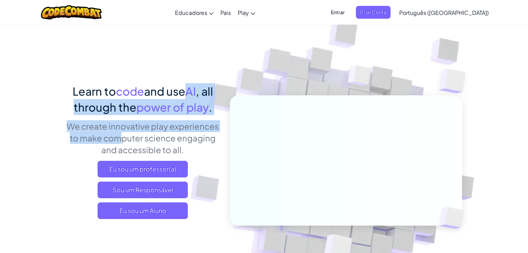
drag, startPoint x: 0, startPoint y: 0, endPoint x: 217, endPoint y: 131, distance: 253.7
click at [217, 131] on div "Learn to code and use AI , all through the power of play . We create innovative…" at bounding box center [142, 153] width 153 height 141
click at [217, 131] on p "We create innovative play experiences to make computer science engaging and acc…" at bounding box center [142, 137] width 153 height 35
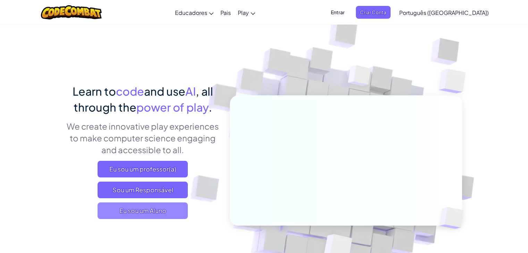
click at [162, 211] on span "Eu sou um Aluno" at bounding box center [142, 211] width 90 height 17
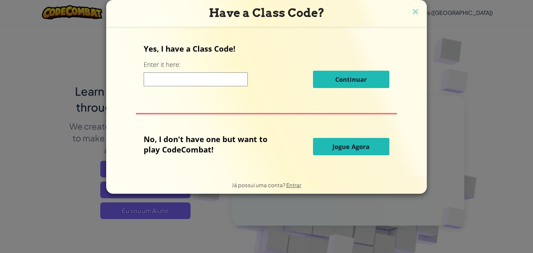
click at [205, 79] on input at bounding box center [196, 79] width 104 height 14
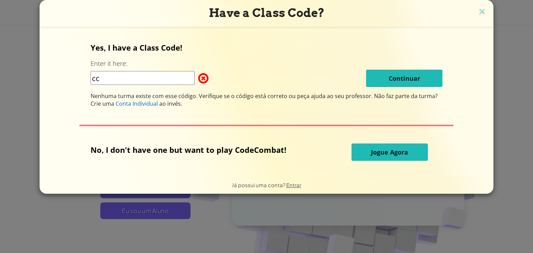
type input "c"
type input "CornHalflag"
click at [206, 75] on div "CornHalflag Continuar" at bounding box center [267, 78] width 352 height 17
click at [198, 75] on span at bounding box center [198, 78] width 0 height 14
click at [162, 80] on input "CornHalflag" at bounding box center [143, 78] width 104 height 14
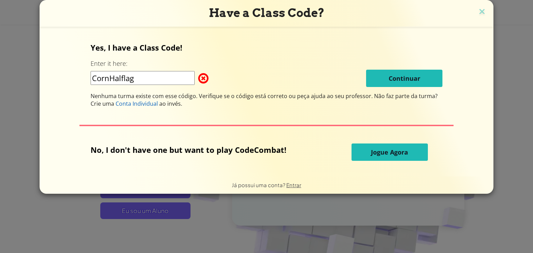
click at [392, 155] on span "Jogue Agora" at bounding box center [389, 152] width 37 height 8
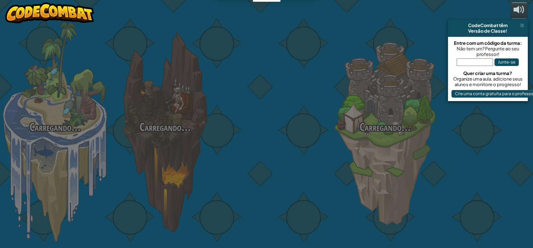
select select "pt-BR"
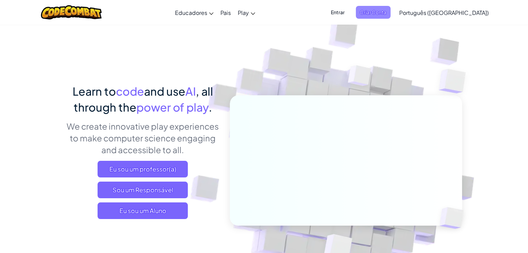
click at [390, 11] on span "Criar Conta" at bounding box center [373, 12] width 35 height 13
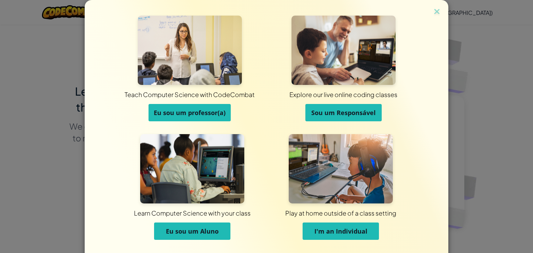
click at [208, 232] on span "Eu sou um Aluno" at bounding box center [192, 231] width 53 height 8
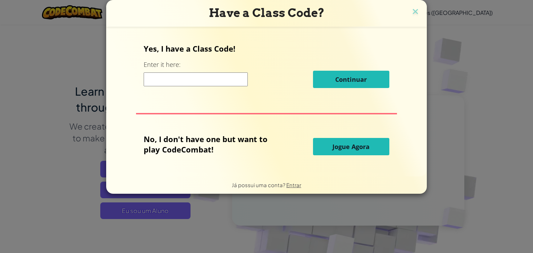
click at [215, 79] on input at bounding box center [196, 79] width 104 height 14
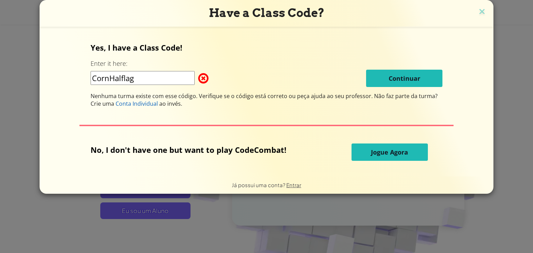
click at [126, 79] on input "CornHalflag" at bounding box center [143, 78] width 104 height 14
click at [175, 80] on input "CornHalFlag" at bounding box center [143, 78] width 104 height 14
click at [125, 75] on input "CornHalFlag" at bounding box center [143, 78] width 104 height 14
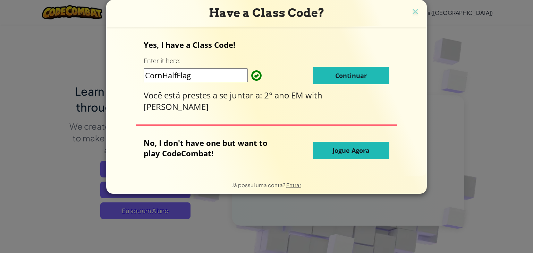
type input "CornHalfFlag"
click at [340, 78] on span "Continuar" at bounding box center [351, 75] width 32 height 8
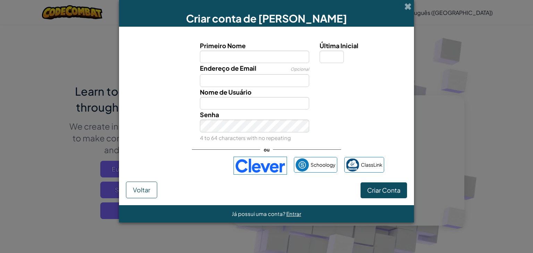
click at [267, 54] on input "Primeiro Nome" at bounding box center [255, 57] width 110 height 13
type input "C"
type input "Vinícius Meneses"
type input "d"
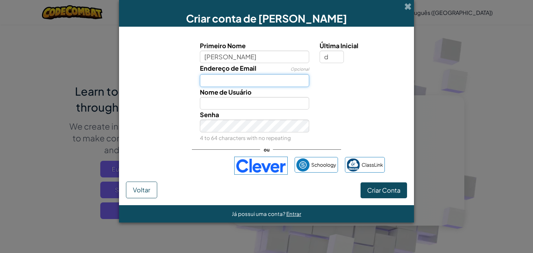
type input "viniciusmmeneses.2009@gmail.com"
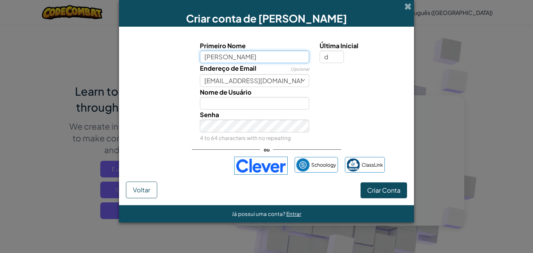
type input "Vinícius MenesesD"
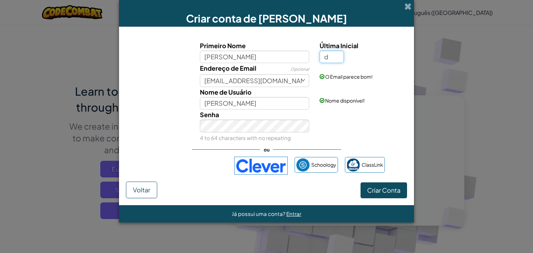
click at [336, 59] on input "d" at bounding box center [331, 57] width 24 height 13
type input "s"
type input "Vinícius MenesesS"
click at [279, 101] on input "Vinícius MenesesS" at bounding box center [255, 103] width 110 height 13
click at [330, 52] on input "s" at bounding box center [331, 57] width 24 height 13
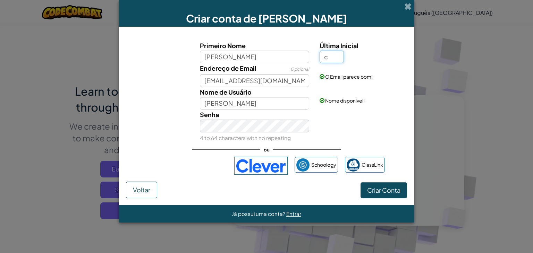
type input "c"
type input "[PERSON_NAME]"
click at [264, 108] on input "[PERSON_NAME]" at bounding box center [255, 103] width 110 height 13
click at [372, 193] on span "Criar Conta" at bounding box center [383, 190] width 33 height 8
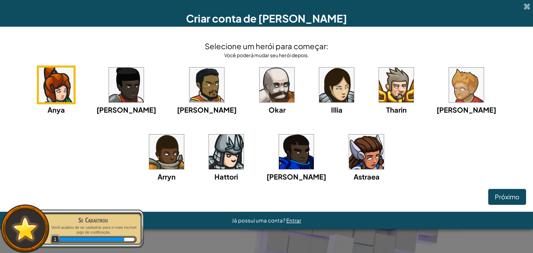
click at [275, 123] on div "Anya Ida Alejandro Okar Illia Tharin Ned Arryn Hattori Gordon Astraea" at bounding box center [266, 133] width 519 height 134
click at [527, 116] on div "Selecione um herói para começar: Você poderá mudar seu herói depois. Anya Ida A…" at bounding box center [266, 119] width 533 height 185
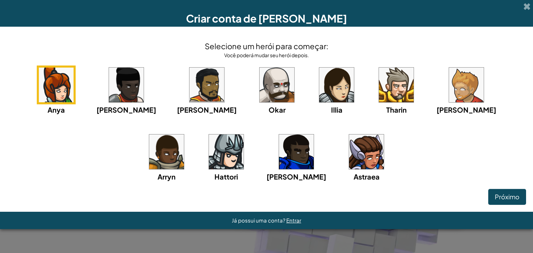
click at [259, 81] on img at bounding box center [276, 85] width 35 height 35
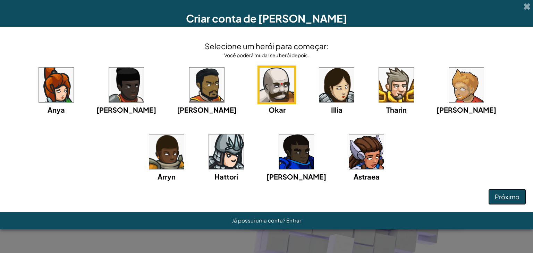
click at [510, 196] on span "Próximo" at bounding box center [507, 197] width 25 height 8
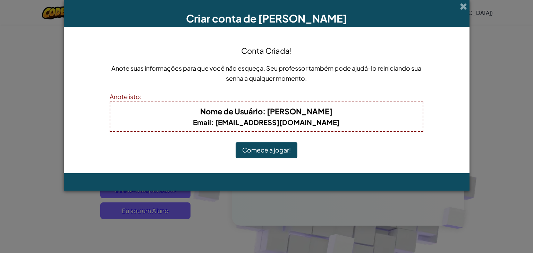
click at [267, 159] on div "Conta Criada! Anote suas informações para que você não esqueça. Seu professor t…" at bounding box center [266, 100] width 313 height 133
click at [270, 156] on button "Comece a jogar!" at bounding box center [267, 150] width 62 height 16
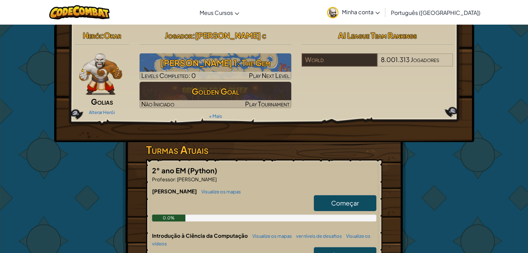
click at [106, 62] on img at bounding box center [100, 74] width 43 height 42
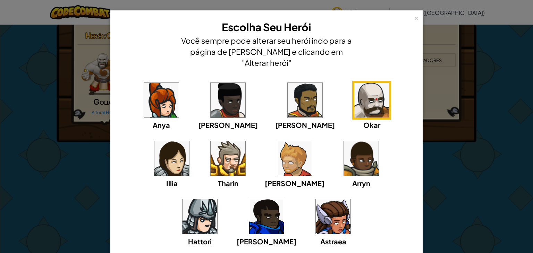
click at [284, 199] on img at bounding box center [266, 216] width 35 height 35
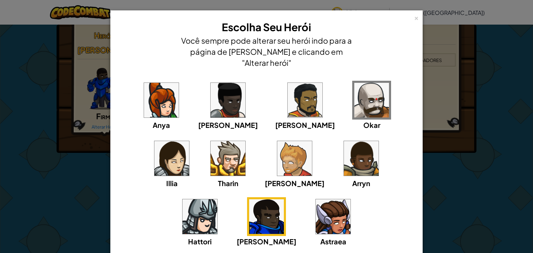
click at [344, 159] on img at bounding box center [361, 158] width 35 height 35
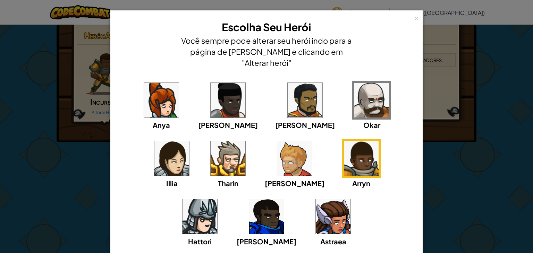
click at [473, 151] on div "× Escolha Seu Herói Você sempre pode alterar seu herói indo para a página de Cu…" at bounding box center [266, 126] width 533 height 253
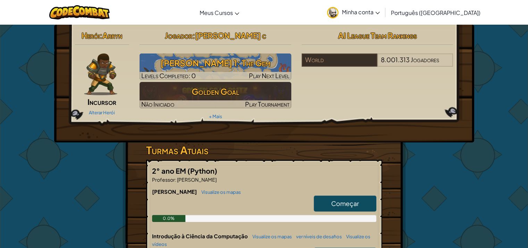
click at [95, 80] on img at bounding box center [100, 74] width 33 height 42
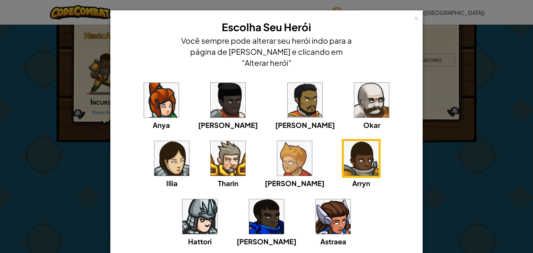
click at [354, 92] on img at bounding box center [371, 100] width 35 height 35
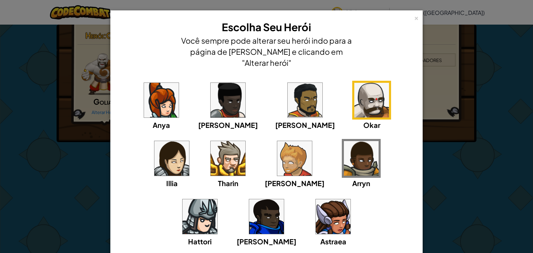
click at [479, 134] on div "× Escolha Seu Herói Você sempre pode alterar seu herói indo para a página de Cu…" at bounding box center [266, 126] width 533 height 253
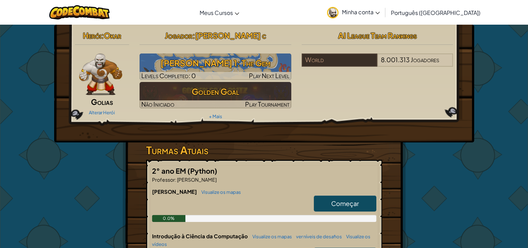
click at [105, 80] on img at bounding box center [100, 74] width 43 height 42
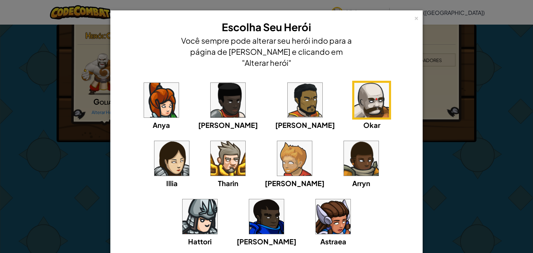
click at [507, 165] on div "× Escolha Seu Herói Você sempre pode alterar seu herói indo para a página de Cu…" at bounding box center [266, 126] width 533 height 253
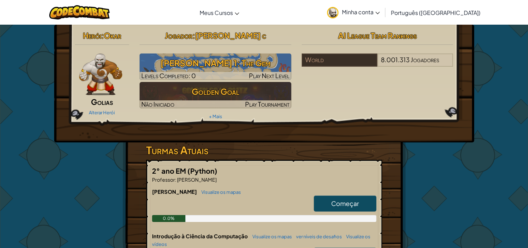
click at [345, 199] on span "Começar" at bounding box center [345, 203] width 28 height 8
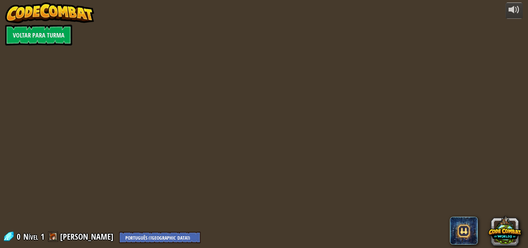
select select "pt-BR"
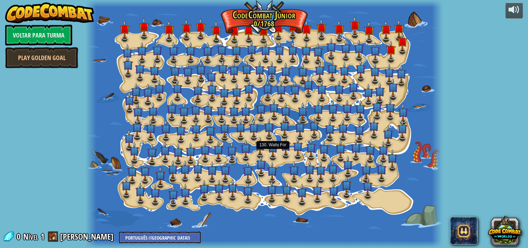
select select "pt-BR"
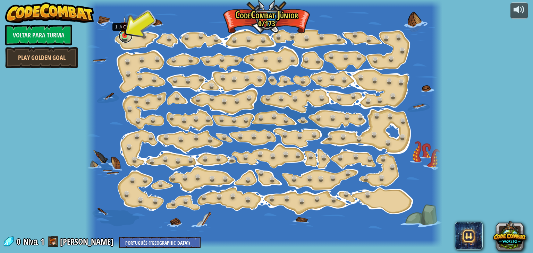
click at [124, 38] on link at bounding box center [126, 36] width 14 height 14
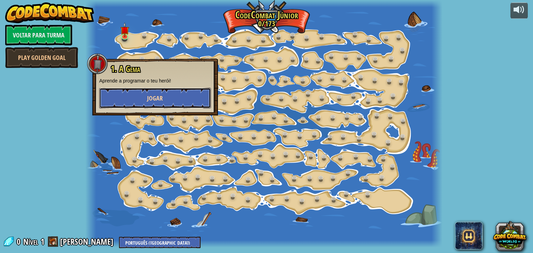
click at [142, 96] on button "Jogar" at bounding box center [155, 98] width 112 height 21
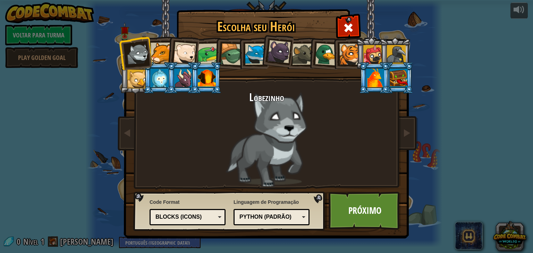
click at [199, 67] on li at bounding box center [205, 78] width 31 height 32
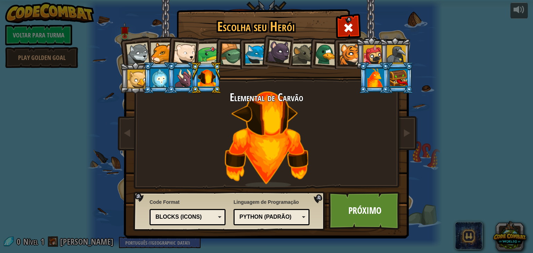
click at [373, 61] on div at bounding box center [372, 54] width 19 height 19
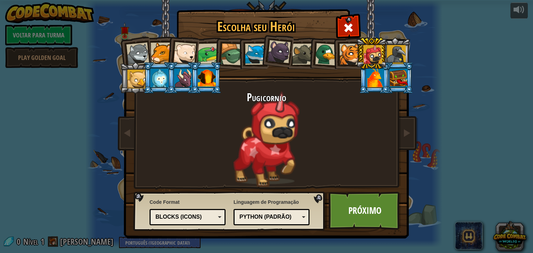
click at [165, 76] on div at bounding box center [160, 78] width 18 height 19
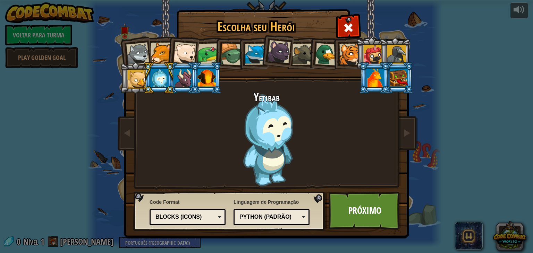
click at [178, 82] on div at bounding box center [183, 78] width 18 height 19
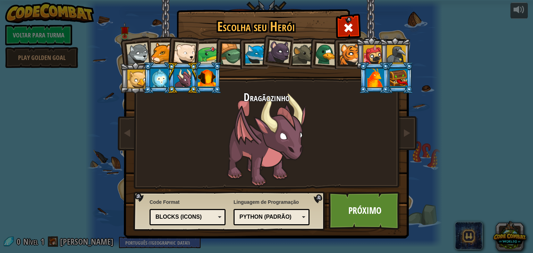
click at [142, 81] on div at bounding box center [136, 79] width 19 height 19
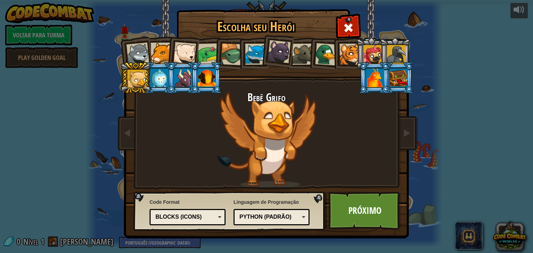
click at [345, 58] on div at bounding box center [349, 54] width 21 height 21
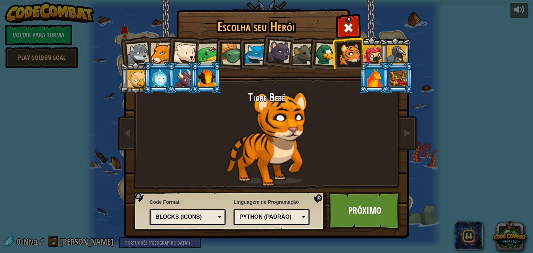
click at [247, 47] on div at bounding box center [255, 54] width 21 height 21
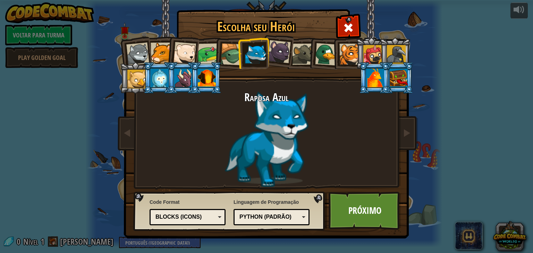
click at [284, 52] on div at bounding box center [278, 51] width 23 height 23
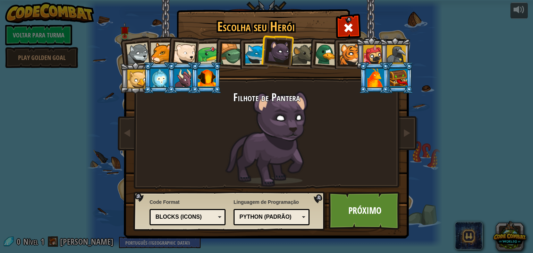
click at [300, 51] on div at bounding box center [302, 54] width 21 height 21
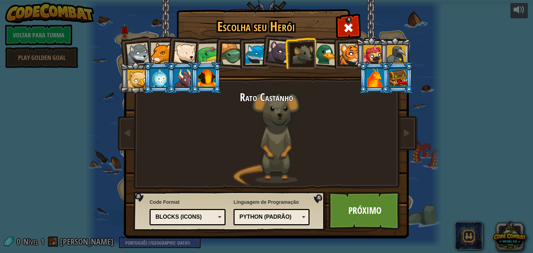
click at [331, 54] on div at bounding box center [326, 54] width 23 height 23
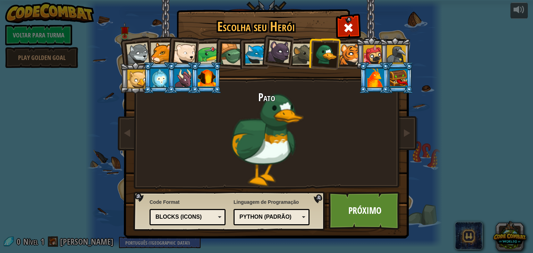
click at [351, 54] on div at bounding box center [349, 54] width 21 height 21
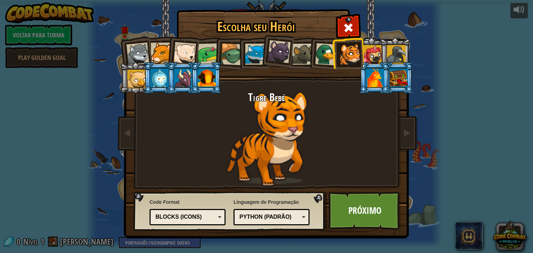
click at [362, 54] on li at bounding box center [347, 53] width 31 height 32
click at [371, 53] on div at bounding box center [372, 54] width 19 height 19
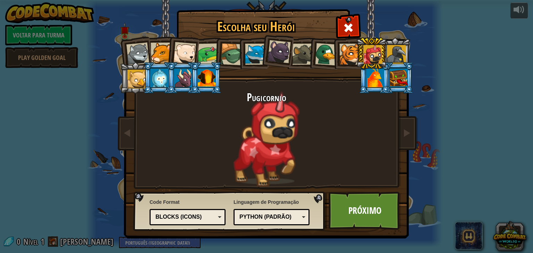
click at [379, 77] on div at bounding box center [375, 78] width 18 height 19
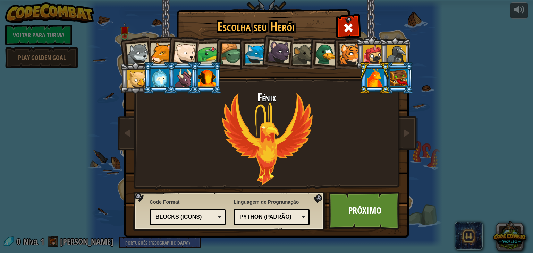
click at [400, 77] on div at bounding box center [399, 78] width 18 height 19
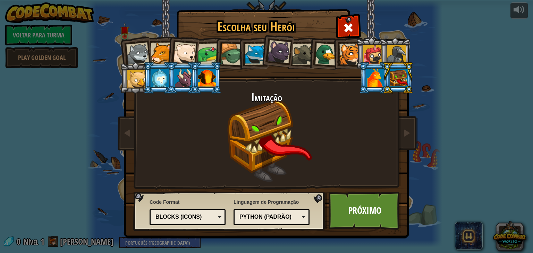
click at [207, 78] on div at bounding box center [207, 78] width 18 height 19
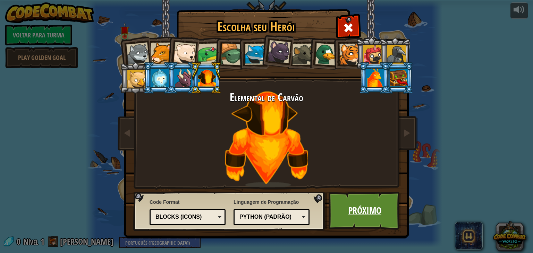
click at [366, 205] on link "Próximo" at bounding box center [364, 211] width 72 height 38
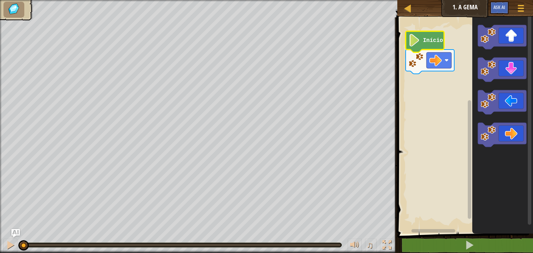
click at [431, 45] on icon "Espaço de trabalho do Blockly" at bounding box center [424, 41] width 39 height 21
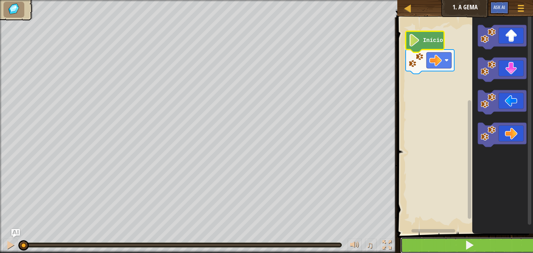
click at [510, 242] on button at bounding box center [469, 246] width 138 height 16
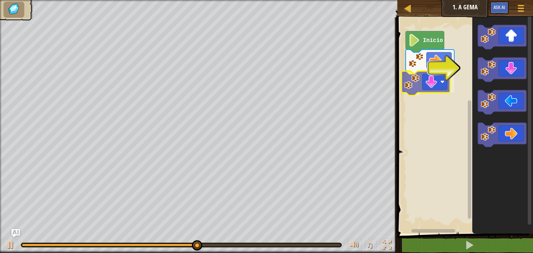
click at [432, 85] on div "Início" at bounding box center [464, 124] width 138 height 220
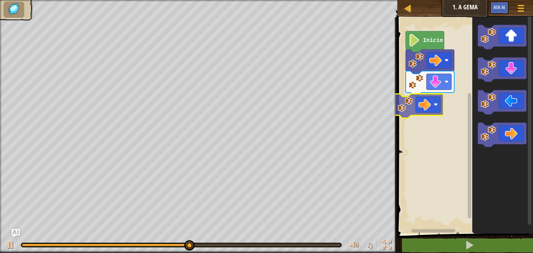
click at [443, 105] on div "Início" at bounding box center [464, 124] width 138 height 220
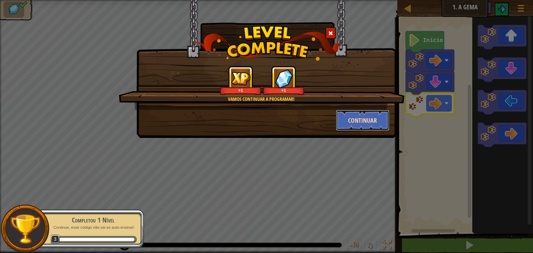
click at [369, 122] on button "Continuar" at bounding box center [363, 120] width 54 height 21
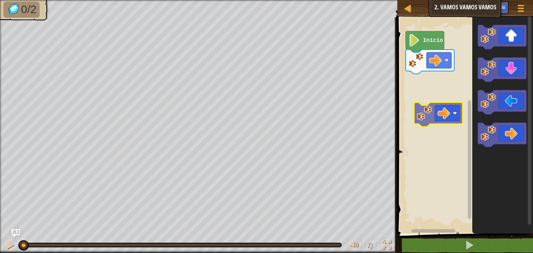
click at [454, 96] on div "Início" at bounding box center [464, 124] width 138 height 220
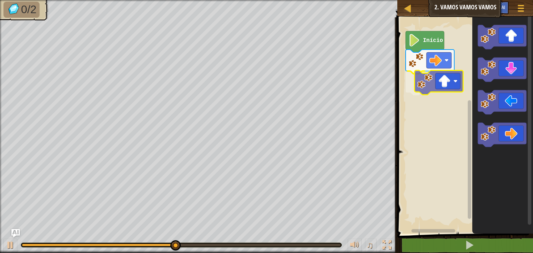
click at [451, 81] on div "Início" at bounding box center [464, 124] width 138 height 220
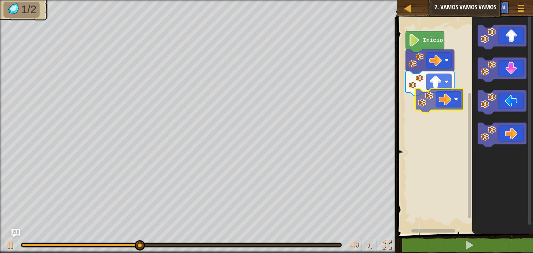
click at [431, 113] on div "Início" at bounding box center [464, 124] width 138 height 220
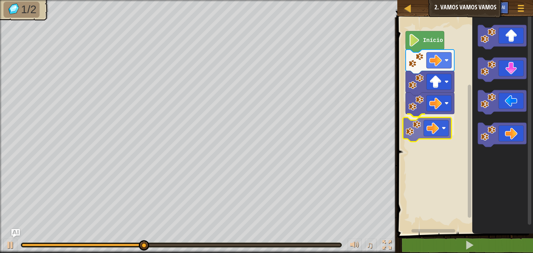
click at [434, 136] on div "Início" at bounding box center [464, 124] width 138 height 220
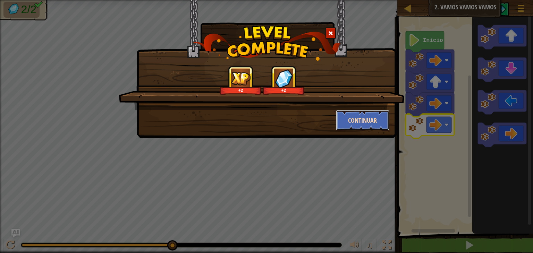
click at [339, 127] on button "Continuar" at bounding box center [363, 120] width 54 height 21
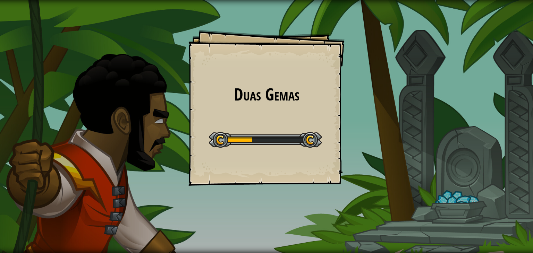
drag, startPoint x: 355, startPoint y: 180, endPoint x: 394, endPoint y: 174, distance: 39.6
click at [394, 174] on div "Duas Gemas Goals Start Level Erro ao carregar do servidor Você precisa de uma a…" at bounding box center [266, 126] width 533 height 253
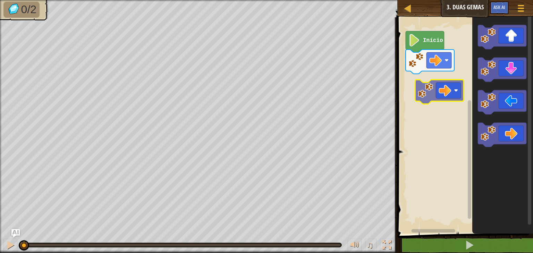
click at [441, 92] on div "Início" at bounding box center [464, 124] width 138 height 220
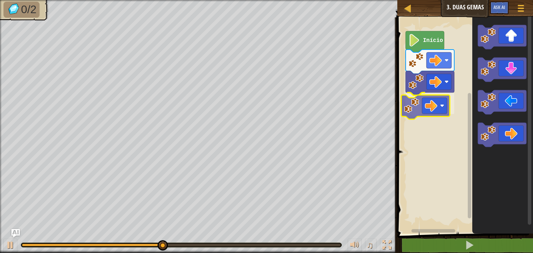
click at [447, 109] on div "Início" at bounding box center [464, 124] width 138 height 220
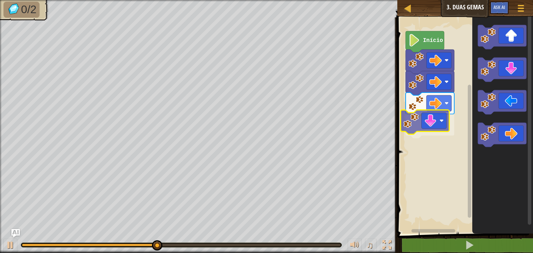
click at [435, 120] on div "Início" at bounding box center [464, 124] width 138 height 220
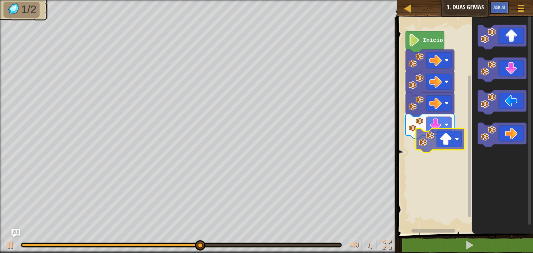
click at [435, 164] on div "Início" at bounding box center [464, 124] width 138 height 220
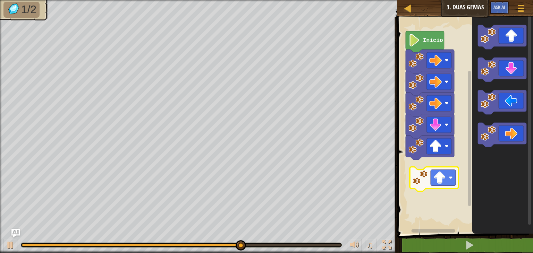
click at [455, 184] on div "Início" at bounding box center [464, 124] width 138 height 220
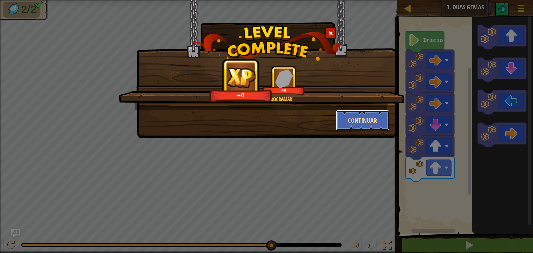
click at [359, 129] on button "Continuar" at bounding box center [363, 120] width 54 height 21
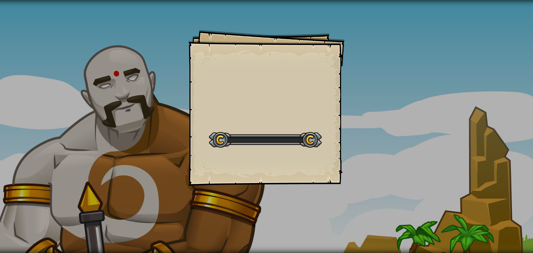
select select "pt-BR"
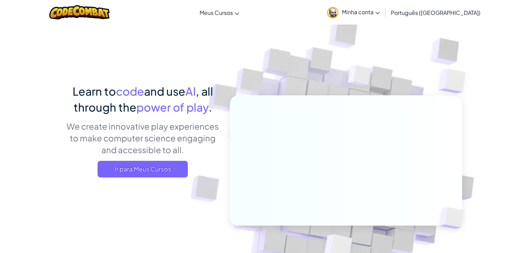
click at [379, 12] on span "Minha conta" at bounding box center [361, 11] width 38 height 7
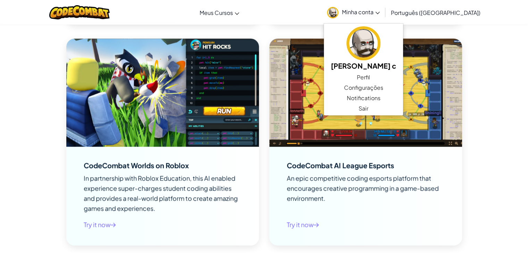
scroll to position [1037, 0]
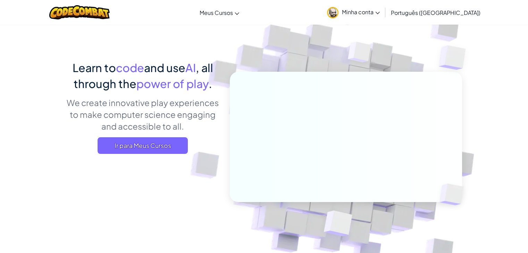
scroll to position [0, 0]
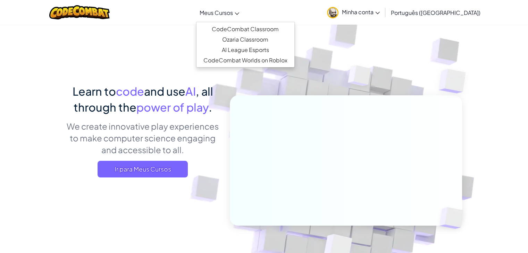
click at [242, 7] on link "Meus Cursos" at bounding box center [219, 12] width 46 height 19
click at [383, 18] on link "Minha conta" at bounding box center [353, 12] width 60 height 22
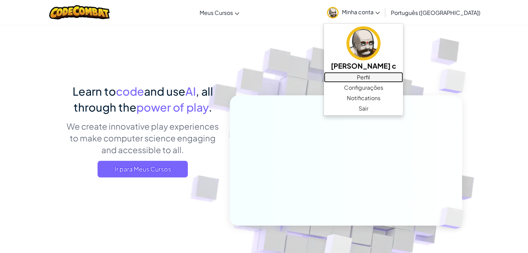
click at [395, 79] on link "Perfil" at bounding box center [363, 77] width 79 height 10
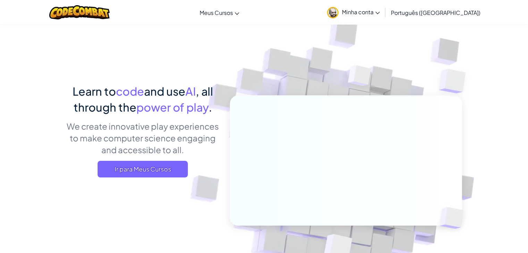
click at [190, 41] on div "Learn to code and use AI , all through the power of play . We create innovative…" at bounding box center [263, 150] width 395 height 253
click at [167, 175] on span "Ir para Meus Cursos" at bounding box center [142, 169] width 90 height 17
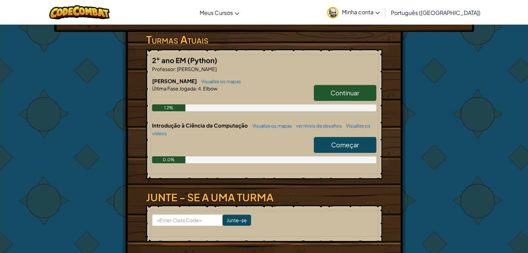
scroll to position [130, 0]
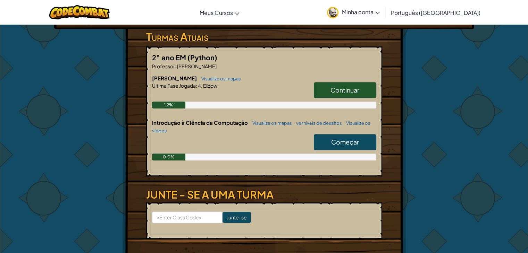
click at [358, 142] on span "Começar" at bounding box center [345, 142] width 28 height 8
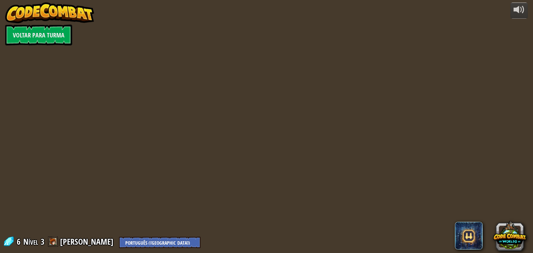
select select "pt-BR"
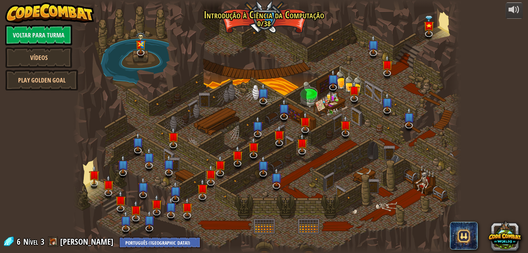
select select "pt-BR"
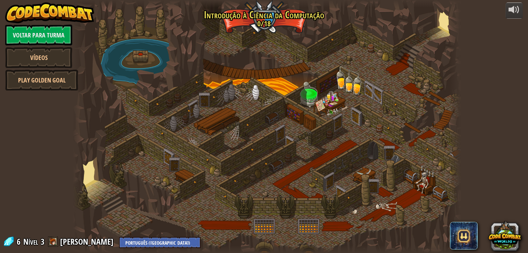
select select "pt-BR"
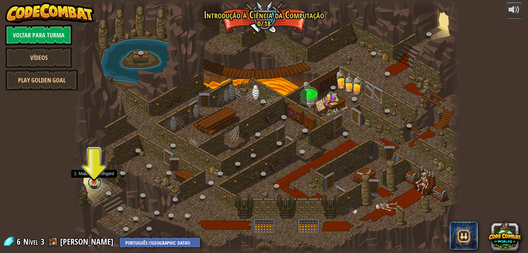
click at [91, 185] on link at bounding box center [95, 183] width 14 height 14
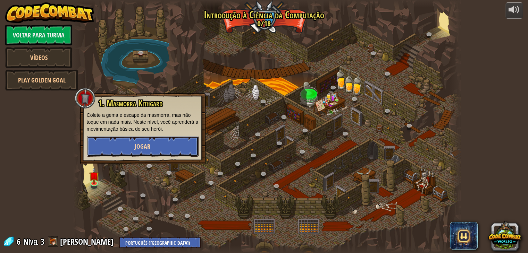
click at [118, 152] on button "Jogar" at bounding box center [143, 146] width 112 height 21
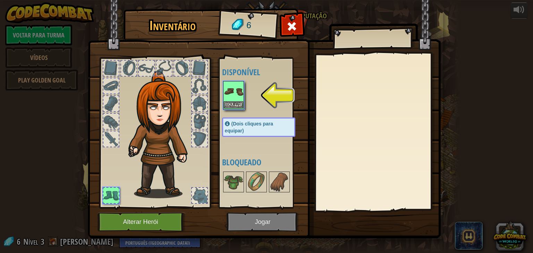
click at [236, 97] on img at bounding box center [233, 91] width 19 height 19
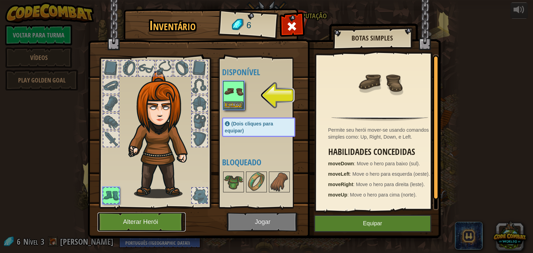
click at [154, 213] on button "Alterar Herói" at bounding box center [141, 222] width 88 height 19
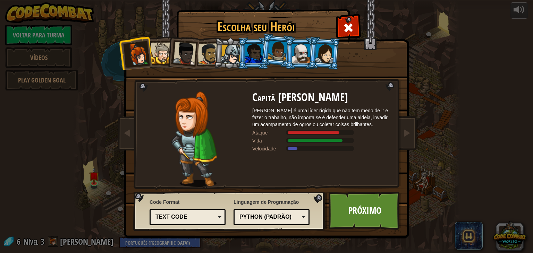
click at [304, 55] on div at bounding box center [301, 53] width 18 height 19
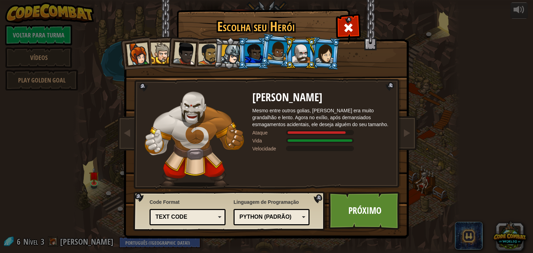
click at [282, 52] on div at bounding box center [277, 51] width 20 height 20
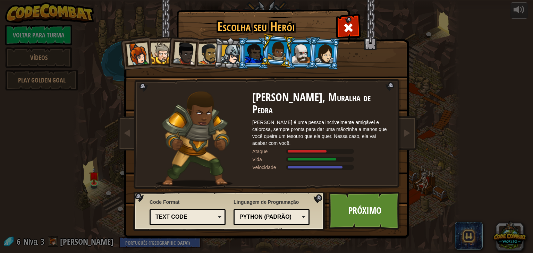
click at [306, 49] on div at bounding box center [301, 53] width 18 height 19
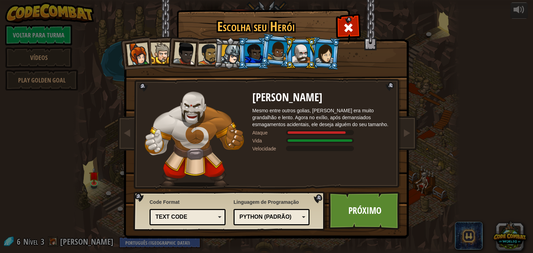
click at [329, 41] on li at bounding box center [323, 53] width 33 height 34
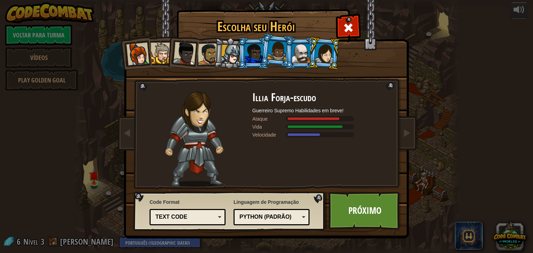
click at [271, 48] on div at bounding box center [277, 51] width 20 height 20
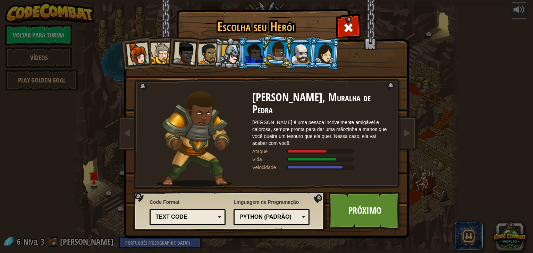
click at [262, 48] on li at bounding box center [276, 50] width 34 height 35
click at [257, 50] on div at bounding box center [254, 53] width 18 height 19
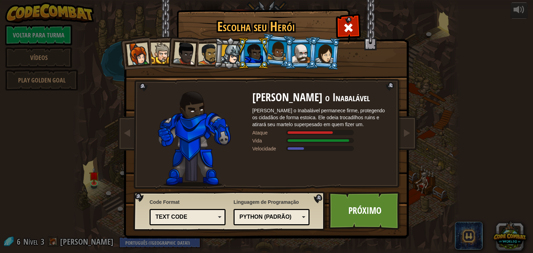
click at [257, 50] on div at bounding box center [254, 53] width 18 height 19
click at [208, 56] on div at bounding box center [209, 54] width 22 height 22
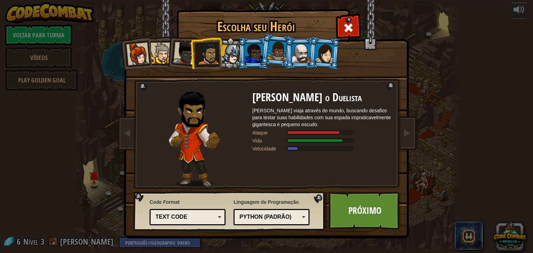
click at [188, 56] on div at bounding box center [184, 53] width 23 height 23
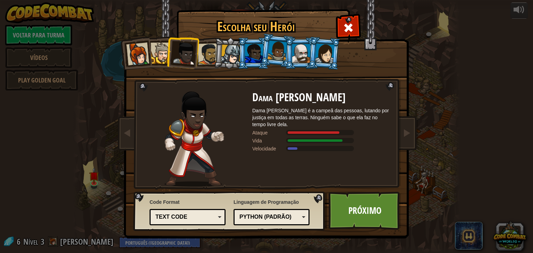
click at [164, 53] on div at bounding box center [161, 53] width 21 height 21
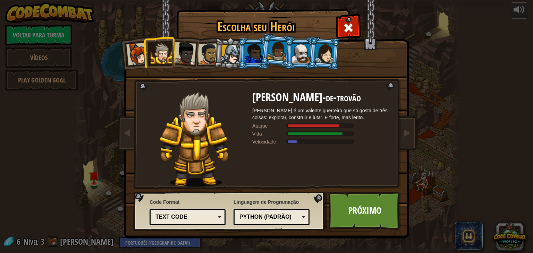
click at [137, 50] on div at bounding box center [137, 54] width 23 height 23
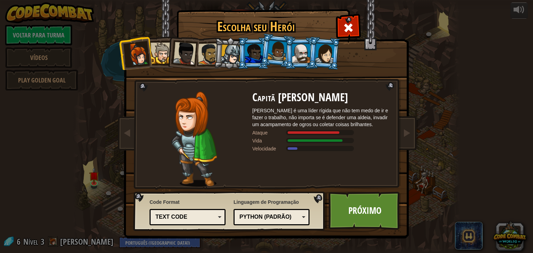
click at [293, 51] on div at bounding box center [301, 53] width 18 height 19
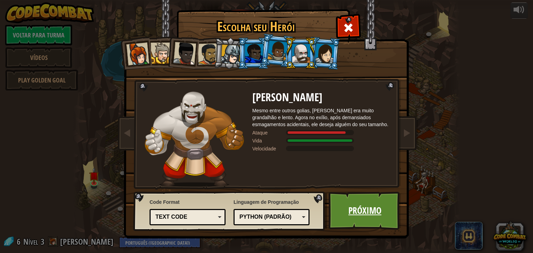
click at [379, 217] on link "Próximo" at bounding box center [364, 211] width 72 height 38
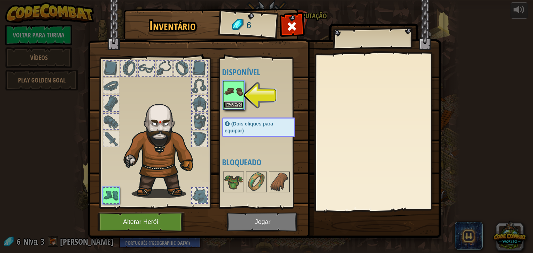
click at [237, 104] on button "Equipar" at bounding box center [233, 104] width 19 height 7
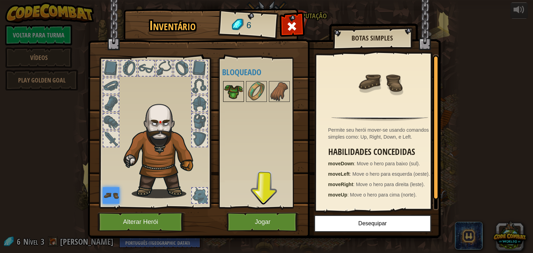
click at [233, 94] on img at bounding box center [233, 91] width 19 height 19
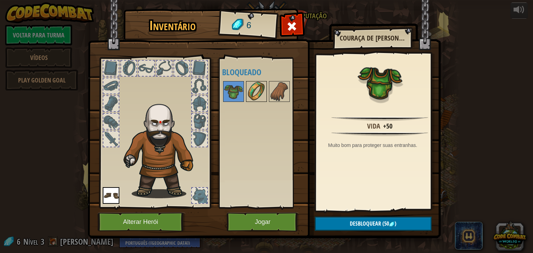
click at [259, 95] on img at bounding box center [256, 91] width 19 height 19
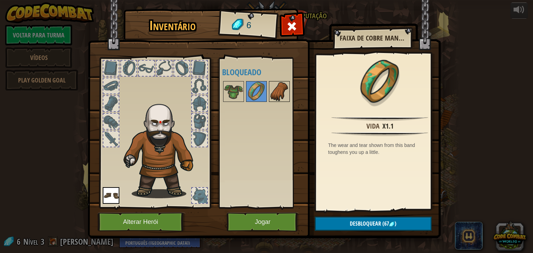
click at [275, 91] on img at bounding box center [279, 91] width 19 height 19
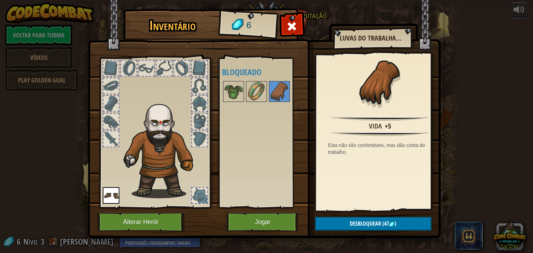
click at [244, 95] on div at bounding box center [265, 91] width 87 height 23
drag, startPoint x: 232, startPoint y: 93, endPoint x: 200, endPoint y: 121, distance: 42.3
click at [200, 121] on div "Inventário 6 Disponível Equipar (Dois cliques para equipar) Bloqueado Luvas do …" at bounding box center [266, 124] width 353 height 229
click at [253, 220] on button "Jogar" at bounding box center [263, 222] width 72 height 19
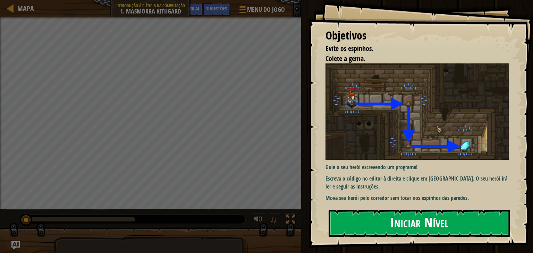
click at [370, 220] on button "Iniciar Nível" at bounding box center [418, 223] width 181 height 27
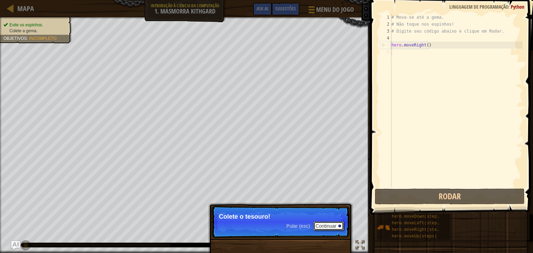
click at [330, 225] on button "Continuar" at bounding box center [328, 226] width 31 height 9
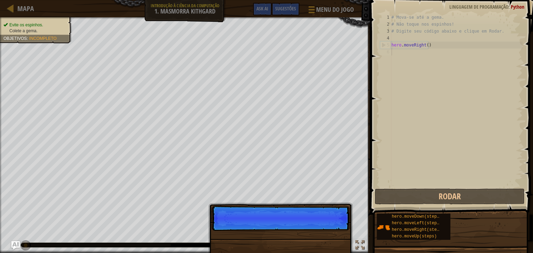
scroll to position [3, 0]
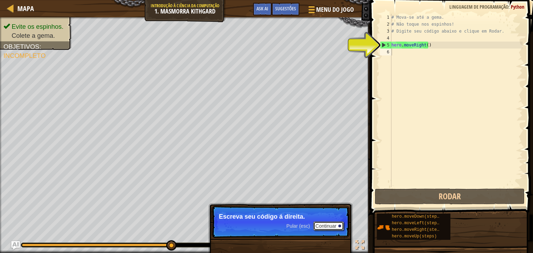
click at [332, 225] on button "Continuar" at bounding box center [328, 226] width 31 height 9
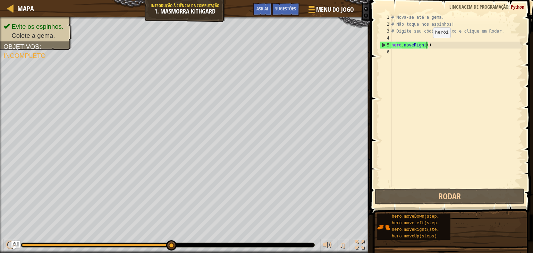
click at [427, 45] on div "# Mova-se até a gema. # Não toque nos espinhos! # Digite seu código abaixo e cl…" at bounding box center [456, 107] width 133 height 187
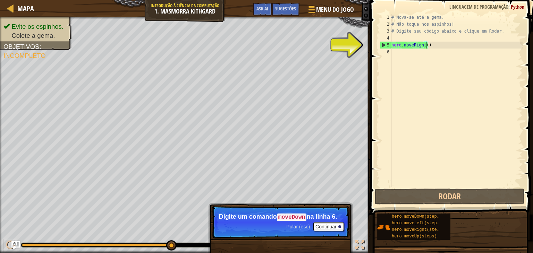
type textarea "hero.moveRight(1)"
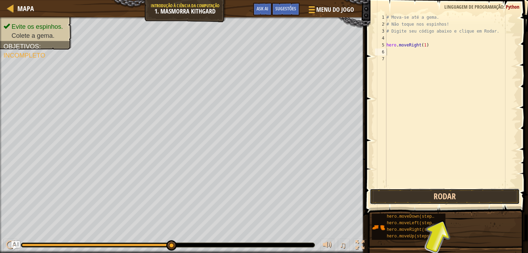
click at [452, 200] on button "Rodar" at bounding box center [444, 197] width 150 height 16
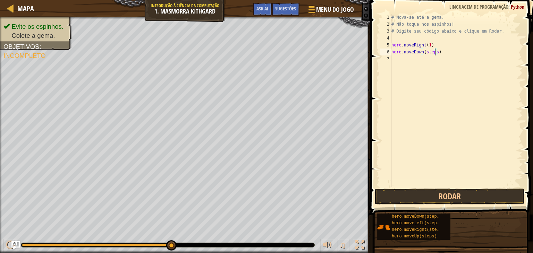
click at [435, 53] on div "# Mova-se até a gema. # Não toque nos espinhos! # Digite seu código abaixo e cl…" at bounding box center [456, 107] width 133 height 187
click at [428, 58] on div "# Mova-se até a gema. # Não toque nos espinhos! # Digite seu código abaixo e cl…" at bounding box center [456, 107] width 133 height 187
click at [430, 58] on div "# Mova-se até a gema. # Não toque nos espinhos! # Digite seu código abaixo e cl…" at bounding box center [456, 107] width 133 height 187
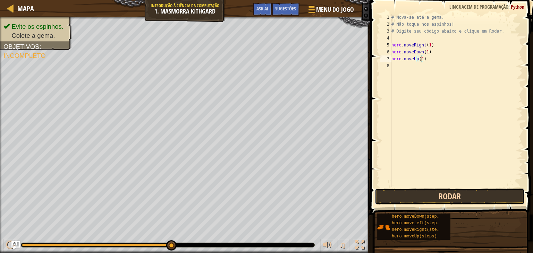
click at [470, 201] on button "Rodar" at bounding box center [450, 197] width 150 height 16
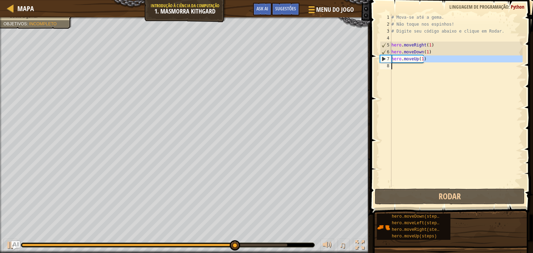
drag, startPoint x: 441, startPoint y: 59, endPoint x: 421, endPoint y: 62, distance: 19.8
click at [421, 62] on div "# Mova-se até a gema. # Não toque nos espinhos! # Digite seu código abaixo e cl…" at bounding box center [456, 107] width 133 height 187
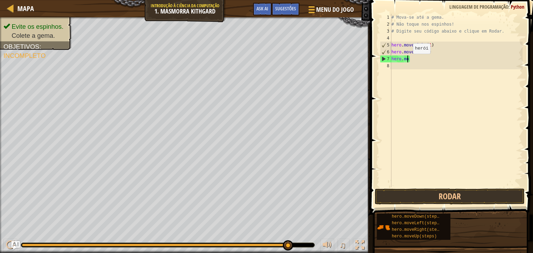
scroll to position [3, 0]
type textarea "h"
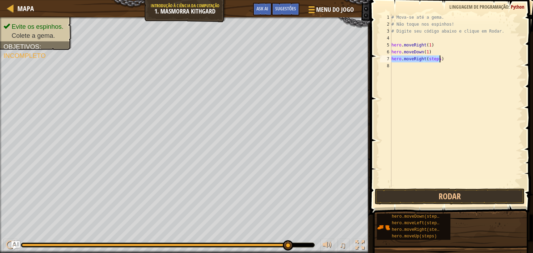
click at [435, 60] on div "# Mova-se até a gema. # Não toque nos espinhos! # Digite seu código abaixo e cl…" at bounding box center [456, 100] width 133 height 173
click at [438, 59] on div "# Mova-se até a gema. # Não toque nos espinhos! # Digite seu código abaixo e cl…" at bounding box center [456, 107] width 133 height 187
type textarea "hero.moveRight(1)"
click at [447, 195] on button "Rodar" at bounding box center [450, 197] width 150 height 16
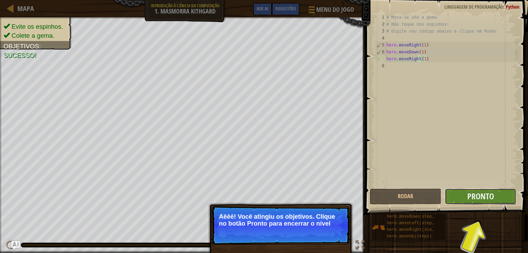
click at [496, 194] on button "Pronto" at bounding box center [479, 197] width 71 height 16
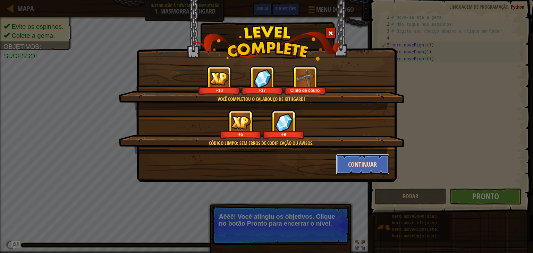
click at [359, 156] on button "Continuar" at bounding box center [363, 164] width 54 height 21
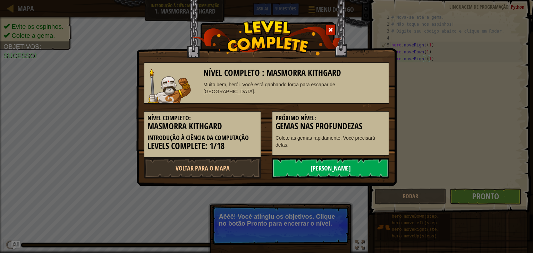
click at [309, 166] on link "[PERSON_NAME]" at bounding box center [331, 168] width 118 height 21
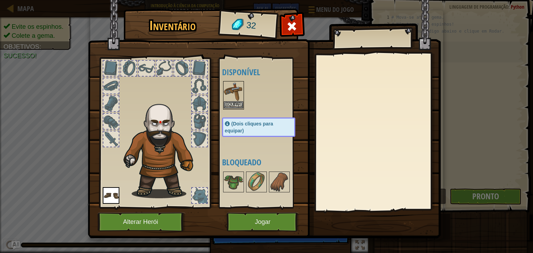
click at [237, 100] on img at bounding box center [233, 91] width 19 height 19
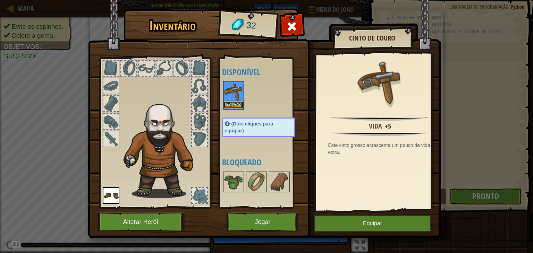
click at [227, 104] on button "Equipar" at bounding box center [233, 104] width 19 height 7
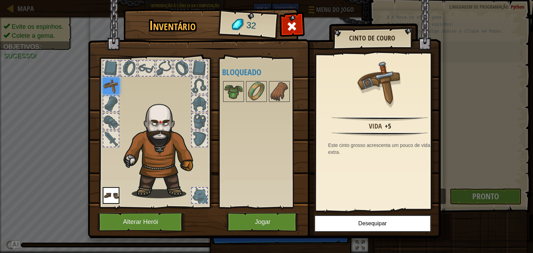
click at [280, 211] on img at bounding box center [264, 113] width 353 height 252
click at [276, 222] on button "Jogar" at bounding box center [263, 222] width 72 height 19
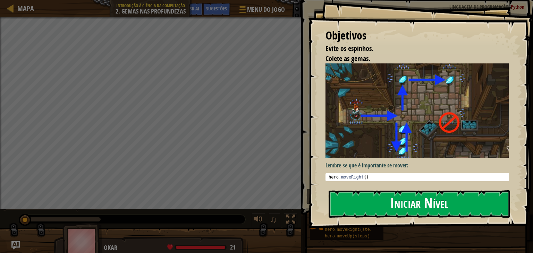
click at [379, 200] on button "Iniciar Nível" at bounding box center [418, 203] width 181 height 27
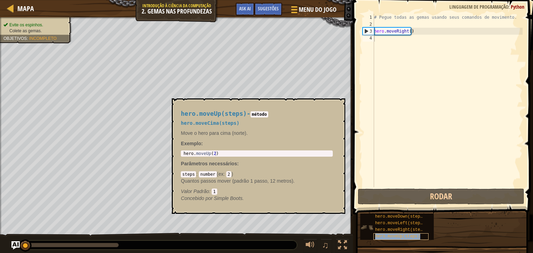
click at [396, 237] on span "hero.moveUp(steps)" at bounding box center [397, 236] width 45 height 5
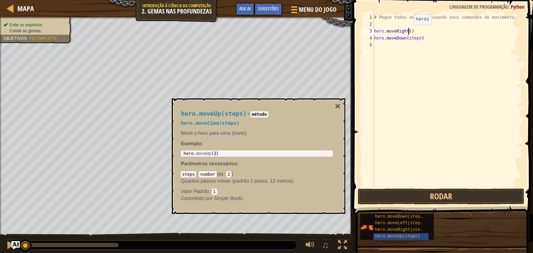
click at [408, 31] on div "# Pegue todas as gemas usando seus comandos de movimento. hero . moveRight ( ) …" at bounding box center [448, 107] width 150 height 187
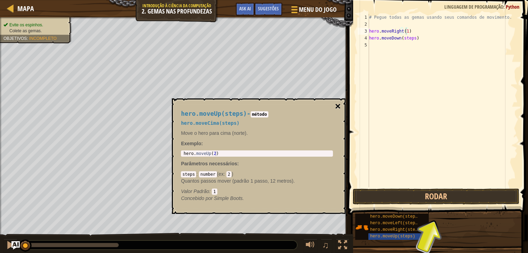
click at [335, 105] on button "×" at bounding box center [338, 107] width 6 height 10
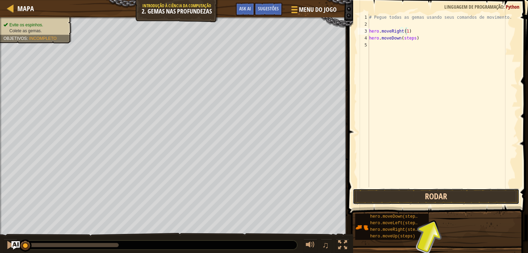
click at [418, 201] on button "Rodar" at bounding box center [435, 197] width 166 height 16
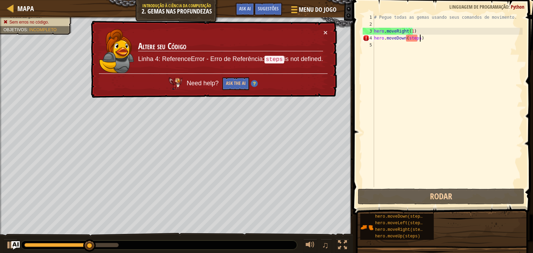
click at [419, 39] on div "# Pegue todas as gemas usando seus comandos de movimento. hero . moveRight ( 1 …" at bounding box center [448, 107] width 150 height 187
click at [416, 39] on div "# Pegue todas as gemas usando seus comandos de movimento. hero . moveRight ( 1 …" at bounding box center [448, 107] width 150 height 187
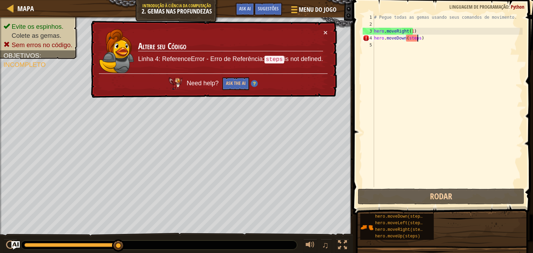
click at [417, 39] on div "# Pegue todas as gemas usando seus comandos de movimento. hero . moveRight ( 1 …" at bounding box center [448, 107] width 150 height 187
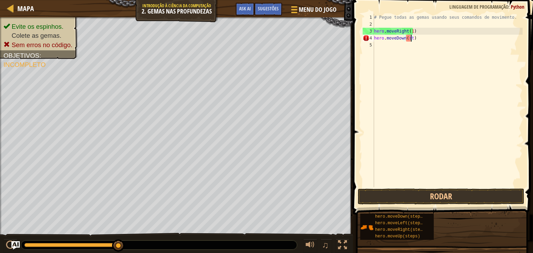
scroll to position [3, 2]
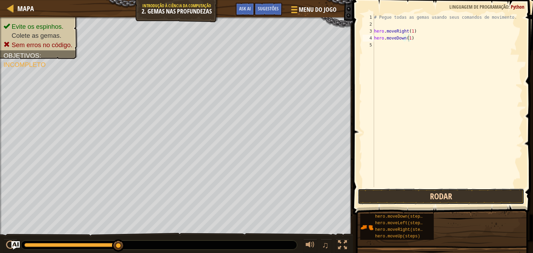
click at [449, 202] on button "Rodar" at bounding box center [441, 197] width 166 height 16
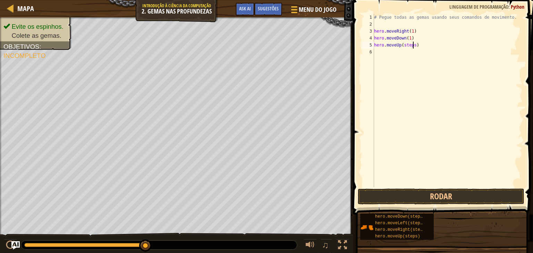
click at [412, 48] on div "# Pegue todas as gemas usando seus comandos de movimento. hero . moveRight ( 1 …" at bounding box center [448, 107] width 150 height 187
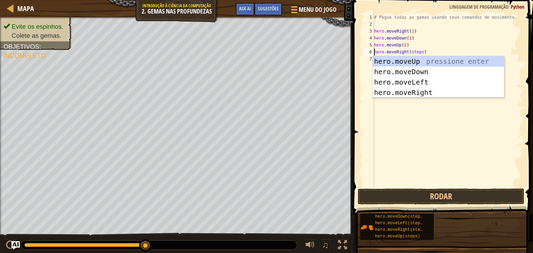
click at [419, 52] on div "# Pegue todas as gemas usando seus comandos de movimento. hero . moveRight ( 1 …" at bounding box center [448, 107] width 150 height 187
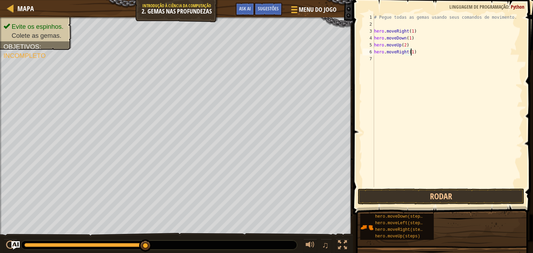
scroll to position [3, 3]
click at [418, 60] on div "# Pegue todas as gemas usando seus comandos de movimento. hero . moveRight ( 1 …" at bounding box center [448, 107] width 150 height 187
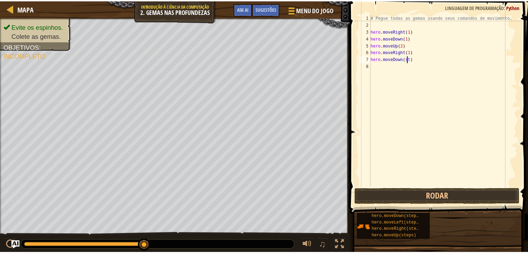
scroll to position [3, 2]
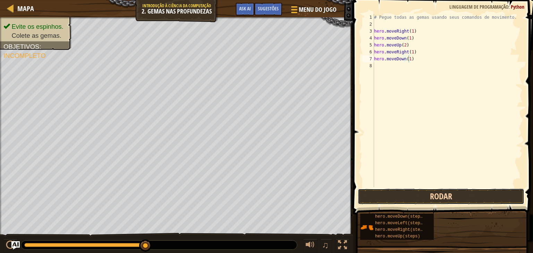
click at [431, 190] on button "Rodar" at bounding box center [441, 197] width 166 height 16
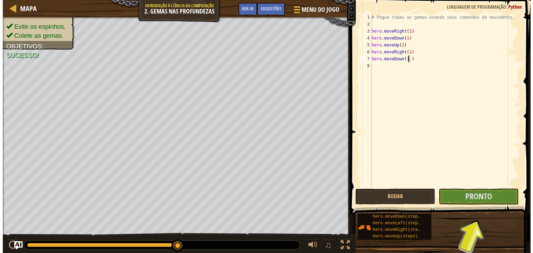
scroll to position [3, 3]
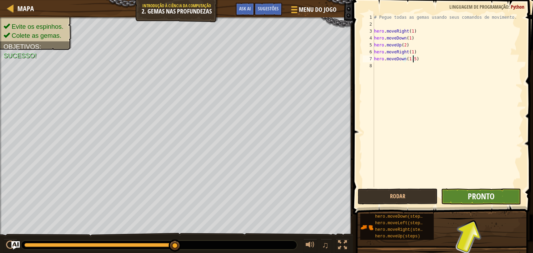
type textarea "hero.moveDown(1.5)"
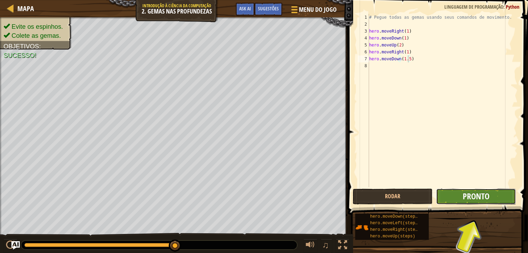
click at [476, 200] on span "Pronto" at bounding box center [475, 196] width 27 height 11
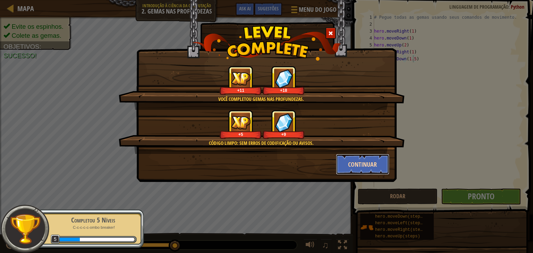
click at [377, 163] on button "Continuar" at bounding box center [363, 164] width 54 height 21
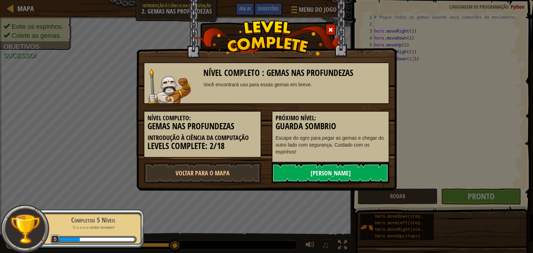
click at [366, 169] on link "[PERSON_NAME]" at bounding box center [331, 173] width 118 height 21
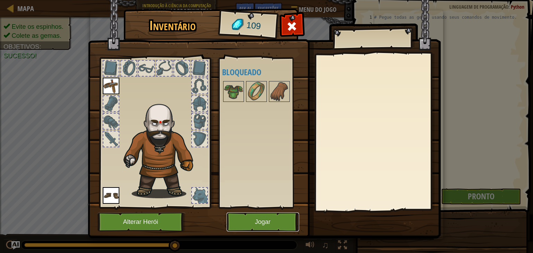
click at [263, 222] on button "Jogar" at bounding box center [263, 222] width 72 height 19
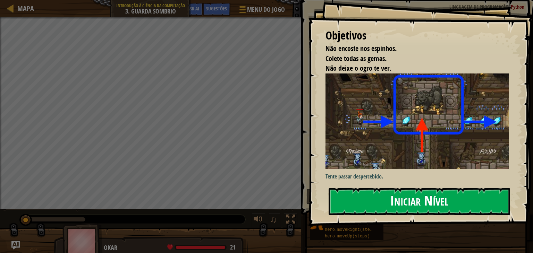
click at [356, 197] on button "Iniciar Nível" at bounding box center [418, 201] width 181 height 27
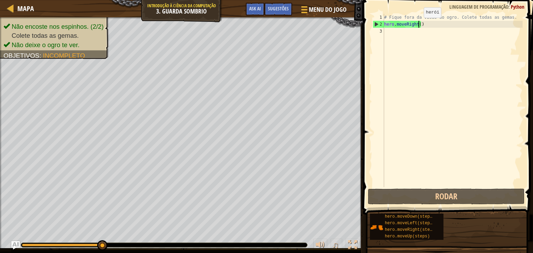
click at [418, 25] on div "# Fique fora da visão do ogro. Colete todas as gemas. hero . moveRight ( )" at bounding box center [453, 107] width 140 height 187
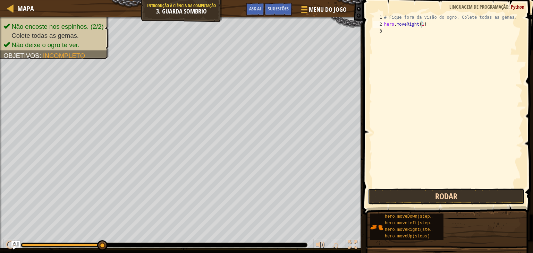
click at [447, 197] on button "Rodar" at bounding box center [446, 197] width 157 height 16
click at [422, 32] on div "# Fique fora da visão do ogro. Colete todas as gemas. hero . moveRight ( 1 ) he…" at bounding box center [453, 107] width 140 height 187
click at [409, 200] on button "Rodar" at bounding box center [446, 197] width 157 height 16
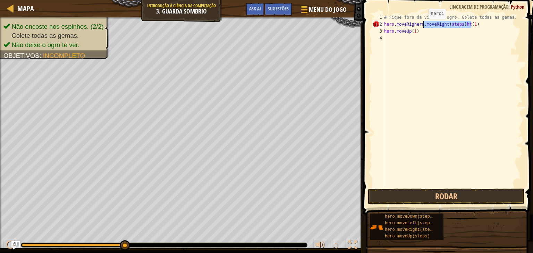
drag, startPoint x: 480, startPoint y: 24, endPoint x: 422, endPoint y: 26, distance: 57.6
click at [422, 26] on div "# Fique fora da visão do ogro. Colete todas as gemas. hero . moveRighero . move…" at bounding box center [453, 107] width 140 height 187
type textarea "h"
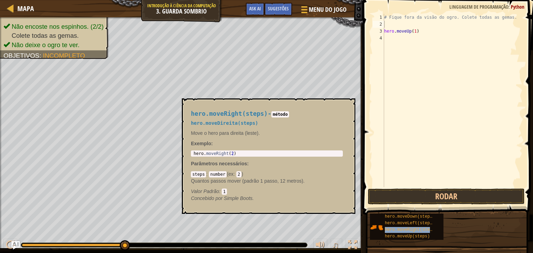
type textarea "hero.moveRight(steps)"
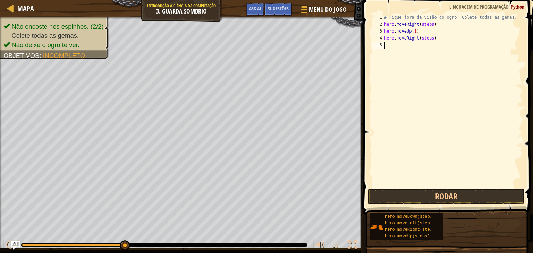
click at [405, 146] on div "# Fique fora da visão do ogro. Colete todas as gemas. hero . moveRight ( steps …" at bounding box center [453, 107] width 140 height 187
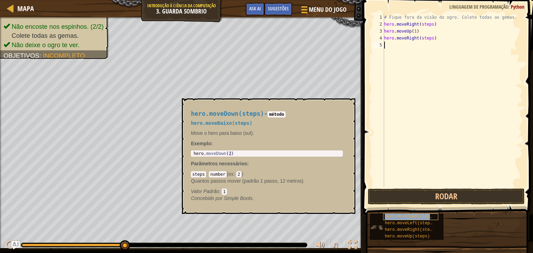
click at [407, 216] on span "hero.moveDown(steps)" at bounding box center [410, 216] width 50 height 5
click at [413, 225] on span "hero.moveLeft(steps)" at bounding box center [410, 223] width 50 height 5
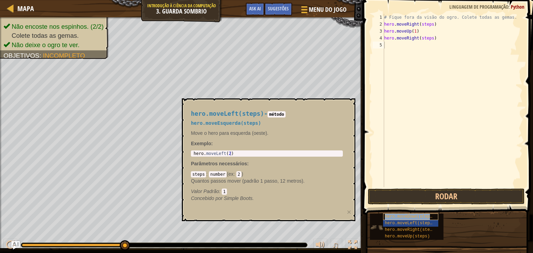
type textarea "hero.moveDown(steps)"
click at [393, 145] on div "# Fique fora da visão do ogro. Colete todas as gemas. hero . moveRight ( steps …" at bounding box center [453, 107] width 140 height 187
click at [361, 145] on div at bounding box center [360, 126] width 1 height 253
click at [382, 196] on div "Mapa Introdução à Ciência da Computação 3. Guarda Sombrio Menu do Jogo Pronto S…" at bounding box center [266, 126] width 533 height 253
click at [429, 24] on div "# Fique fora da visão do ogro. Colete todas as gemas. hero . moveRight ( steps …" at bounding box center [453, 107] width 140 height 187
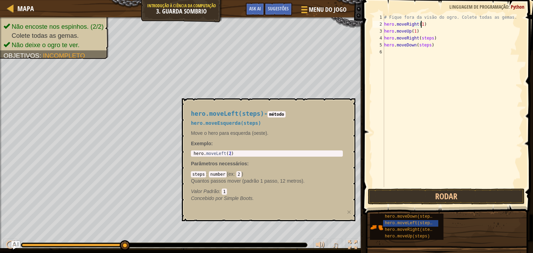
scroll to position [3, 3]
click at [430, 38] on div "# Fique fora da visão do ogro. Colete todas as gemas. hero . moveRight ( 1 ) he…" at bounding box center [453, 107] width 140 height 187
click at [427, 45] on div "# Fique fora da visão do ogro. Colete todas as gemas. hero . moveRight ( 1 ) he…" at bounding box center [453, 107] width 140 height 187
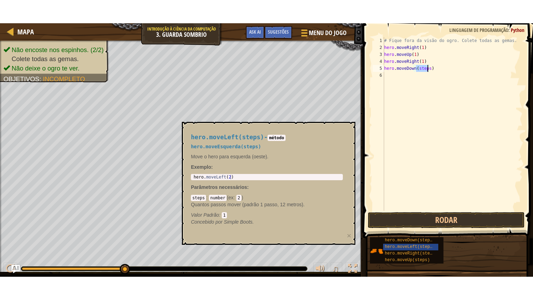
scroll to position [3, 2]
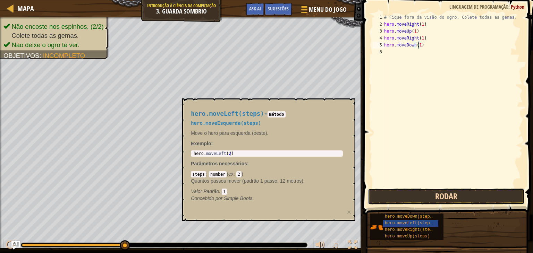
click at [452, 201] on button "Rodar" at bounding box center [446, 197] width 157 height 16
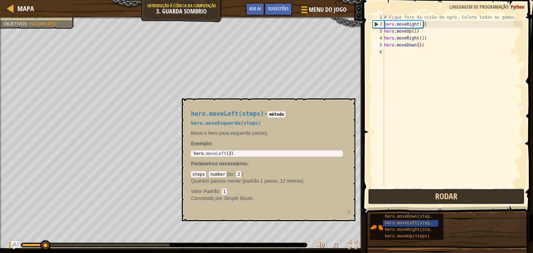
click at [376, 193] on button "Rodar" at bounding box center [446, 197] width 157 height 16
click at [376, 193] on button "Rodando" at bounding box center [446, 197] width 157 height 16
click at [376, 193] on button "Rodar" at bounding box center [446, 197] width 157 height 16
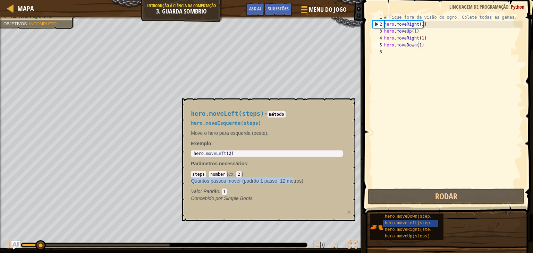
drag, startPoint x: 283, startPoint y: 174, endPoint x: 293, endPoint y: 178, distance: 11.0
click at [293, 178] on div "steps : number ( ex : 2 ) Quantos passos mover (padrão 1 passo, 12 metros). Val…" at bounding box center [267, 183] width 152 height 24
click at [293, 178] on p "Quantos passos mover (padrão 1 passo, 12 metros)." at bounding box center [267, 181] width 152 height 7
click at [270, 111] on h4 "hero.moveLeft(steps) - método" at bounding box center [267, 114] width 152 height 7
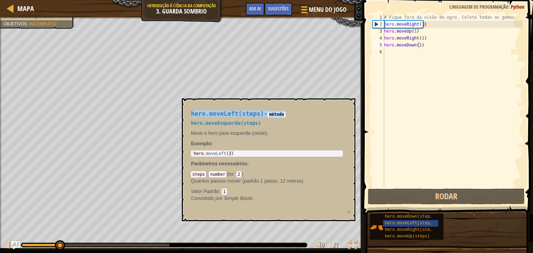
click at [270, 111] on h4 "hero.moveLeft(steps) - método" at bounding box center [267, 114] width 152 height 7
click at [299, 0] on body "Mapa Introdução à Ciência da Computação 3. Guarda Sombrio Menu do Jogo Pronto S…" at bounding box center [266, 0] width 533 height 0
click at [352, 244] on div at bounding box center [352, 245] width 9 height 9
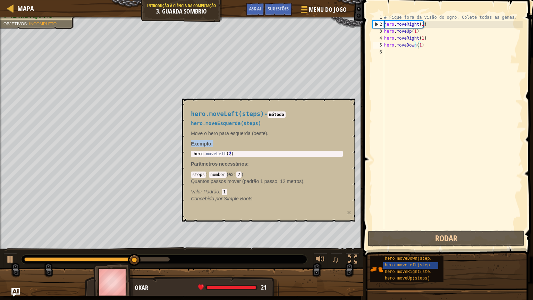
drag, startPoint x: 352, startPoint y: 128, endPoint x: 345, endPoint y: 139, distance: 13.9
click at [345, 139] on div "hero.moveLeft(steps) - método hero.moveEsquerda(steps) Move o hero para esquerd…" at bounding box center [268, 160] width 173 height 123
click at [397, 253] on span "hero.moveLeft(steps)" at bounding box center [410, 265] width 50 height 5
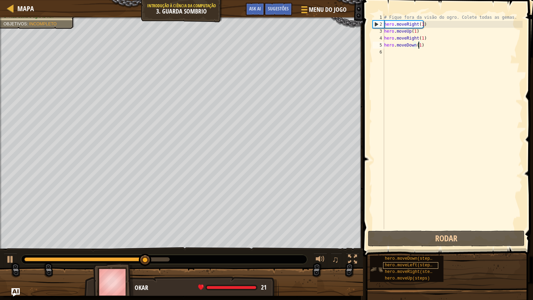
click at [397, 253] on span "hero.moveLeft(steps)" at bounding box center [410, 265] width 50 height 5
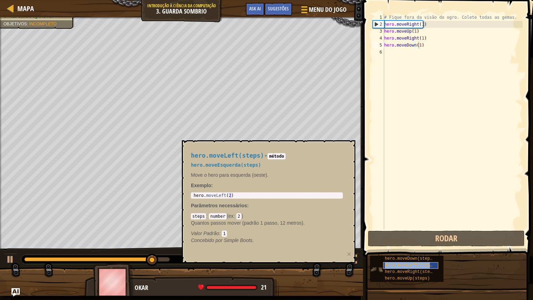
click at [397, 253] on span "hero.moveLeft(steps)" at bounding box center [410, 265] width 50 height 5
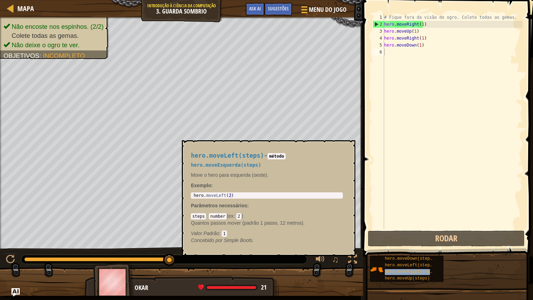
type textarea "hero.moveRight(steps)"
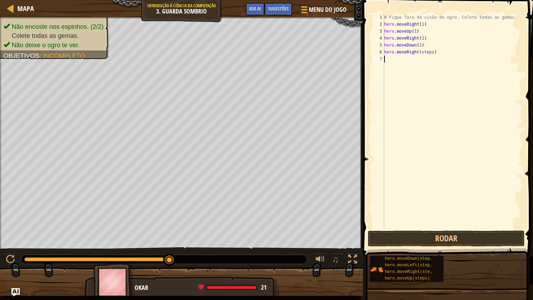
click at [416, 189] on div "# Fique fora da visão do ogro. Colete todas as gemas. hero . moveRight ( 1 ) he…" at bounding box center [453, 128] width 140 height 229
click at [429, 52] on div "# Fique fora da visão do ogro. Colete todas as gemas. hero . moveRight ( 1 ) he…" at bounding box center [453, 128] width 140 height 229
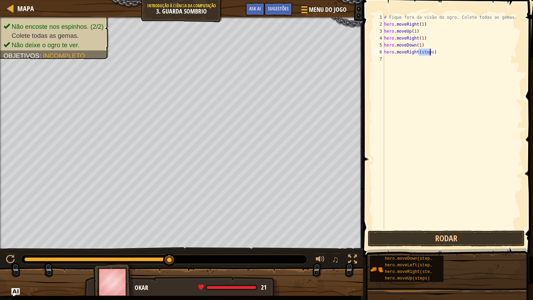
type textarea "hero.moveRight(1)"
click at [417, 242] on button "Rodar" at bounding box center [446, 238] width 157 height 16
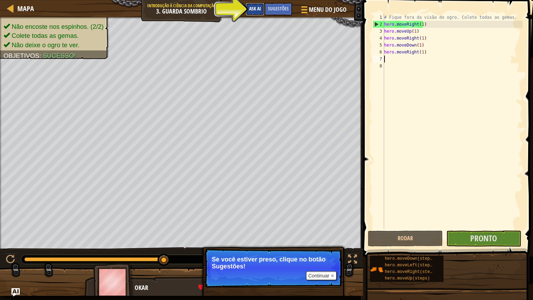
click at [260, 6] on span "Ask AI" at bounding box center [255, 8] width 12 height 7
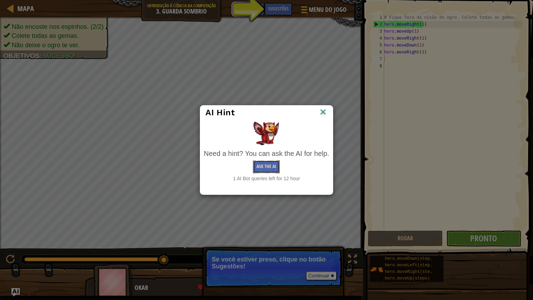
click at [272, 164] on button "Ask the AI" at bounding box center [266, 166] width 27 height 13
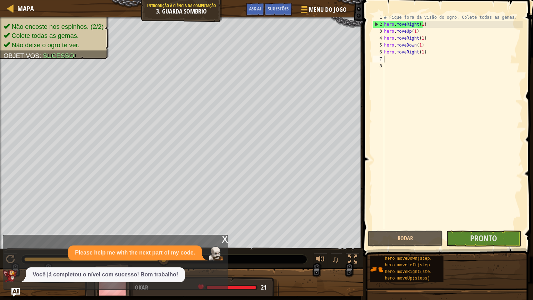
click at [250, 248] on div "♫" at bounding box center [181, 257] width 363 height 21
click at [224, 242] on div "x" at bounding box center [225, 238] width 6 height 7
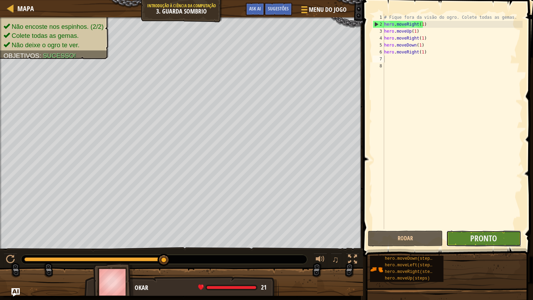
click at [499, 234] on button "Pronto" at bounding box center [483, 238] width 75 height 16
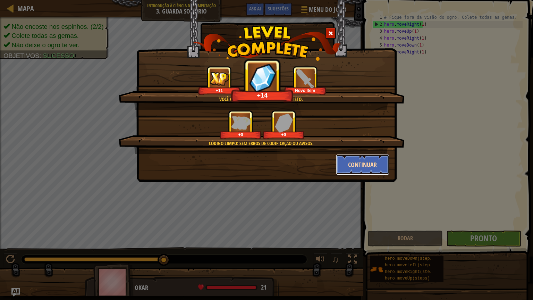
click at [376, 168] on button "Continuar" at bounding box center [363, 164] width 54 height 21
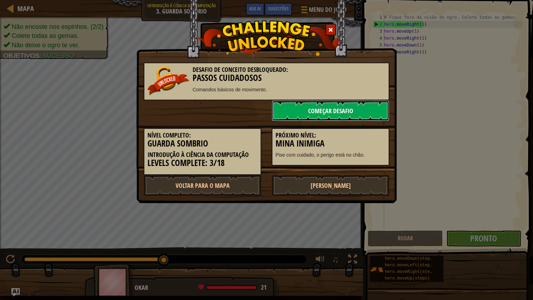
click at [362, 104] on link "Começar Desafio" at bounding box center [331, 110] width 118 height 21
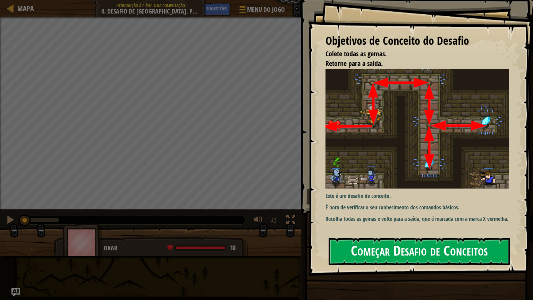
click at [408, 248] on button "Começar Desafio de Conceitos" at bounding box center [418, 251] width 181 height 27
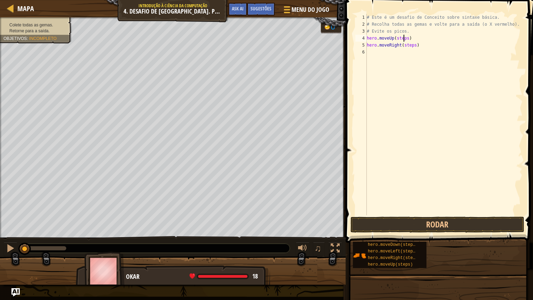
click at [404, 39] on div "# Este é um desafio de Conceito sobre sintaxe básica. # Recolha todas as gemas …" at bounding box center [443, 121] width 157 height 215
click at [411, 45] on div "# Este é um desafio de Conceito sobre sintaxe básica. # Recolha todas as gemas …" at bounding box center [443, 121] width 157 height 215
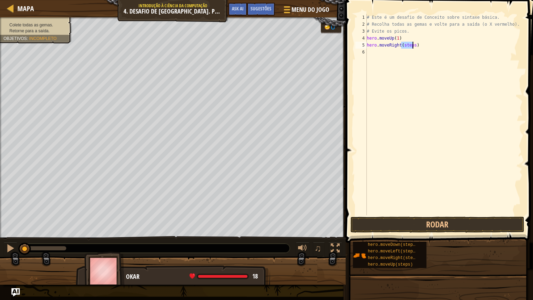
click at [411, 45] on div "# Este é um desafio de Conceito sobre sintaxe básica. # Recolha todas as gemas …" at bounding box center [443, 121] width 157 height 215
click at [452, 225] on button "Rodar" at bounding box center [437, 224] width 174 height 16
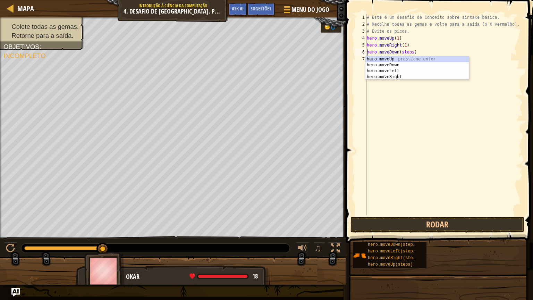
click at [411, 50] on div "# Este é um desafio de Conceito sobre sintaxe básica. # Recolha todas as gemas …" at bounding box center [443, 121] width 157 height 215
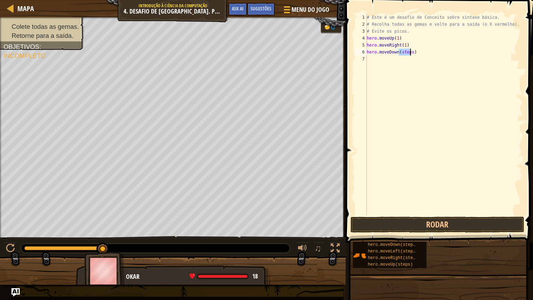
click at [411, 50] on div "# Este é um desafio de Conceito sobre sintaxe básica. # Recolha todas as gemas …" at bounding box center [443, 121] width 157 height 215
click at [408, 58] on div "# Este é um desafio de Conceito sobre sintaxe básica. # Recolha todas as gemas …" at bounding box center [443, 121] width 157 height 215
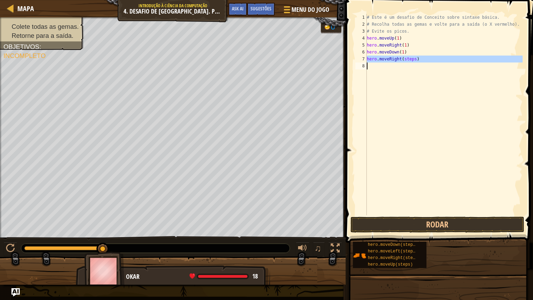
click at [408, 58] on div "# Este é um desafio de Conceito sobre sintaxe básica. # Recolha todas as gemas …" at bounding box center [443, 121] width 157 height 215
click at [408, 58] on div "# Este é um desafio de Conceito sobre sintaxe básica. # Recolha todas as gemas …" at bounding box center [443, 114] width 157 height 201
click at [408, 58] on div "# Este é um desafio de Conceito sobre sintaxe básica. # Recolha todas as gemas …" at bounding box center [443, 121] width 157 height 215
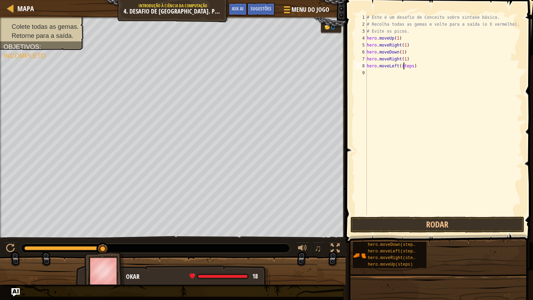
click at [402, 64] on div "# Este é um desafio de Conceito sobre sintaxe básica. # Recolha todas as gemas …" at bounding box center [443, 121] width 157 height 215
click at [405, 74] on div "# Este é um desafio de Conceito sobre sintaxe básica. # Recolha todas as gemas …" at bounding box center [444, 121] width 155 height 215
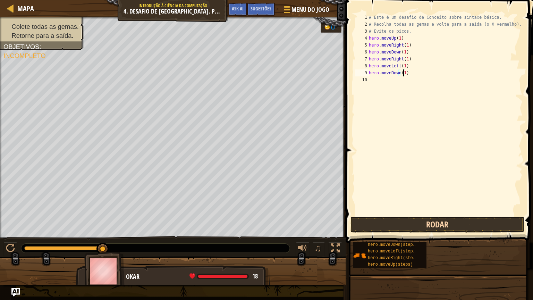
type textarea "hero.moveDown(1)"
click at [413, 218] on button "Rodar" at bounding box center [437, 224] width 174 height 16
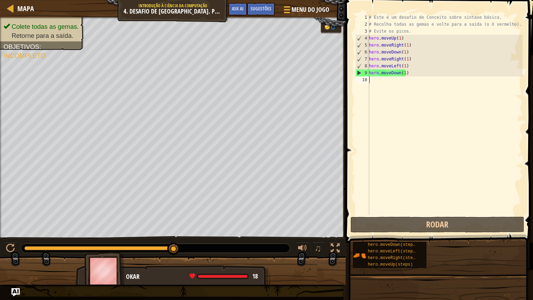
drag, startPoint x: 369, startPoint y: 176, endPoint x: 355, endPoint y: 148, distance: 31.3
click at [355, 148] on div "hero.moveDown(1) 1 2 3 4 5 6 7 8 9 10 # Este é um desafio de Conceito sobre sin…" at bounding box center [438, 114] width 169 height 201
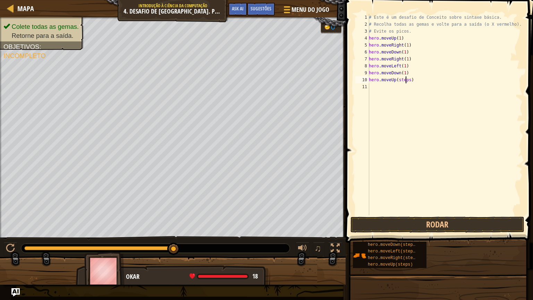
click at [406, 82] on div "# Este é um desafio de Conceito sobre sintaxe básica. # Recolha todas as gemas …" at bounding box center [444, 121] width 155 height 215
click at [407, 82] on div "# Este é um desafio de Conceito sobre sintaxe básica. # Recolha todas as gemas …" at bounding box center [444, 121] width 155 height 215
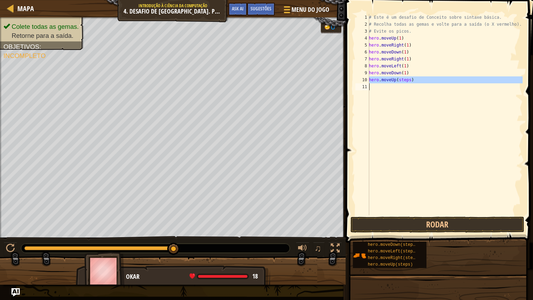
click at [407, 82] on div "# Este é um desafio de Conceito sobre sintaxe básica. # Recolha todas as gemas …" at bounding box center [444, 121] width 155 height 215
click at [407, 82] on div "# Este é um desafio de Conceito sobre sintaxe básica. # Recolha todas as gemas …" at bounding box center [444, 114] width 155 height 201
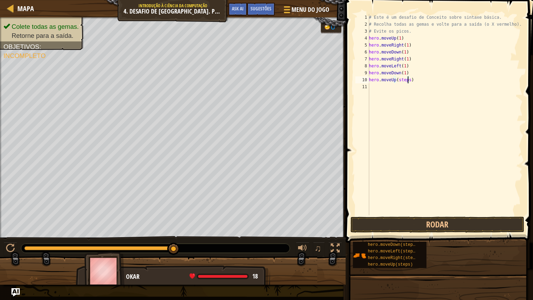
click at [407, 82] on div "# Este é um desafio de Conceito sobre sintaxe básica. # Recolha todas as gemas …" at bounding box center [444, 121] width 155 height 215
click at [409, 87] on div "# Este é um desafio de Conceito sobre sintaxe básica. # Recolha todas as gemas …" at bounding box center [444, 121] width 155 height 215
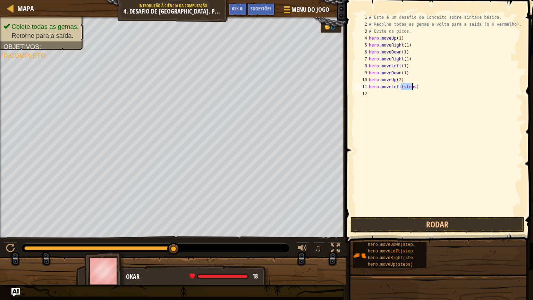
scroll to position [3, 2]
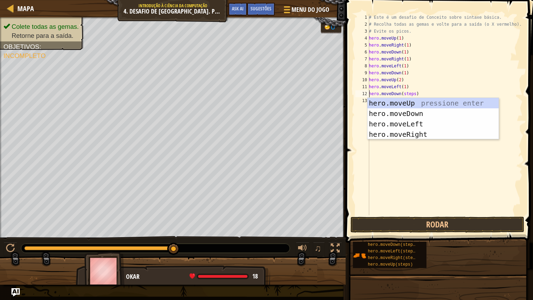
click at [411, 93] on div "# Este é um desafio de Conceito sobre sintaxe básica. # Recolha todas as gemas …" at bounding box center [444, 121] width 155 height 215
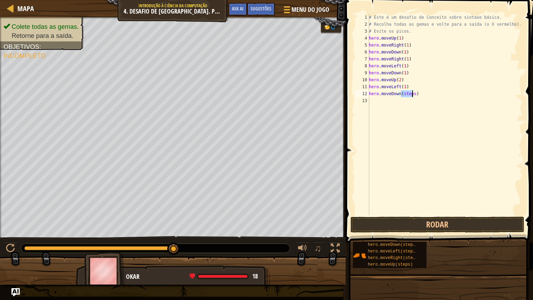
click at [411, 93] on div "# Este é um desafio de Conceito sobre sintaxe básica. # Recolha todas as gemas …" at bounding box center [444, 121] width 155 height 215
click at [411, 93] on div "# Este é um desafio de Conceito sobre sintaxe básica. # Recolha todas as gemas …" at bounding box center [444, 114] width 155 height 201
click at [411, 93] on div "# Este é um desafio de Conceito sobre sintaxe básica. # Recolha todas as gemas …" at bounding box center [444, 121] width 155 height 215
click at [408, 101] on div "# Este é um desafio de Conceito sobre sintaxe básica. # Recolha todas as gemas …" at bounding box center [444, 121] width 155 height 215
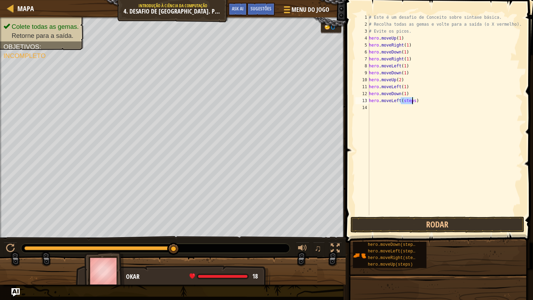
click at [408, 101] on div "# Este é um desafio de Conceito sobre sintaxe básica. # Recolha todas as gemas …" at bounding box center [444, 121] width 155 height 215
type textarea "hero.moveLeft(1)"
click at [423, 222] on button "Rodar" at bounding box center [437, 224] width 174 height 16
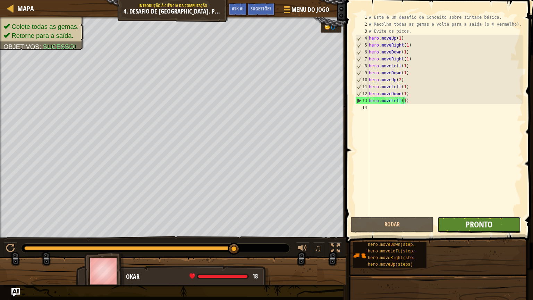
click at [476, 220] on span "Pronto" at bounding box center [478, 224] width 27 height 11
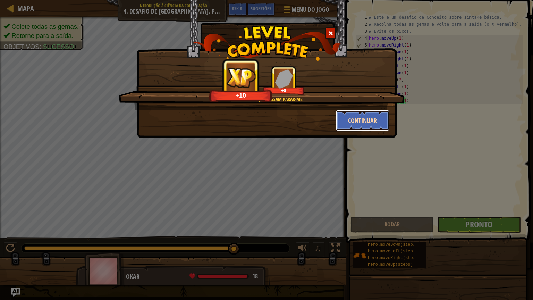
click at [377, 123] on button "Continuar" at bounding box center [363, 120] width 54 height 21
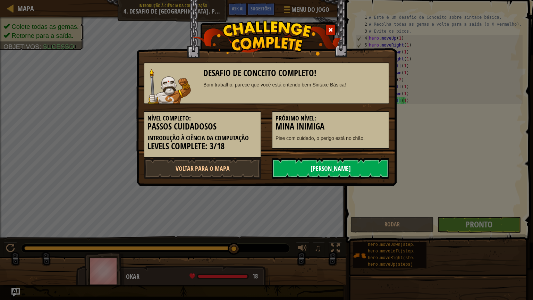
click at [323, 170] on link "[PERSON_NAME]" at bounding box center [331, 168] width 118 height 21
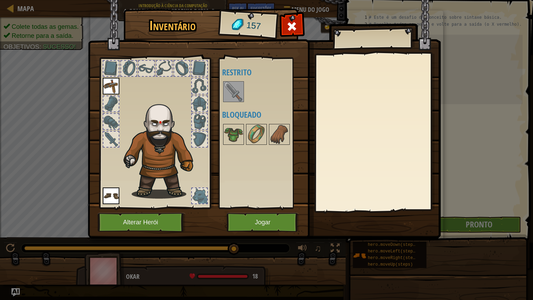
click at [273, 158] on div "Disponível Equipar Equipar (Dois cliques para equipar) Restrito Bloqueado" at bounding box center [265, 133] width 87 height 145
click at [239, 88] on img at bounding box center [233, 91] width 19 height 19
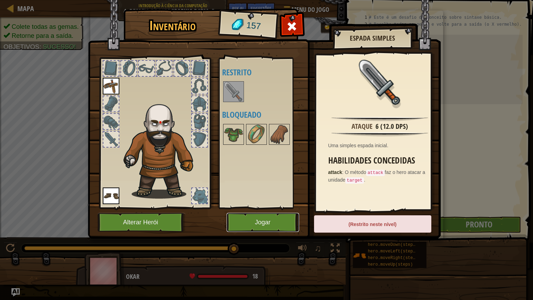
click at [281, 219] on button "Jogar" at bounding box center [263, 222] width 72 height 19
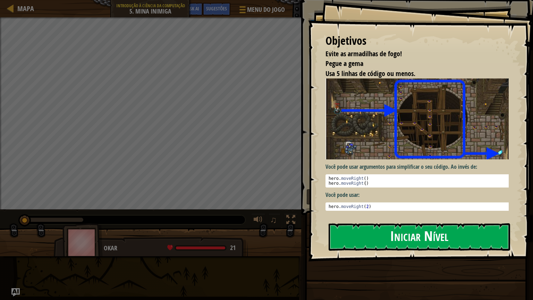
click at [393, 229] on button "Iniciar Nível" at bounding box center [418, 236] width 181 height 27
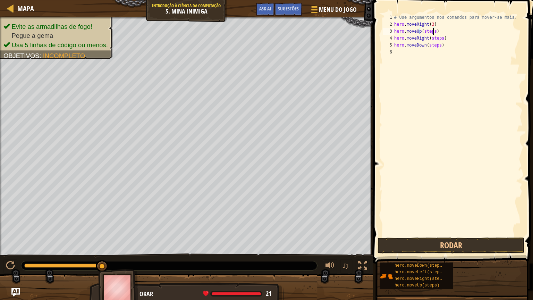
click at [432, 32] on div "# Use argumentos nos comandos para mover-se mais. hero . moveRight ( 3 ) hero .…" at bounding box center [458, 132] width 130 height 236
click at [432, 29] on div "# Use argumentos nos comandos para mover-se mais. hero . moveRight ( 3 ) hero .…" at bounding box center [458, 132] width 130 height 236
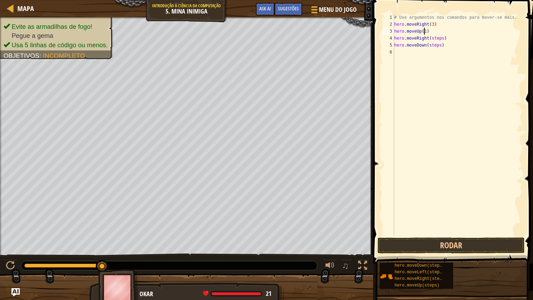
click at [432, 39] on div "# Use argumentos nos comandos para mover-se mais. hero . moveRight ( 3 ) hero .…" at bounding box center [458, 132] width 130 height 236
click at [432, 45] on div "# Use argumentos nos comandos para mover-se mais. hero . moveRight ( 3 ) hero .…" at bounding box center [458, 132] width 130 height 236
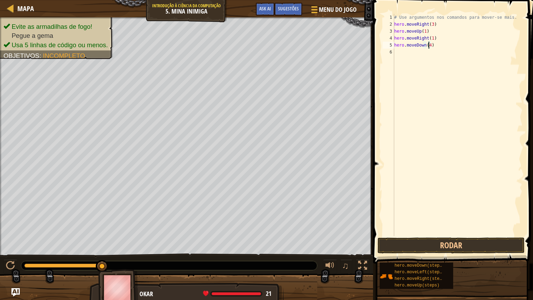
scroll to position [3, 2]
click at [432, 51] on div "# Use argumentos nos comandos para mover-se mais. hero . moveRight ( 3 ) hero .…" at bounding box center [458, 132] width 130 height 236
click at [446, 243] on button "Rodar" at bounding box center [450, 245] width 147 height 16
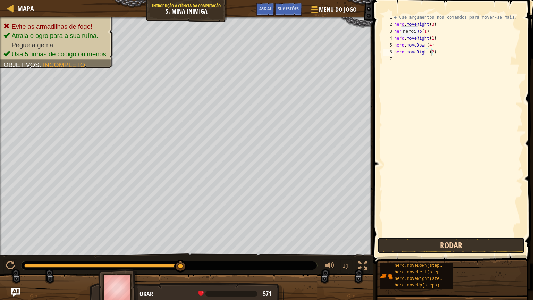
click at [430, 249] on button "Rodar" at bounding box center [450, 245] width 147 height 16
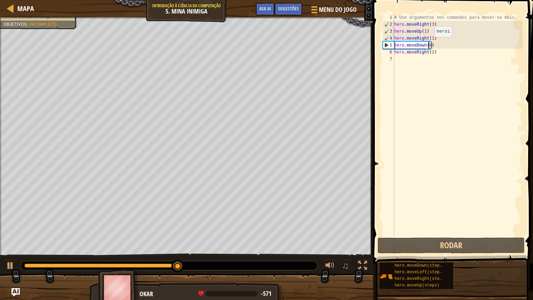
click at [428, 44] on div "# Use argumentos nos comandos para mover-se mais. hero . moveRight ( 3 ) hero .…" at bounding box center [458, 132] width 130 height 236
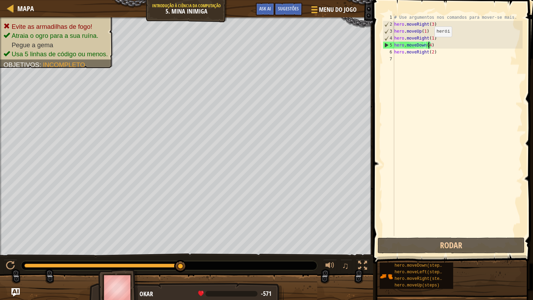
scroll to position [3, 2]
click at [428, 44] on div "# Use argumentos nos comandos para mover-se mais. hero . moveRight ( 3 ) hero .…" at bounding box center [458, 132] width 130 height 236
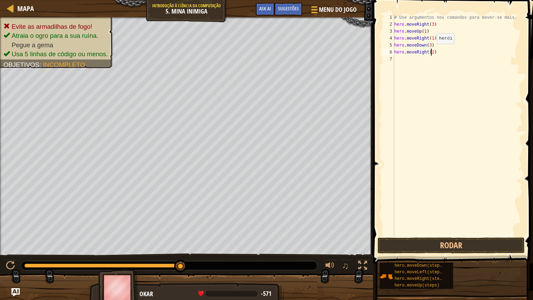
click at [431, 51] on div "# Use argumentos nos comandos para mover-se mais. hero . moveRight ( 3 ) hero .…" at bounding box center [458, 132] width 130 height 236
type textarea "hero.moveRight(3)"
click at [467, 252] on button "Rodar" at bounding box center [450, 245] width 147 height 16
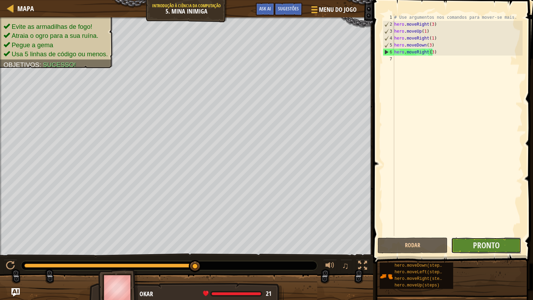
click at [489, 250] on button "Pronto" at bounding box center [486, 245] width 70 height 16
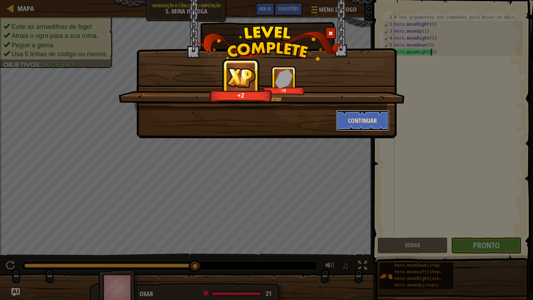
click at [378, 119] on button "Continuar" at bounding box center [363, 120] width 54 height 21
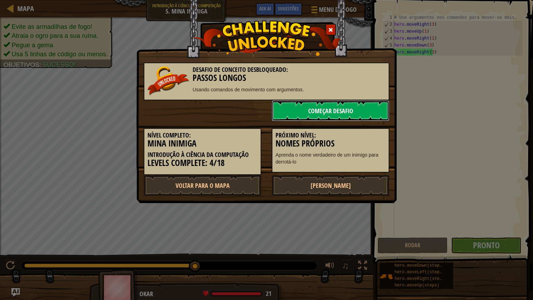
click at [342, 112] on link "Começar Desafio" at bounding box center [331, 110] width 118 height 21
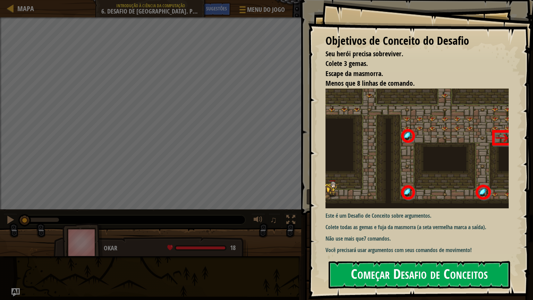
click at [395, 253] on button "Começar Desafio de Conceitos" at bounding box center [418, 274] width 181 height 27
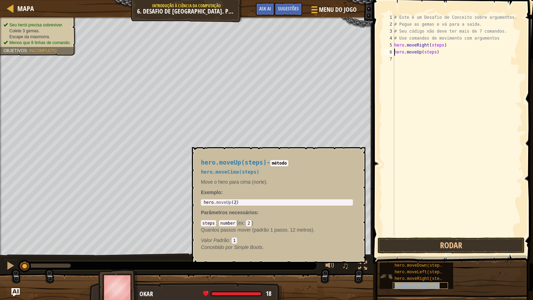
click at [419, 253] on span "hero.moveUp(steps)" at bounding box center [416, 285] width 45 height 5
click at [419, 253] on span "hero.moveRight(steps)" at bounding box center [420, 278] width 52 height 5
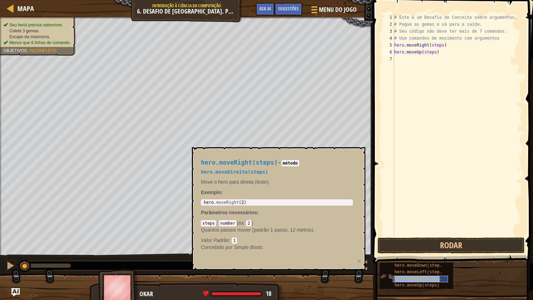
click at [419, 253] on span "hero.moveRight(steps)" at bounding box center [420, 278] width 52 height 5
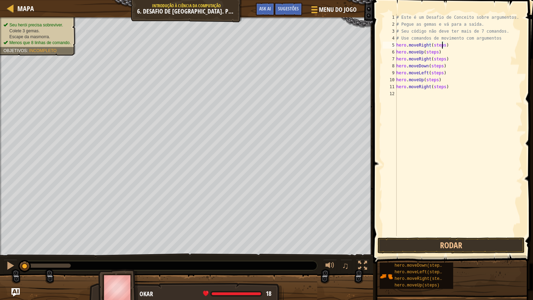
click at [442, 46] on div "# Este é um Desafio de Conceito sobre argumentos. # Pegue as gemas e vá para a …" at bounding box center [459, 132] width 128 height 236
click at [439, 46] on div "# Este é um Desafio de Conceito sobre argumentos. # Pegue as gemas e vá para a …" at bounding box center [459, 125] width 128 height 222
click at [439, 46] on div "# Este é um Desafio de Conceito sobre argumentos. # Pegue as gemas e vá para a …" at bounding box center [459, 132] width 128 height 236
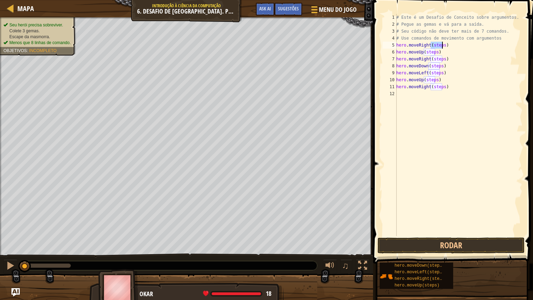
click at [439, 46] on div "# Este é um Desafio de Conceito sobre argumentos. # Pegue as gemas e vá para a …" at bounding box center [459, 132] width 128 height 236
click at [428, 53] on div "# Este é um Desafio de Conceito sobre argumentos. # Pegue as gemas e vá para a …" at bounding box center [459, 132] width 128 height 236
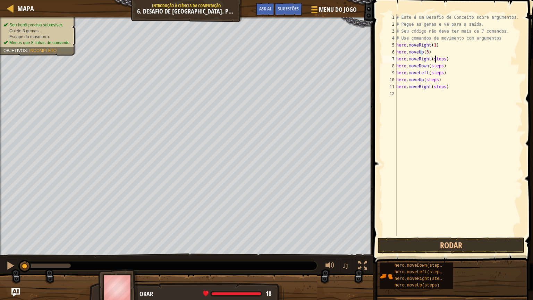
click at [434, 58] on div "# Este é um Desafio de Conceito sobre argumentos. # Pegue as gemas e vá para a …" at bounding box center [459, 132] width 128 height 236
click at [432, 66] on div "# Este é um Desafio de Conceito sobre argumentos. # Pegue as gemas e vá para a …" at bounding box center [459, 132] width 128 height 236
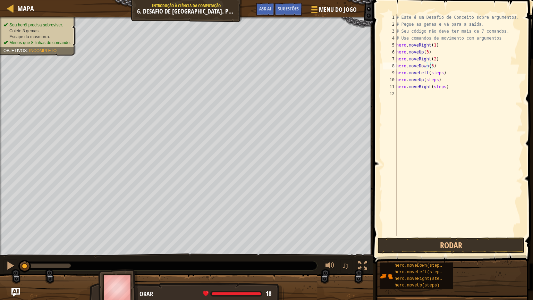
scroll to position [3, 2]
click at [434, 74] on div "# Este é um Desafio de Conceito sobre argumentos. # Pegue as gemas e vá para a …" at bounding box center [459, 132] width 128 height 236
click at [433, 80] on div "# Este é um Desafio de Conceito sobre argumentos. # Pegue as gemas e vá para a …" at bounding box center [459, 132] width 128 height 236
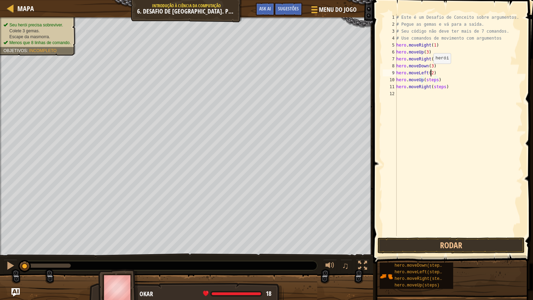
click at [429, 70] on div "# Este é um Desafio de Conceito sobre argumentos. # Pegue as gemas e vá para a …" at bounding box center [459, 132] width 128 height 236
click at [430, 78] on div "# Este é um Desafio de Conceito sobre argumentos. # Pegue as gemas e vá para a …" at bounding box center [459, 132] width 128 height 236
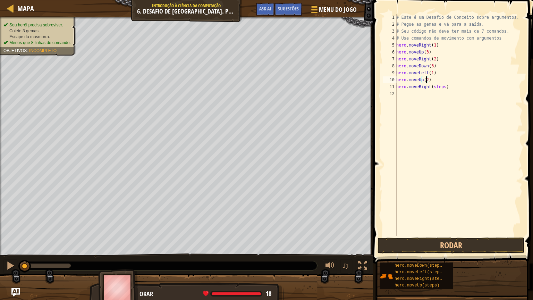
click at [439, 86] on div "# Este é um Desafio de Conceito sobre argumentos. # Pegue as gemas e vá para a …" at bounding box center [459, 132] width 128 height 236
type textarea "hero.moveRight(3)"
click at [445, 243] on button "Rodar" at bounding box center [450, 245] width 147 height 16
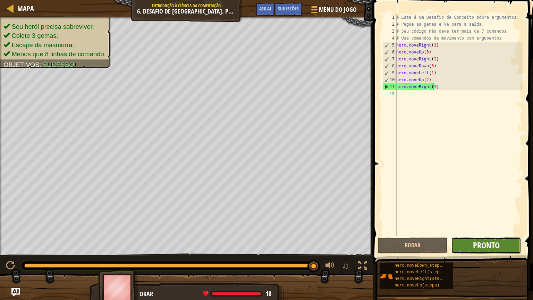
click at [492, 250] on span "Pronto" at bounding box center [486, 244] width 27 height 11
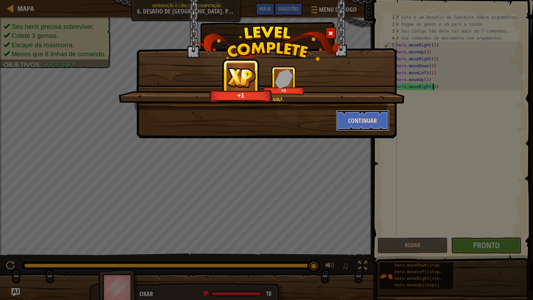
click at [362, 110] on button "Continuar" at bounding box center [363, 120] width 54 height 21
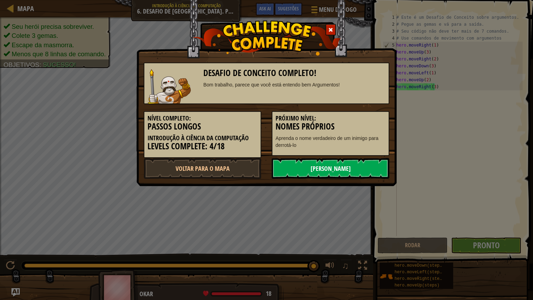
click at [341, 160] on link "[PERSON_NAME]" at bounding box center [331, 168] width 118 height 21
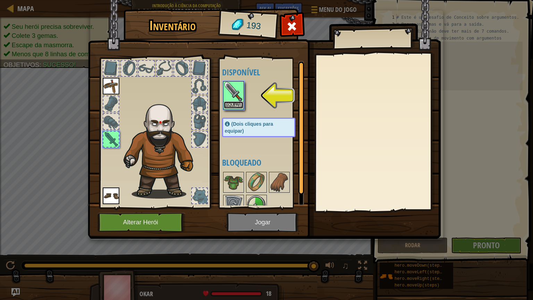
click at [239, 106] on button "Equipar" at bounding box center [233, 104] width 19 height 7
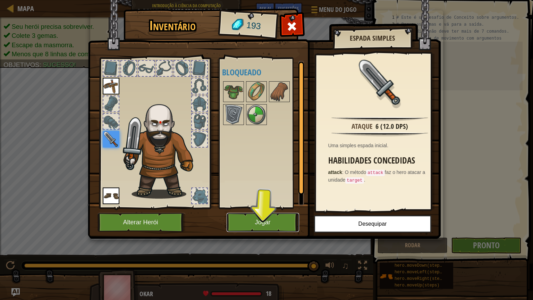
click at [272, 223] on button "Jogar" at bounding box center [263, 222] width 72 height 19
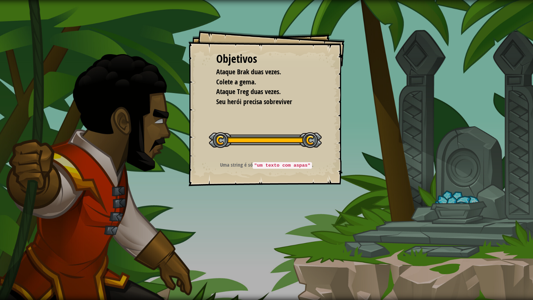
click at [283, 193] on div "Objetivos Ataque Brak duas vezes. Colete a gema. Ataque Treg duas vezes. Seu he…" at bounding box center [266, 150] width 533 height 300
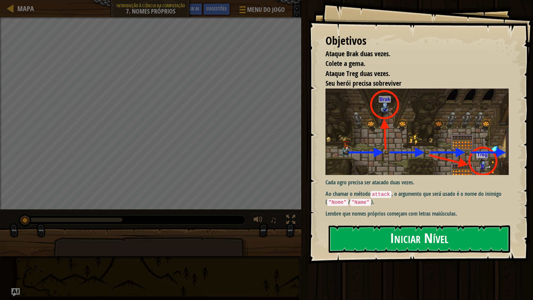
click at [376, 245] on button "Iniciar Nível" at bounding box center [418, 238] width 181 height 27
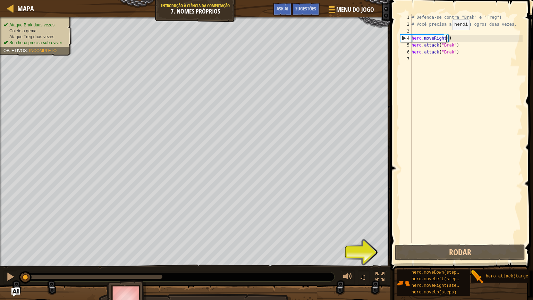
click at [446, 37] on div "# Defenda-se contra "Brak" e "Treg"! # Você precisa atacar os ogros duas vezes.…" at bounding box center [466, 135] width 112 height 243
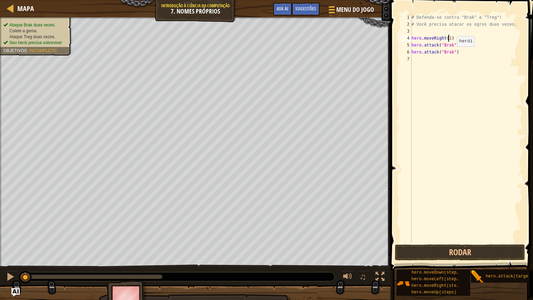
click at [451, 53] on div "# Defenda-se contra "Brak" e "Treg"! # Você precisa atacar os ogros duas vezes.…" at bounding box center [466, 135] width 112 height 243
click at [466, 249] on button "Rodar" at bounding box center [460, 252] width 130 height 16
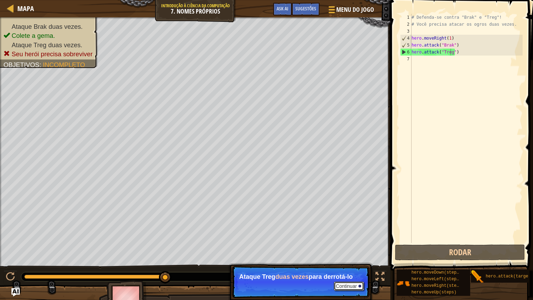
click at [344, 253] on button "Continuar" at bounding box center [349, 285] width 31 height 9
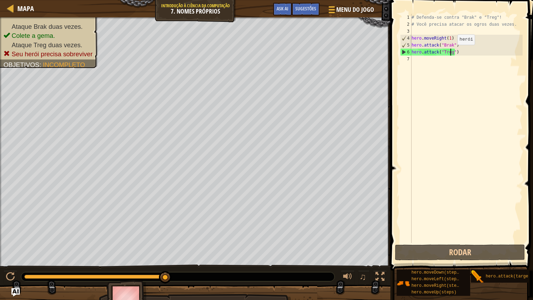
click at [451, 51] on div "# Defenda-se contra "Brak" e "Treg"! # Você precisa atacar os ogros duas vezes.…" at bounding box center [466, 135] width 112 height 243
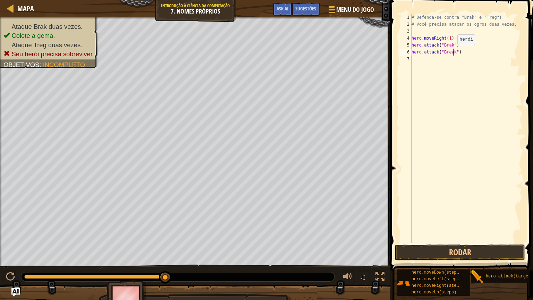
scroll to position [3, 3]
click at [478, 253] on button "Rodar" at bounding box center [460, 252] width 130 height 16
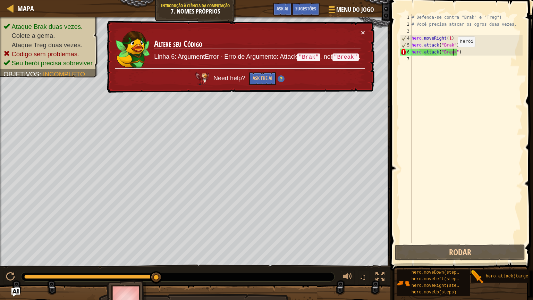
click at [452, 54] on div "# Defenda-se contra "Brak" e "Treg"! # Você precisa atacar os ogros duas vezes.…" at bounding box center [466, 135] width 112 height 243
drag, startPoint x: 452, startPoint y: 54, endPoint x: 447, endPoint y: 53, distance: 4.9
click at [447, 53] on div "# Defenda-se contra "Brak" e "Treg"! # Você precisa atacar os ogros duas vezes.…" at bounding box center [466, 135] width 112 height 243
click at [447, 53] on div "# Defenda-se contra "Brak" e "Treg"! # Você precisa atacar os ogros duas vezes.…" at bounding box center [466, 128] width 112 height 229
click at [447, 53] on div "# Defenda-se contra "Brak" e "Treg"! # Você precisa atacar os ogros duas vezes.…" at bounding box center [466, 135] width 112 height 243
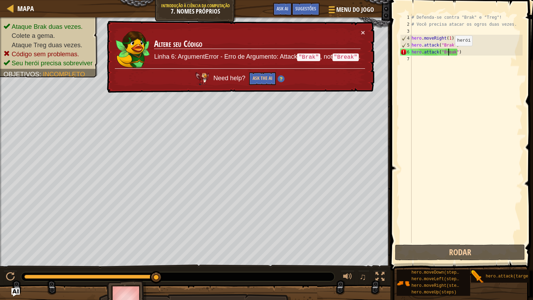
click at [449, 53] on div "# Defenda-se contra "Brak" e "Treg"! # Você precisa atacar os ogros duas vezes.…" at bounding box center [466, 135] width 112 height 243
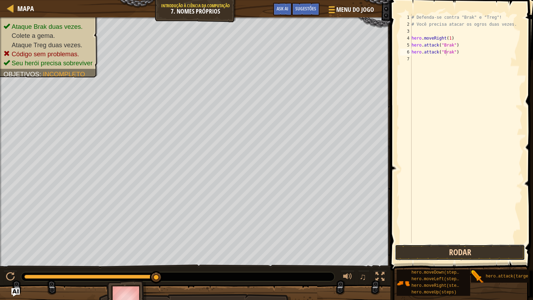
click at [454, 250] on button "Rodar" at bounding box center [460, 252] width 130 height 16
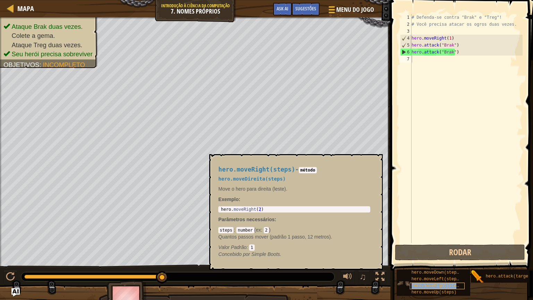
type textarea "hero.moveRight(steps)"
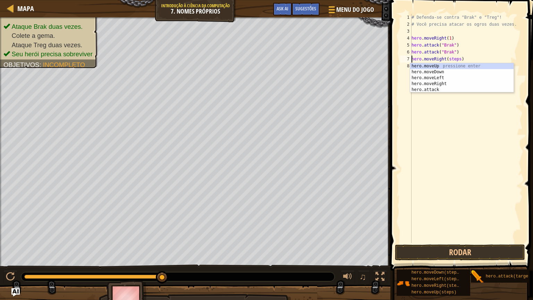
click at [438, 122] on div "# Defenda-se contra "Brak" e "Treg"! # Você precisa atacar os ogros duas vezes.…" at bounding box center [466, 135] width 112 height 243
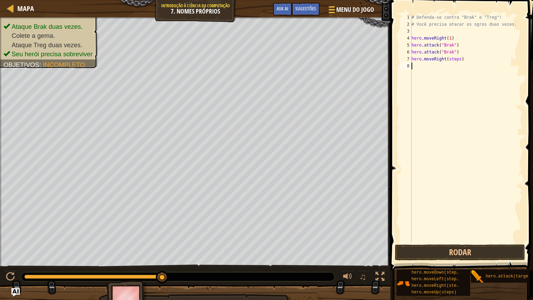
scroll to position [3, 0]
click at [457, 59] on div "# Defenda-se contra "Brak" e "Treg"! # Você precisa atacar os ogros duas vezes.…" at bounding box center [466, 135] width 112 height 243
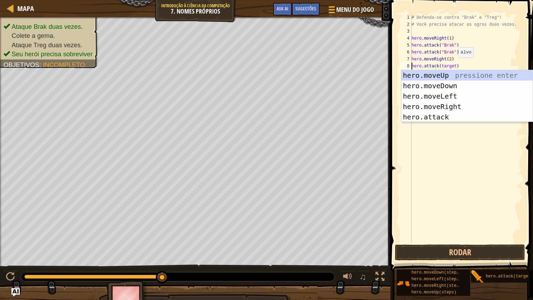
click at [452, 65] on div "# Defenda-se contra "Brak" e "Treg"! # Você precisa atacar os ogros duas vezes.…" at bounding box center [466, 135] width 112 height 243
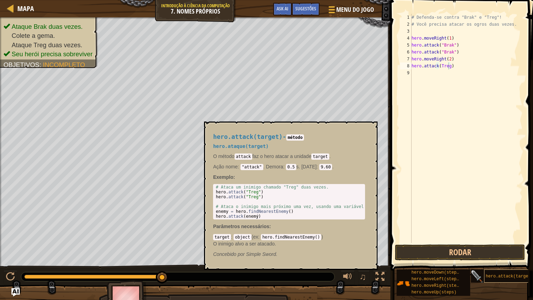
drag, startPoint x: 479, startPoint y: 275, endPoint x: 495, endPoint y: 279, distance: 16.4
click at [495, 253] on div "hero.attack(target)" at bounding box center [508, 275] width 74 height 13
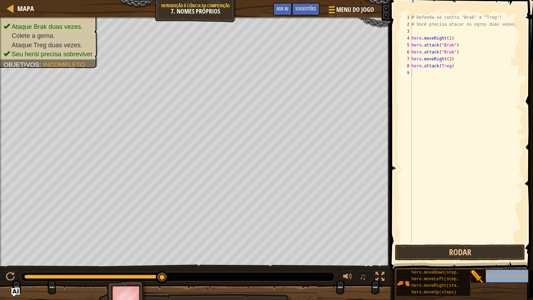
type textarea "hero.attack(target)"
click at [453, 76] on div "# Defenda-se contra "Brak" e "Treg"! # Você precisa atacar os ogros duas vezes.…" at bounding box center [467, 135] width 110 height 243
click at [455, 76] on div "# Defenda-se contra "Brak" e "Treg"! # Você precisa atacar os ogros duas vezes.…" at bounding box center [467, 135] width 110 height 243
click at [454, 72] on div "# Defenda-se contra "Brak" e "Treg"! # Você precisa atacar os ogros duas vezes.…" at bounding box center [467, 135] width 110 height 243
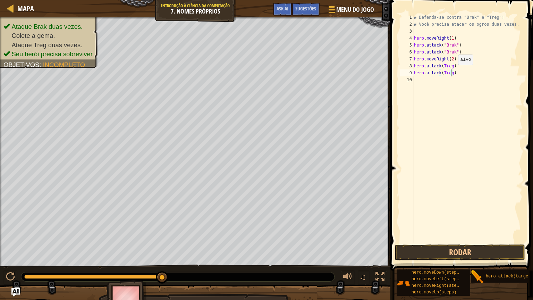
scroll to position [3, 3]
click at [459, 78] on div "# Defenda-se contra "Brak" e "Treg"! # Você precisa atacar os ogros duas vezes.…" at bounding box center [467, 135] width 110 height 243
click at [465, 251] on button "Rodar" at bounding box center [460, 252] width 130 height 16
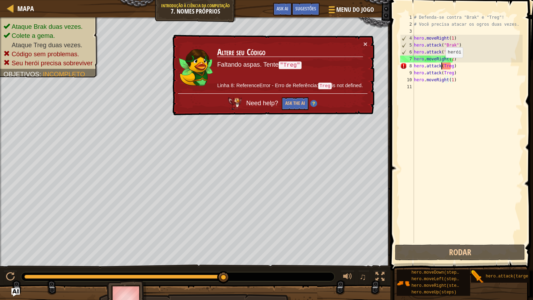
click at [442, 64] on div "# Defenda-se contra "Brak" e "Treg"! # Você precisa atacar os ogros duas vezes.…" at bounding box center [467, 135] width 110 height 243
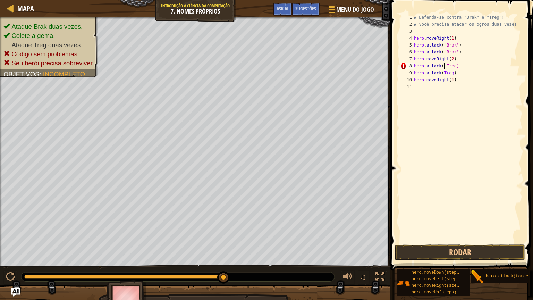
click at [452, 66] on div "# Defenda-se contra "Brak" e "Treg"! # Você precisa atacar os ogros duas vezes.…" at bounding box center [467, 135] width 110 height 243
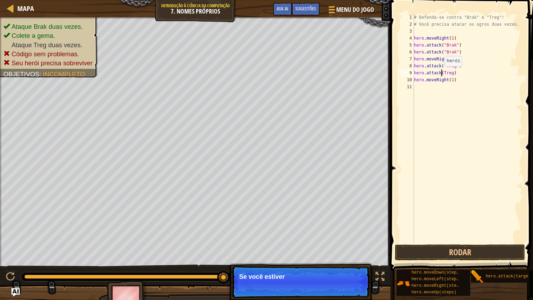
click at [441, 73] on div "# Defenda-se contra "Brak" e "Treg"! # Você precisa atacar os ogros duas vezes.…" at bounding box center [467, 135] width 110 height 243
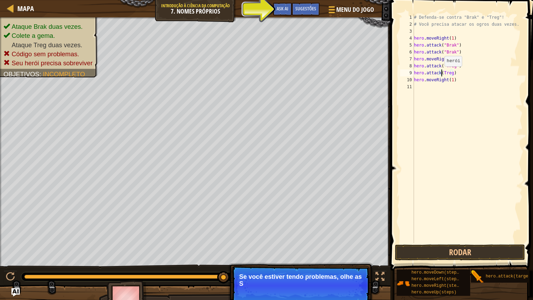
scroll to position [3, 2]
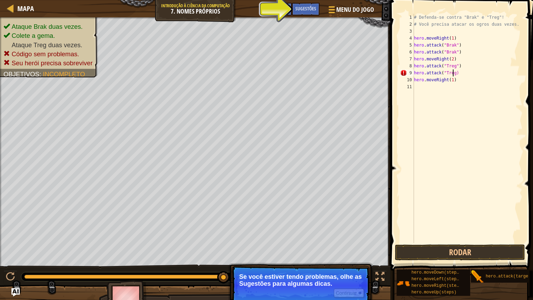
click at [453, 73] on div "# Defenda-se contra "Brak" e "Treg"! # Você precisa atacar os ogros duas vezes.…" at bounding box center [467, 135] width 110 height 243
type textarea "hero.attack("Treg")"
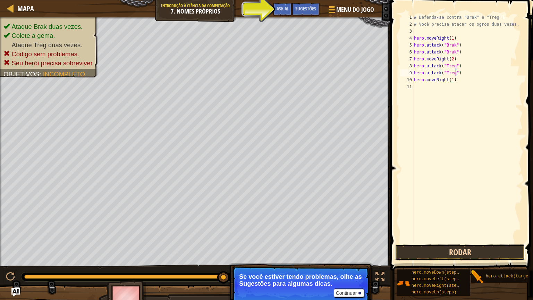
click at [449, 251] on button "Rodar" at bounding box center [460, 252] width 130 height 16
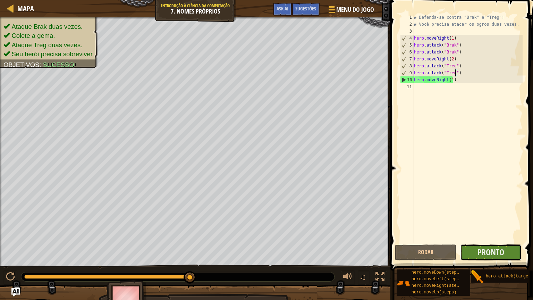
click at [470, 253] on button "Pronto" at bounding box center [491, 252] width 62 height 16
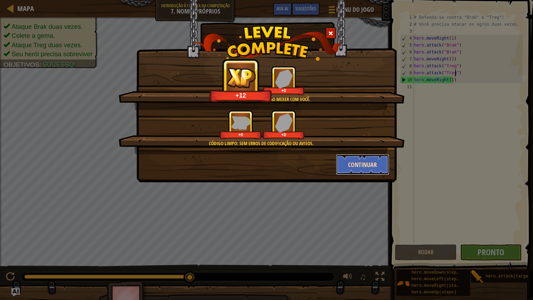
click at [349, 159] on button "Continuar" at bounding box center [363, 164] width 54 height 21
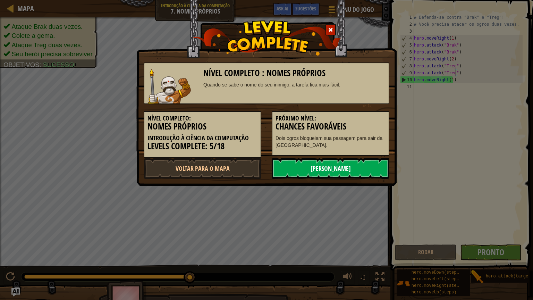
click at [339, 175] on link "[PERSON_NAME]" at bounding box center [331, 168] width 118 height 21
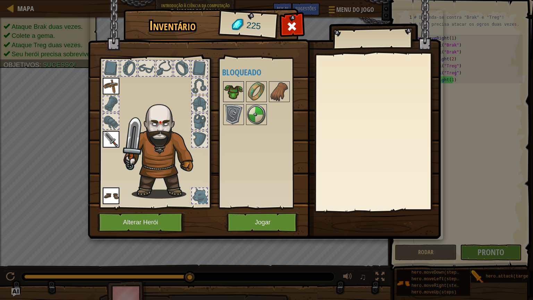
click at [234, 92] on img at bounding box center [233, 91] width 19 height 19
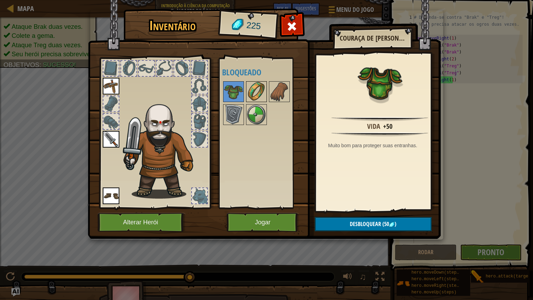
click at [264, 90] on img at bounding box center [256, 91] width 19 height 19
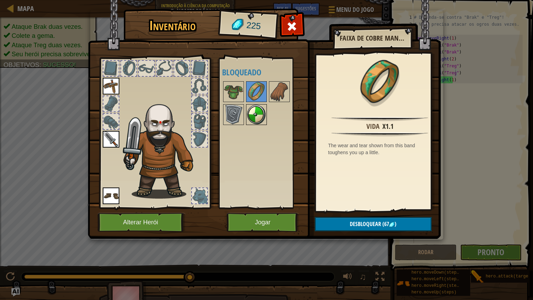
click at [258, 112] on img at bounding box center [256, 114] width 19 height 19
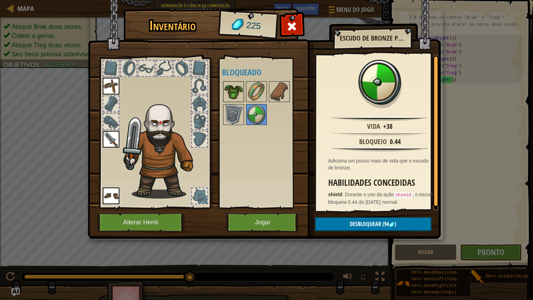
click at [228, 94] on img at bounding box center [233, 91] width 19 height 19
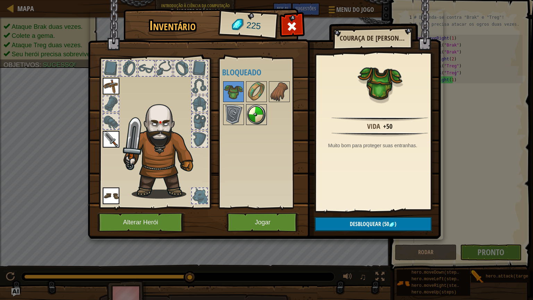
click at [255, 110] on img at bounding box center [256, 114] width 19 height 19
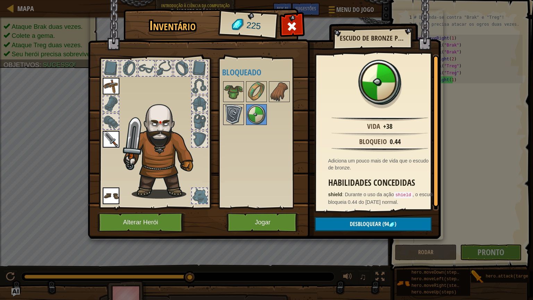
click at [236, 108] on img at bounding box center [233, 114] width 19 height 19
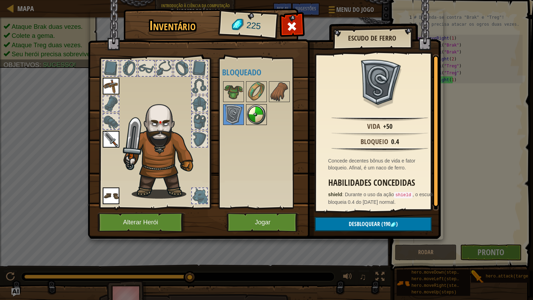
click at [261, 116] on img at bounding box center [256, 114] width 19 height 19
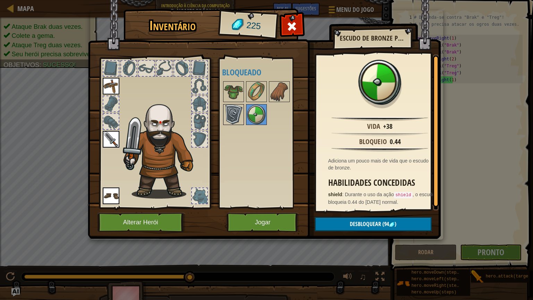
click at [236, 117] on img at bounding box center [233, 114] width 19 height 19
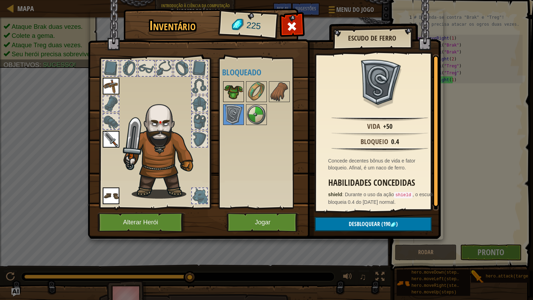
click at [236, 96] on img at bounding box center [233, 91] width 19 height 19
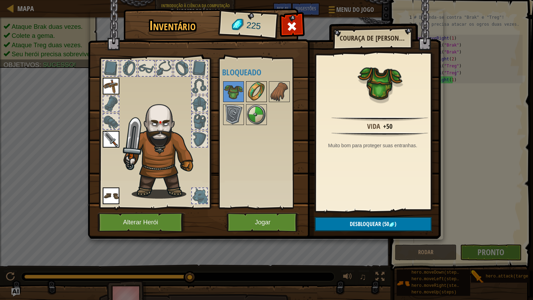
click at [251, 95] on img at bounding box center [256, 91] width 19 height 19
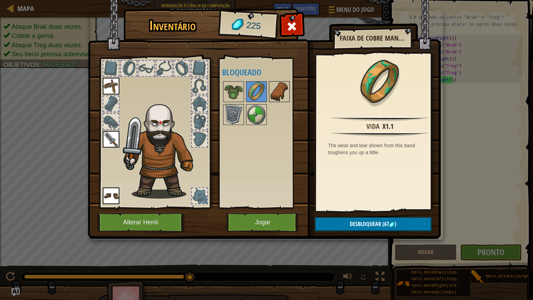
click at [282, 91] on img at bounding box center [279, 91] width 19 height 19
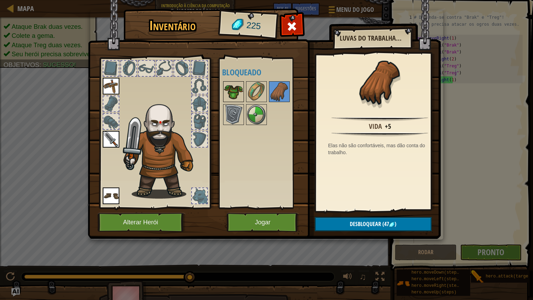
click at [239, 89] on img at bounding box center [233, 91] width 19 height 19
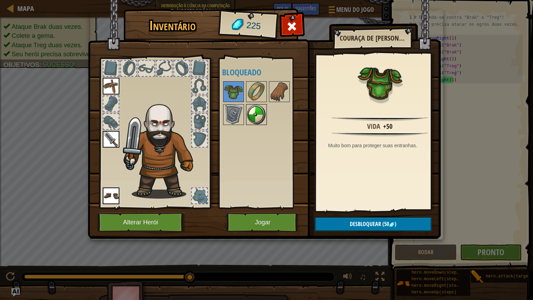
click at [255, 108] on img at bounding box center [256, 114] width 19 height 19
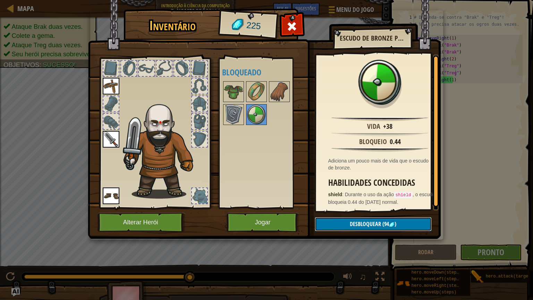
click at [366, 224] on span "Desbloquear" at bounding box center [365, 224] width 31 height 8
click at [349, 226] on button "Confirmar" at bounding box center [373, 224] width 117 height 14
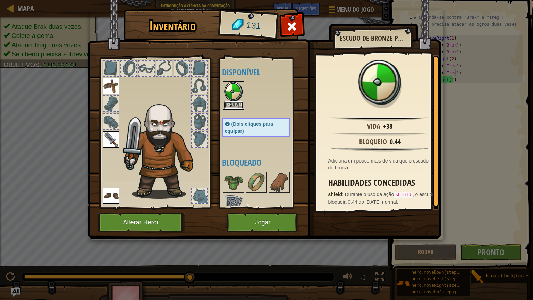
click at [234, 104] on button "Equipar" at bounding box center [233, 104] width 19 height 7
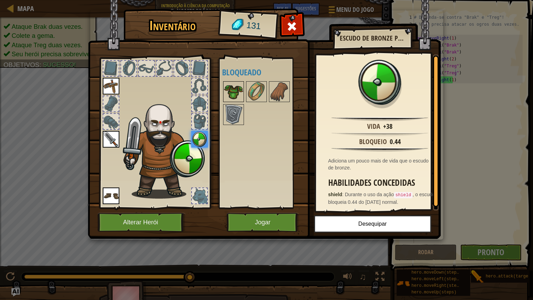
click at [238, 94] on img at bounding box center [233, 91] width 19 height 19
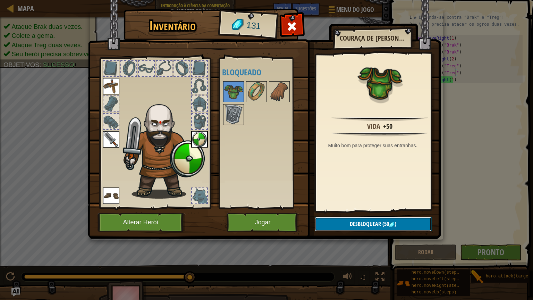
click at [378, 223] on span "Desbloquear" at bounding box center [365, 224] width 31 height 8
click at [359, 221] on button "Confirmar" at bounding box center [373, 224] width 117 height 14
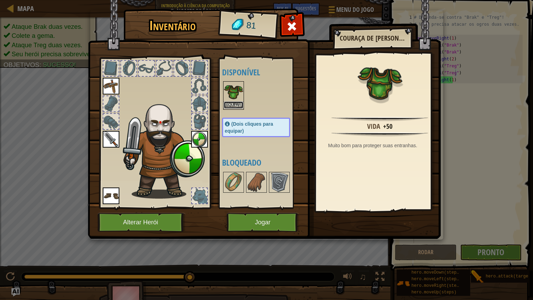
click at [233, 105] on button "Equipar" at bounding box center [233, 104] width 19 height 7
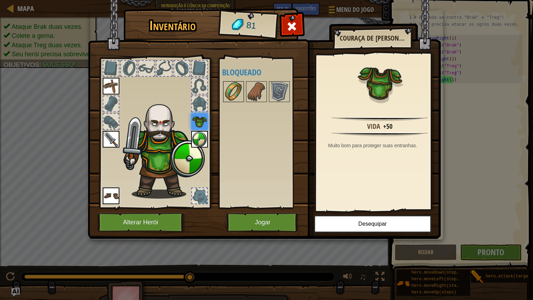
click at [234, 95] on img at bounding box center [233, 91] width 19 height 19
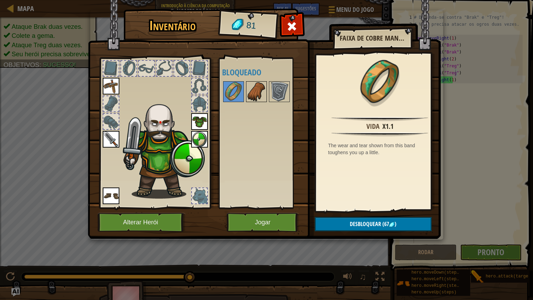
click at [256, 90] on img at bounding box center [256, 91] width 19 height 19
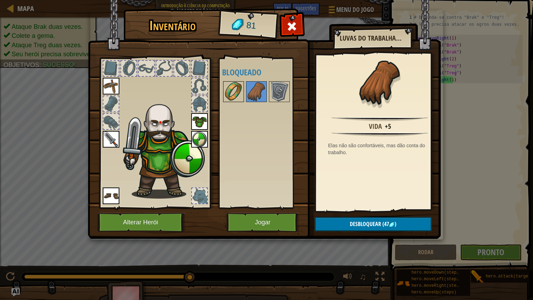
click at [235, 92] on img at bounding box center [233, 91] width 19 height 19
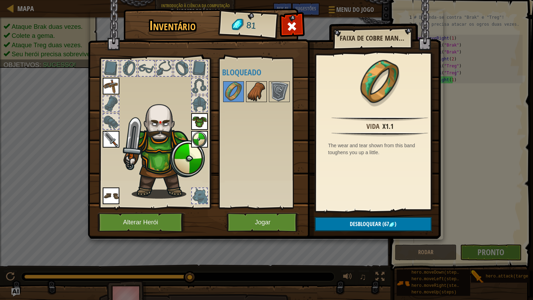
click at [265, 89] on img at bounding box center [256, 91] width 19 height 19
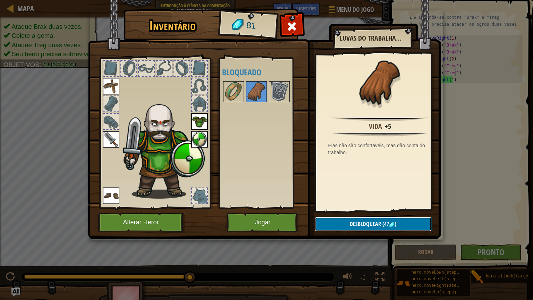
click at [362, 225] on span "Desbloquear" at bounding box center [365, 224] width 31 height 8
click at [365, 224] on button "Confirmar" at bounding box center [373, 224] width 117 height 14
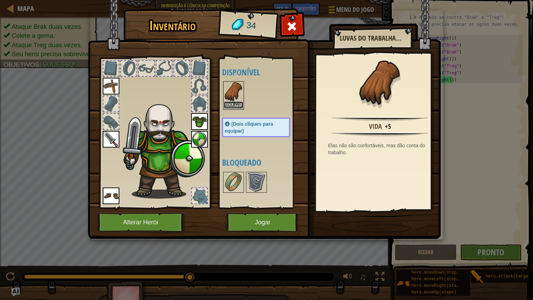
click at [239, 105] on button "Equipar" at bounding box center [233, 104] width 19 height 7
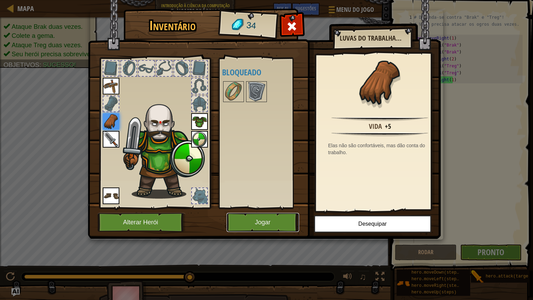
click at [275, 226] on button "Jogar" at bounding box center [263, 222] width 72 height 19
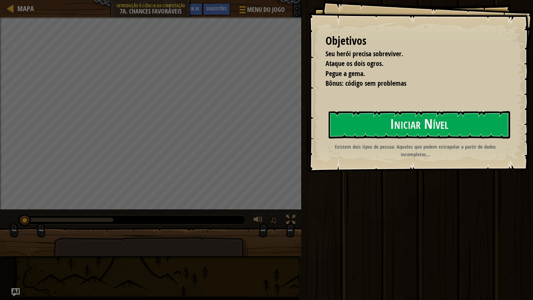
drag, startPoint x: 312, startPoint y: 135, endPoint x: 341, endPoint y: 96, distance: 47.9
click at [341, 96] on div "Objetivos Seu herói precisa sobreviver. Ataque os dois ogros. Pegue a gema. Bôn…" at bounding box center [420, 86] width 225 height 172
click at [380, 133] on button "Iniciar Nível" at bounding box center [418, 124] width 181 height 27
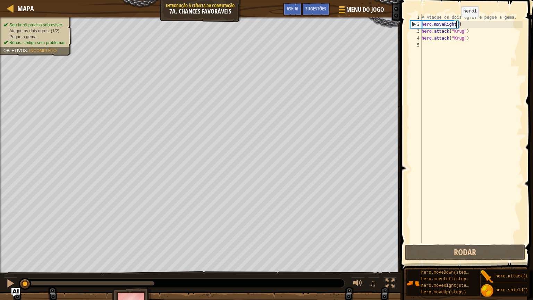
click at [455, 24] on div "# Ataque os dois ogros e pegue a gema. hero . moveRight ( ) hero . attack ( "Kr…" at bounding box center [471, 135] width 102 height 243
type textarea "hero.moveRight(1)"
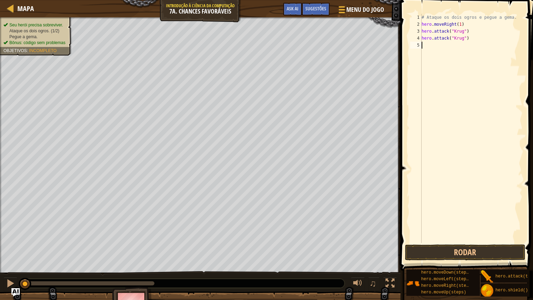
click at [477, 68] on div "# Ataque os dois ogros e pegue a gema. hero . moveRight ( 1 ) hero . attack ( "…" at bounding box center [471, 135] width 102 height 243
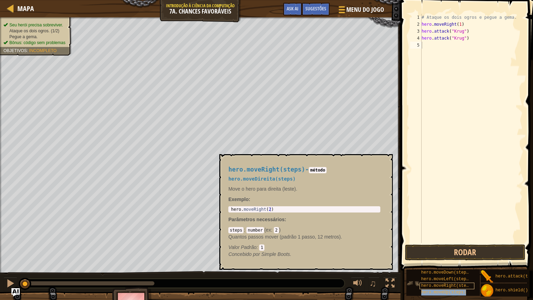
scroll to position [5, 0]
click at [468, 253] on div "hero.moveUp(steps)" at bounding box center [446, 292] width 55 height 7
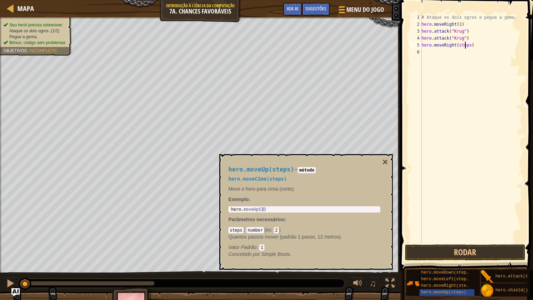
click at [465, 48] on div "# Ataque os dois ogros e pegue a gema. hero . moveRight ( 1 ) hero . attack ( "…" at bounding box center [471, 135] width 102 height 243
click at [468, 48] on div "# Ataque os dois ogros e pegue a gema. hero . moveRight ( 1 ) hero . attack ( "…" at bounding box center [471, 135] width 102 height 243
click at [463, 60] on div "# Ataque os dois ogros e pegue a gema. hero . moveRight ( 1 ) hero . attack ( "…" at bounding box center [471, 135] width 102 height 243
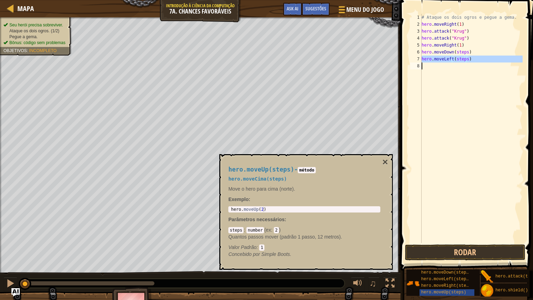
click at [463, 60] on div "# Ataque os dois ogros e pegue a gema. hero . moveRight ( 1 ) hero . attack ( "…" at bounding box center [471, 135] width 102 height 243
click at [463, 60] on div "# Ataque os dois ogros e pegue a gema. hero . moveRight ( 1 ) hero . attack ( "…" at bounding box center [471, 128] width 102 height 229
click at [463, 60] on div "# Ataque os dois ogros e pegue a gema. hero . moveRight ( 1 ) hero . attack ( "…" at bounding box center [471, 135] width 102 height 243
click at [458, 53] on div "# Ataque os dois ogros e pegue a gema. hero . moveRight ( 1 ) hero . attack ( "…" at bounding box center [471, 135] width 102 height 243
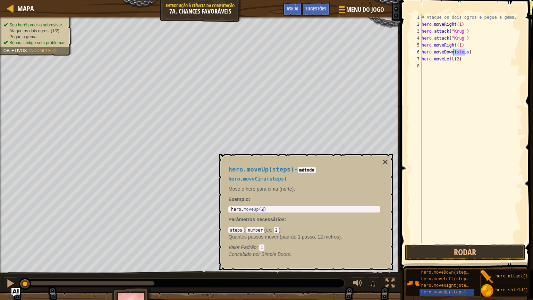
click at [458, 53] on div "# Ataque os dois ogros e pegue a gema. hero . moveRight ( 1 ) hero . attack ( "…" at bounding box center [471, 135] width 102 height 243
click at [457, 52] on div "# Ataque os dois ogros e pegue a gema. hero . moveRight ( 1 ) hero . attack ( "…" at bounding box center [471, 135] width 102 height 243
click at [422, 50] on div "# Ataque os dois ogros e pegue a gema. hero . moveRight ( 1 ) hero . attack ( "…" at bounding box center [471, 135] width 102 height 243
type textarea "hero.attack(target)"
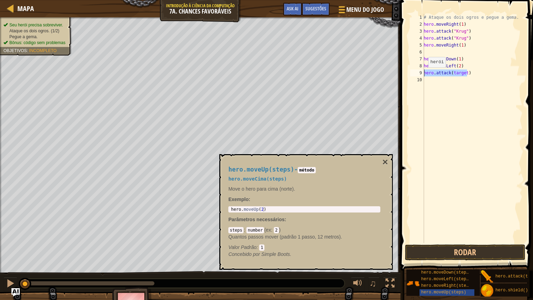
drag, startPoint x: 469, startPoint y: 74, endPoint x: 424, endPoint y: 74, distance: 45.1
click at [424, 74] on div "# Ataque os dois ogros e pegue a gema. hero . moveRight ( 1 ) hero . attack ( "…" at bounding box center [472, 135] width 100 height 243
click at [452, 60] on div "# Ataque os dois ogros e pegue a gema. hero . moveRight ( 1 ) hero . attack ( "…" at bounding box center [472, 135] width 100 height 243
drag, startPoint x: 452, startPoint y: 60, endPoint x: 445, endPoint y: 60, distance: 7.6
click at [445, 60] on div "# Ataque os dois ogros e pegue a gema. hero . moveRight ( 1 ) hero . attack ( "…" at bounding box center [472, 135] width 100 height 243
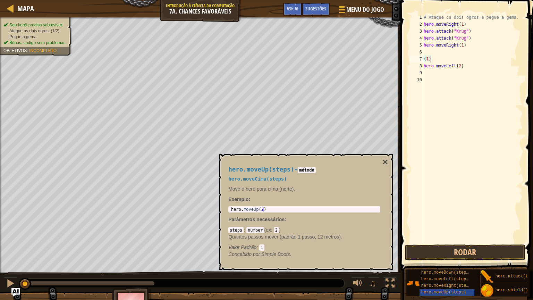
click at [434, 61] on div "# Ataque os dois ogros e pegue a gema. hero . moveRight ( 1 ) hero . attack ( "…" at bounding box center [472, 135] width 100 height 243
type textarea "("
click at [461, 57] on div "# Ataque os dois ogros e pegue a gema. hero . moveRight ( 1 ) hero . attack ( "…" at bounding box center [472, 128] width 100 height 229
click at [461, 57] on div "# Ataque os dois ogros e pegue a gema. hero . moveRight ( 1 ) hero . attack ( "…" at bounding box center [472, 135] width 100 height 243
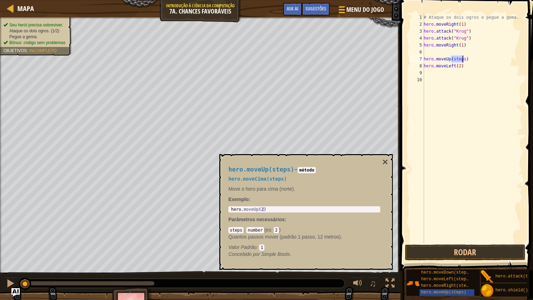
type textarea "hero.moveUp(1)"
click at [460, 91] on div "# Ataque os dois ogros e pegue a gema. hero . moveRight ( 1 ) hero . attack ( "…" at bounding box center [472, 135] width 100 height 243
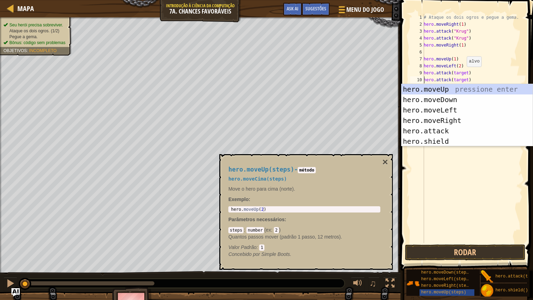
click at [463, 74] on div "# Ataque os dois ogros e pegue a gema. hero . moveRight ( 1 ) hero . attack ( "…" at bounding box center [472, 135] width 100 height 243
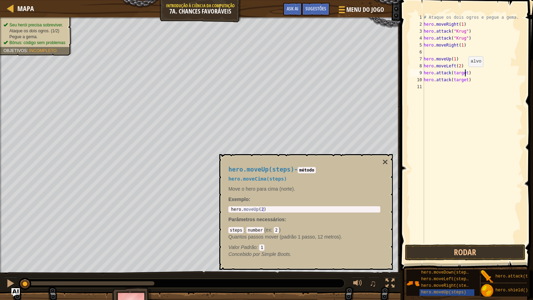
click at [464, 74] on div "# Ataque os dois ogros e pegue a gema. hero . moveRight ( 1 ) hero . attack ( "…" at bounding box center [472, 135] width 100 height 243
click at [449, 74] on div "# Ataque os dois ogros e pegue a gema. hero . moveRight ( 1 ) hero . attack ( "…" at bounding box center [472, 135] width 100 height 243
click at [454, 71] on div "# Ataque os dois ogros e pegue a gema. hero . moveRight ( 1 ) hero . attack ( "…" at bounding box center [472, 135] width 100 height 243
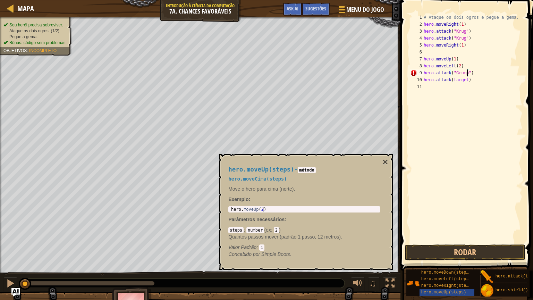
scroll to position [3, 3]
click at [463, 79] on div "# Ataque os dois ogros e pegue a gema. hero . moveRight ( 1 ) hero . attack ( "…" at bounding box center [472, 135] width 100 height 243
type textarea "hero.attack("Grump")"
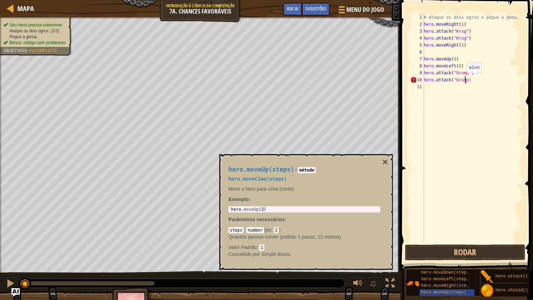
scroll to position [3, 3]
click at [480, 119] on div "# Ataque os dois ogros e pegue a gema. hero . moveRight ( 1 ) hero . attack ( "…" at bounding box center [472, 135] width 100 height 243
click at [445, 86] on div "# Ataque os dois ogros e pegue a gema. hero . moveRight ( 1 ) hero . attack ( "…" at bounding box center [472, 135] width 100 height 243
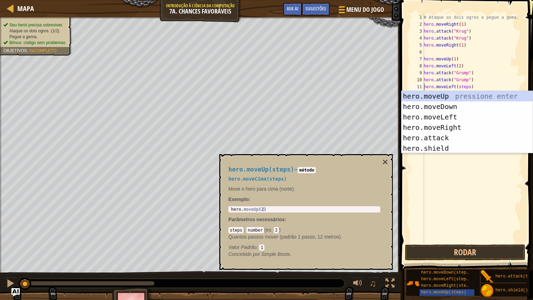
click at [466, 86] on div "# Ataque os dois ogros e pegue a gema. hero . moveRight ( 1 ) hero . attack ( "…" at bounding box center [472, 135] width 100 height 243
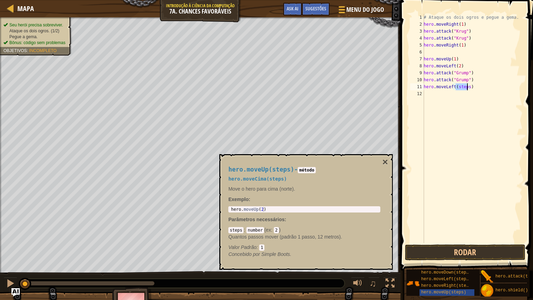
click at [466, 86] on div "# Ataque os dois ogros e pegue a gema. hero . moveRight ( 1 ) hero . attack ( "…" at bounding box center [472, 135] width 100 height 243
type textarea "hero.moveLeft(1)"
click at [468, 253] on button "Rodar" at bounding box center [465, 252] width 120 height 16
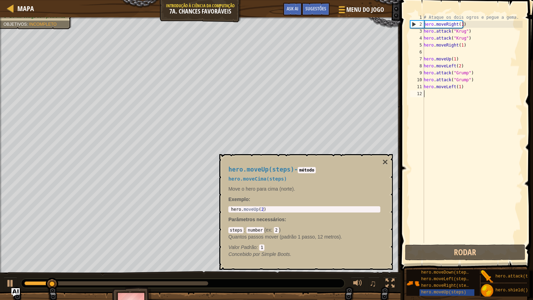
click at [486, 200] on div "# Ataque os dois ogros e pegue a gema. hero . moveRight ( 1 ) hero . attack ( "…" at bounding box center [472, 135] width 100 height 243
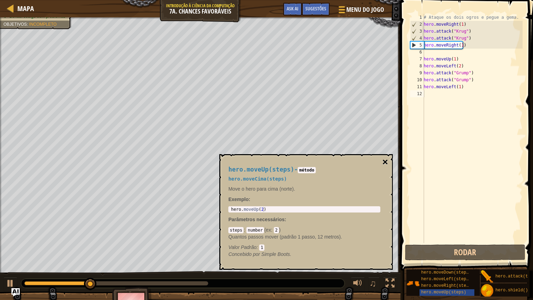
click at [386, 159] on button "×" at bounding box center [385, 162] width 6 height 10
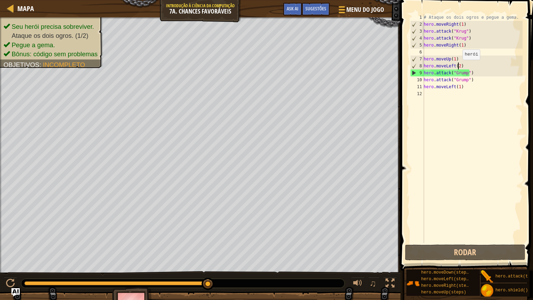
click at [459, 67] on div "# Ataque os dois ogros e pegue a gema. hero . moveRight ( 1 ) hero . attack ( "…" at bounding box center [472, 135] width 100 height 243
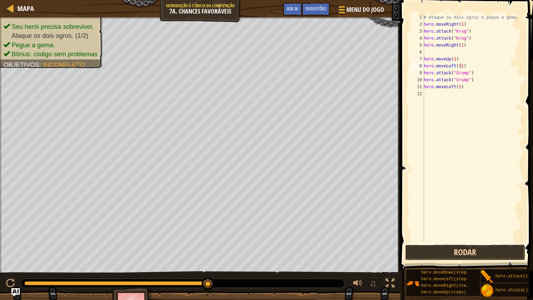
click at [465, 253] on button "Rodar" at bounding box center [465, 252] width 120 height 16
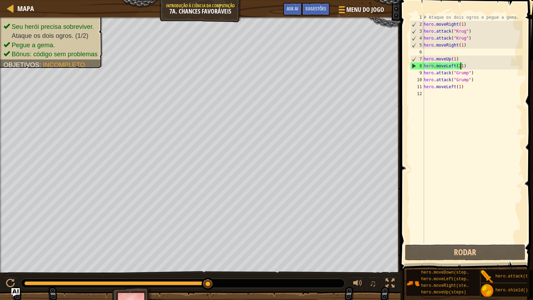
scroll to position [3, 2]
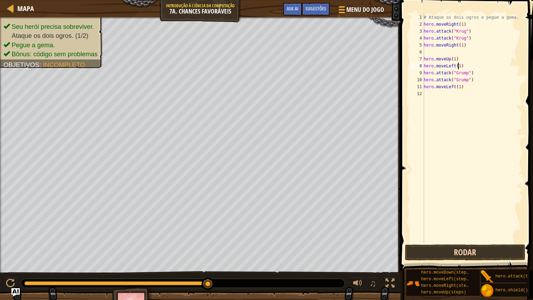
type textarea "hero.moveLeft(1)"
click at [469, 253] on button "Rodar" at bounding box center [465, 252] width 120 height 16
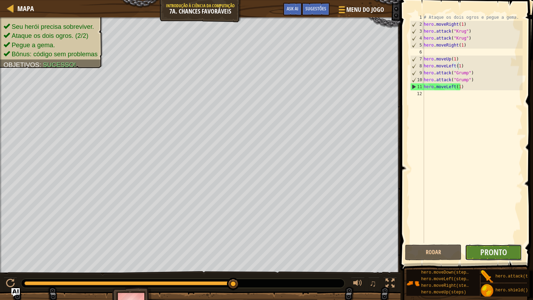
click at [510, 250] on button "Pronto" at bounding box center [493, 252] width 57 height 16
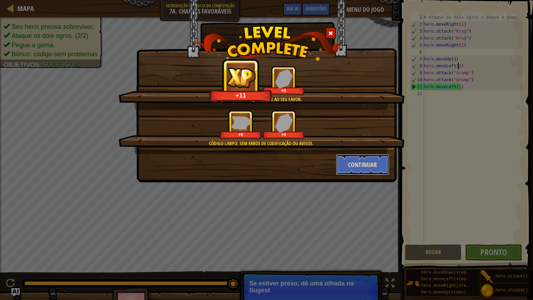
click at [377, 165] on button "Continuar" at bounding box center [363, 164] width 54 height 21
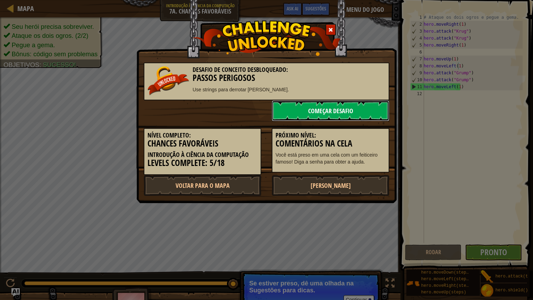
click at [355, 107] on link "Começar Desafio" at bounding box center [331, 110] width 118 height 21
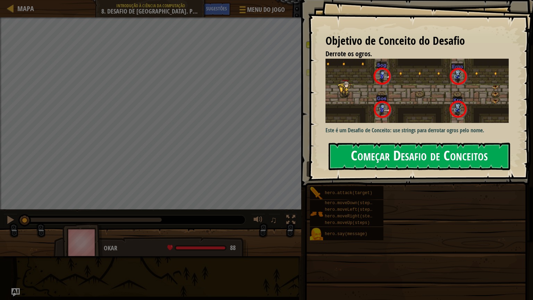
click at [386, 152] on button "Começar Desafio de Conceitos" at bounding box center [418, 156] width 181 height 27
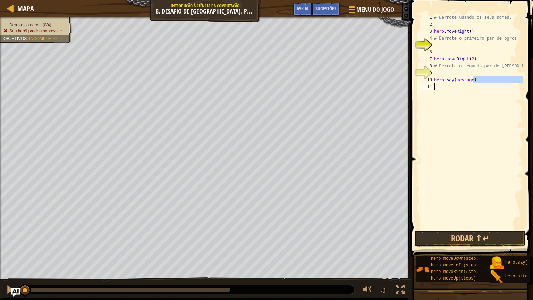
drag, startPoint x: 479, startPoint y: 77, endPoint x: 408, endPoint y: 93, distance: 72.5
click at [408, 93] on div "hero.say(message) 1 2 3 4 5 6 7 8 9 10 11 # Derrote usando os seus nomes. hero …" at bounding box center [470, 141] width 125 height 277
click at [483, 82] on div "# Derrote usando os seus nomes. hero . moveRight ( ) # Derrote o primeiro par d…" at bounding box center [478, 121] width 90 height 215
type textarea "hero.say(message)"
click at [483, 82] on div "# Derrote usando os seus nomes. hero . moveRight ( ) # Derrote o primeiro par d…" at bounding box center [478, 128] width 90 height 229
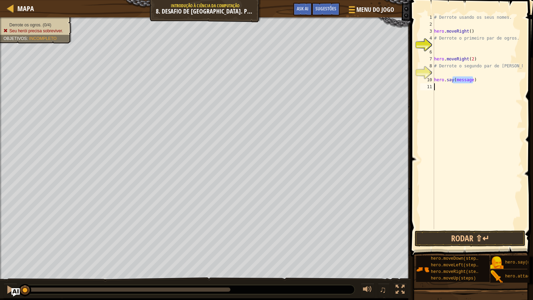
type textarea "hero.say(message)"
click at [439, 77] on div "# Derrote usando os seus nomes. hero . moveRight ( ) # Derrote o primeiro par d…" at bounding box center [478, 121] width 90 height 215
click at [439, 77] on div "# Derrote usando os seus nomes. hero . moveRight ( ) # Derrote o primeiro par d…" at bounding box center [478, 128] width 90 height 229
type textarea "hero.say"
click at [460, 83] on div "# Derrote usando os seus nomes. hero . moveRight ( ) # Derrote o primeiro par d…" at bounding box center [478, 128] width 90 height 229
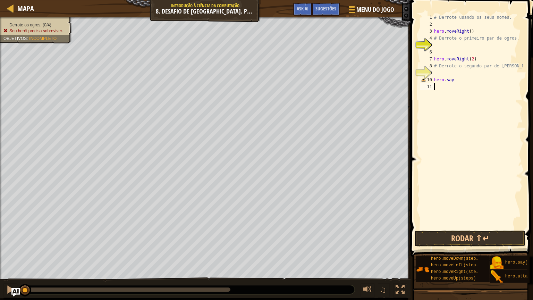
click at [460, 83] on div "# Derrote usando os seus nomes. hero . moveRight ( ) # Derrote o primeiro par d…" at bounding box center [478, 128] width 90 height 229
drag, startPoint x: 460, startPoint y: 83, endPoint x: 460, endPoint y: 79, distance: 4.5
click at [460, 79] on div "# Derrote usando os seus nomes. hero . moveRight ( ) # Derrote o primeiro par d…" at bounding box center [478, 128] width 90 height 229
click at [460, 79] on div "# Derrote usando os seus nomes. hero . moveRight ( ) # Derrote o primeiro par d…" at bounding box center [478, 121] width 90 height 215
click at [460, 79] on div "# Derrote usando os seus nomes. hero . moveRight ( ) # Derrote o primeiro par d…" at bounding box center [478, 128] width 90 height 229
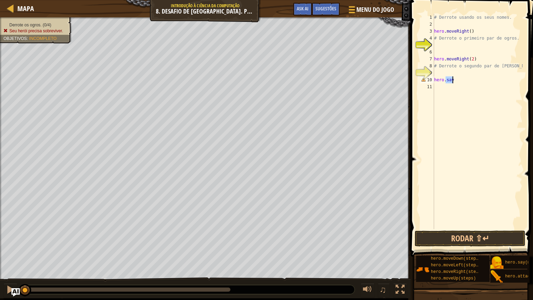
click at [460, 79] on div "# Derrote usando os seus nomes. hero . moveRight ( ) # Derrote o primeiro par d…" at bounding box center [478, 121] width 90 height 215
click at [460, 79] on div "# Derrote usando os seus nomes. hero . moveRight ( ) # Derrote o primeiro par d…" at bounding box center [478, 128] width 90 height 229
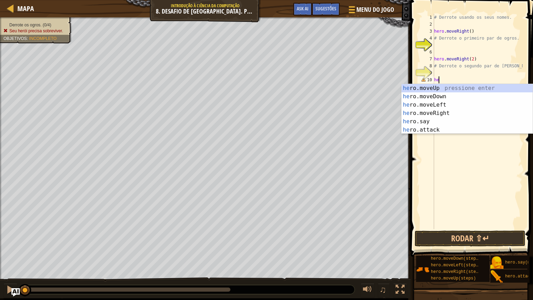
type textarea "h"
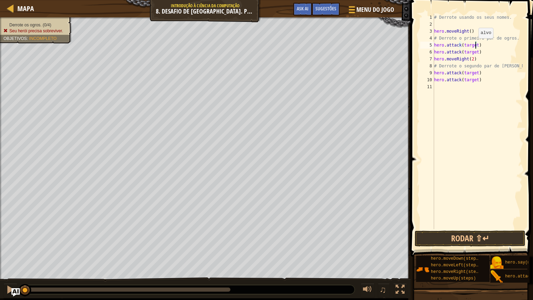
click at [475, 45] on div "# Derrote usando os seus nomes. hero . moveRight ( ) # Derrote o primeiro par d…" at bounding box center [478, 128] width 90 height 229
drag, startPoint x: 475, startPoint y: 45, endPoint x: 462, endPoint y: 45, distance: 12.8
click at [462, 45] on div "# Derrote usando os seus nomes. hero . moveRight ( ) # Derrote o primeiro par d…" at bounding box center [478, 128] width 90 height 229
click at [473, 53] on div "# Derrote usando os seus nomes. hero . moveRight ( ) # Derrote o primeiro par d…" at bounding box center [478, 128] width 90 height 229
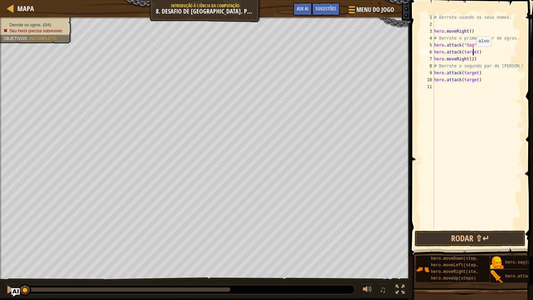
click at [473, 53] on div "# Derrote usando os seus nomes. hero . moveRight ( ) # Derrote o primeiro par d…" at bounding box center [478, 128] width 90 height 229
click at [477, 235] on button "Rodar ⇧↵" at bounding box center [470, 238] width 111 height 16
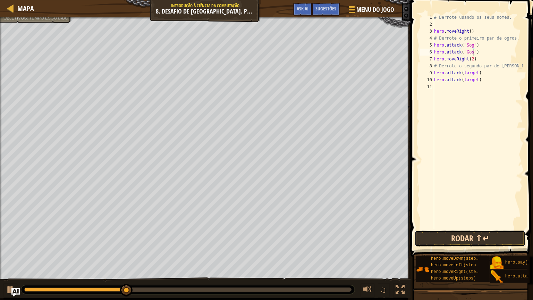
click at [455, 244] on button "Rodar ⇧↵" at bounding box center [470, 238] width 111 height 16
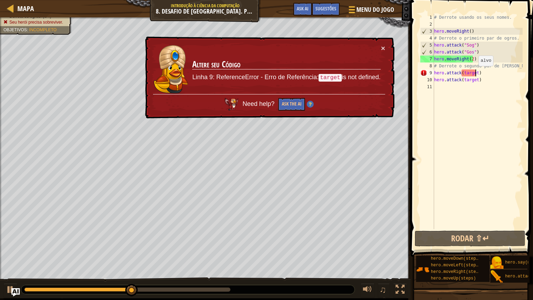
click at [475, 73] on div "# Derrote usando os seus nomes. hero . moveRight ( ) # Derrote o primeiro par d…" at bounding box center [478, 128] width 90 height 229
drag, startPoint x: 434, startPoint y: 44, endPoint x: 481, endPoint y: 44, distance: 46.5
click at [481, 44] on div "# Derrote usando os seus nomes. hero . moveRight ( ) # Derrote o primeiro par d…" at bounding box center [478, 128] width 90 height 229
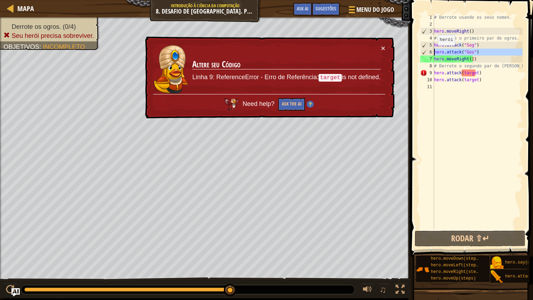
click at [434, 52] on div "6" at bounding box center [427, 52] width 14 height 7
type textarea "hero.attack(target)"
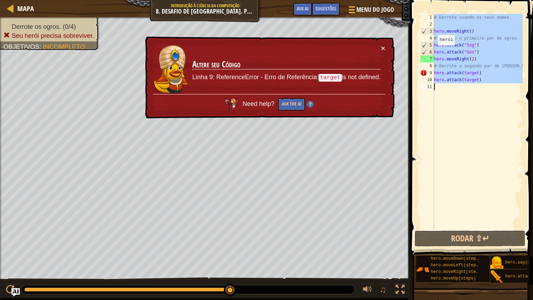
click at [434, 52] on div "6" at bounding box center [427, 52] width 14 height 7
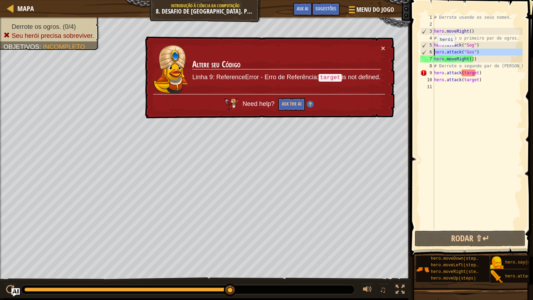
click at [434, 52] on div "6" at bounding box center [427, 52] width 14 height 7
type textarea "hero.attack("Gos")"
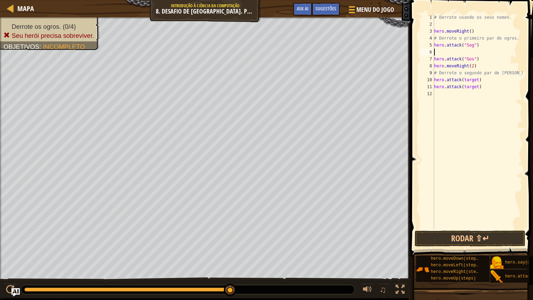
click at [434, 51] on div "# Derrote usando os seus nomes. hero . moveRight ( ) # Derrote o primeiro par d…" at bounding box center [478, 128] width 90 height 229
paste textarea "hero.attack("Sog")"
drag, startPoint x: 434, startPoint y: 58, endPoint x: 481, endPoint y: 57, distance: 47.2
click at [481, 57] on div "# Derrote usando os seus nomes. hero . moveRight ( ) # Derrote o primeiro par d…" at bounding box center [478, 128] width 90 height 229
click at [434, 64] on div "8" at bounding box center [427, 65] width 14 height 7
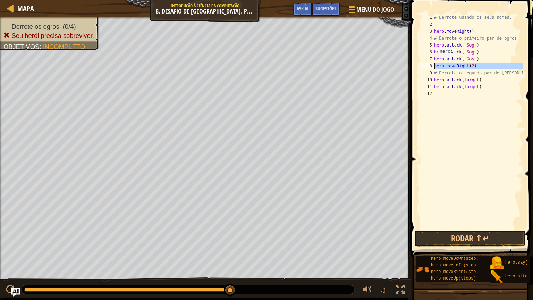
type textarea "hero.moveRight(2)"
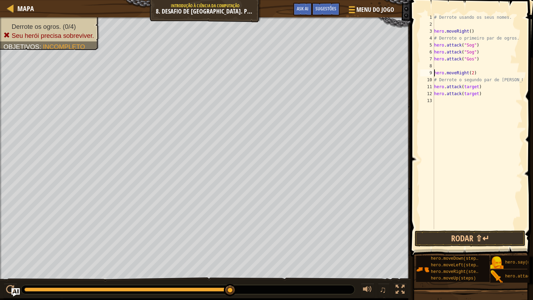
click at [437, 63] on div "# Derrote usando os seus nomes. hero . moveRight ( ) # Derrote o primeiro par d…" at bounding box center [478, 128] width 90 height 229
paste textarea "hero.attack("Gos")"
click at [472, 87] on div "# Derrote usando os seus nomes. hero . moveRight ( ) # Derrote o primeiro par d…" at bounding box center [478, 128] width 90 height 229
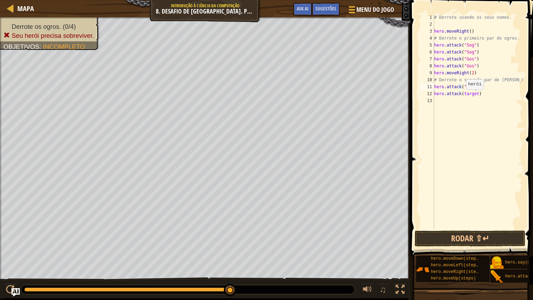
click at [462, 96] on div "# Derrote usando os seus nomes. hero . moveRight ( ) # Derrote o primeiro par d…" at bounding box center [478, 128] width 90 height 229
click at [464, 96] on div "# Derrote usando os seus nomes. hero . moveRight ( ) # Derrote o primeiro par d…" at bounding box center [478, 128] width 90 height 229
click at [463, 92] on div "# Derrote usando os seus nomes. hero . moveRight ( ) # Derrote o primeiro par d…" at bounding box center [478, 128] width 90 height 229
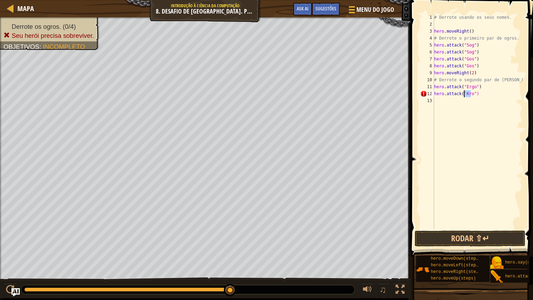
click at [463, 92] on div "# Derrote usando os seus nomes. hero . moveRight ( ) # Derrote o primeiro par d…" at bounding box center [478, 121] width 90 height 215
click at [463, 92] on div "# Derrote usando os seus nomes. hero . moveRight ( ) # Derrote o primeiro par d…" at bounding box center [478, 128] width 90 height 229
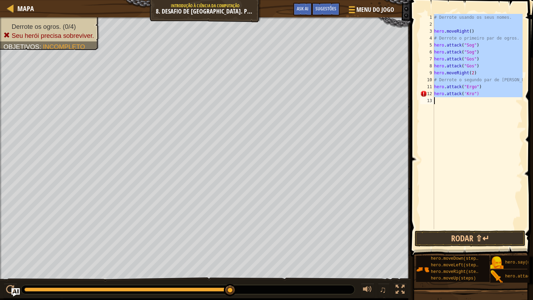
click at [463, 92] on div "# Derrote usando os seus nomes. hero . moveRight ( ) # Derrote o primeiro par d…" at bounding box center [478, 128] width 90 height 229
click at [463, 92] on div "# Derrote usando os seus nomes. hero . moveRight ( ) # Derrote o primeiro par d…" at bounding box center [478, 121] width 90 height 215
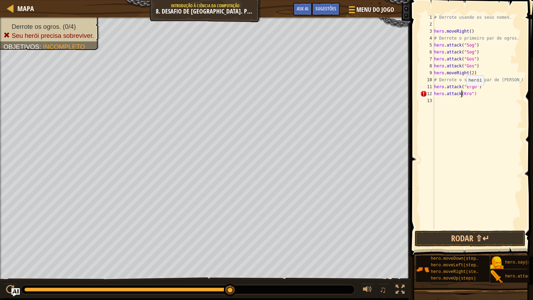
scroll to position [3, 2]
drag, startPoint x: 434, startPoint y: 86, endPoint x: 495, endPoint y: 86, distance: 60.4
click at [495, 86] on div "# Derrote usando os seus nomes. hero . moveRight ( ) # Derrote o primeiro par d…" at bounding box center [478, 128] width 90 height 229
click at [435, 92] on div "# Derrote usando os seus nomes. hero . moveRight ( ) # Derrote o primeiro par d…" at bounding box center [478, 128] width 90 height 229
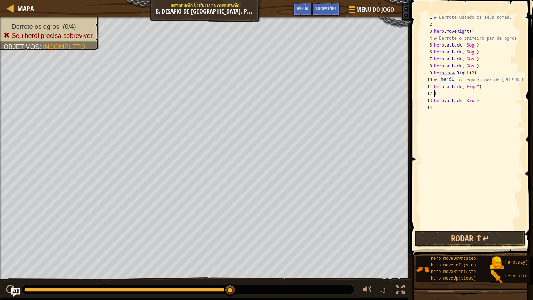
click at [435, 92] on div "# Derrote usando os seus nomes. hero . moveRight ( ) # Derrote o primeiro par d…" at bounding box center [478, 128] width 90 height 229
paste textarea "hero.attack("Ergo")"
click at [438, 98] on div "# Derrote usando os seus nomes. hero . moveRight ( ) # Derrote o primeiro par d…" at bounding box center [478, 128] width 90 height 229
type textarea "hero.attack("Kro")"
click at [438, 98] on div "# Derrote usando os seus nomes. hero . moveRight ( ) # Derrote o primeiro par d…" at bounding box center [478, 128] width 90 height 229
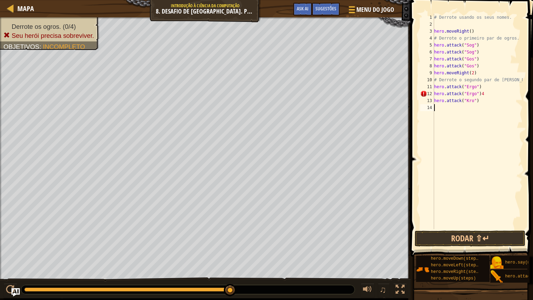
click at [447, 116] on div "# Derrote usando os seus nomes. hero . moveRight ( ) # Derrote o primeiro par d…" at bounding box center [478, 128] width 90 height 229
drag, startPoint x: 434, startPoint y: 100, endPoint x: 486, endPoint y: 99, distance: 51.4
click at [486, 99] on div "# Derrote usando os seus nomes. hero . moveRight ( ) # Derrote o primeiro par d…" at bounding box center [478, 128] width 90 height 229
type textarea "hero.attack("Kro")"
click at [448, 110] on div "# Derrote usando os seus nomes. hero . moveRight ( ) # Derrote o primeiro par d…" at bounding box center [478, 128] width 90 height 229
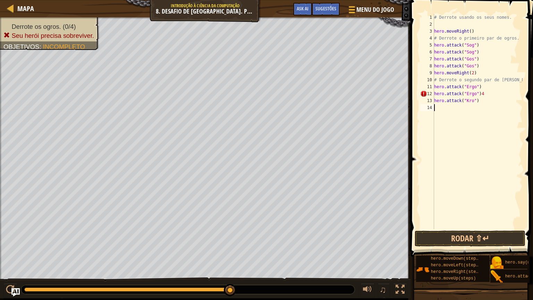
paste textarea "hero.attack("Kro")"
click at [469, 241] on button "Rodar ⇧↵" at bounding box center [470, 238] width 111 height 16
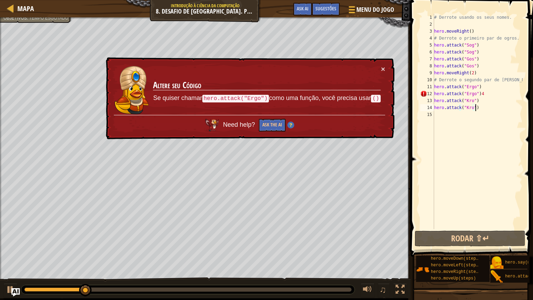
click at [480, 92] on div "# Derrote usando os seus nomes. hero . moveRight ( ) # Derrote o primeiro par d…" at bounding box center [478, 128] width 90 height 229
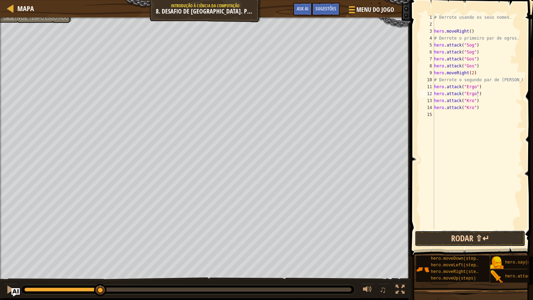
click at [463, 241] on button "Rodar ⇧↵" at bounding box center [470, 238] width 111 height 16
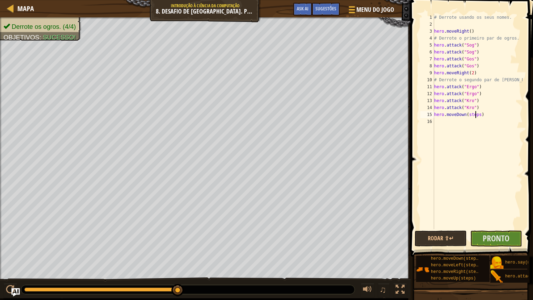
click at [474, 112] on div "# Derrote usando os seus nomes. hero . moveRight ( ) # Derrote o primeiro par d…" at bounding box center [478, 128] width 90 height 229
type textarea "hero.moveDown(1)"
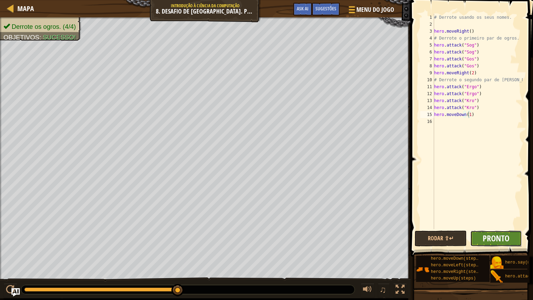
click at [506, 238] on span "Pronto" at bounding box center [495, 237] width 27 height 11
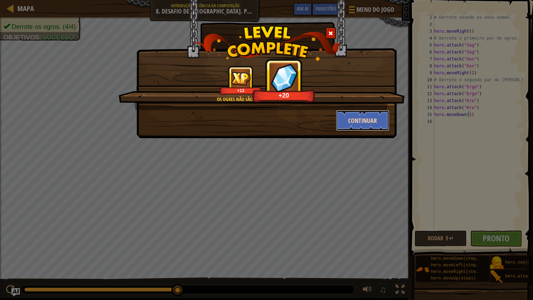
click at [378, 128] on button "Continuar" at bounding box center [363, 120] width 54 height 21
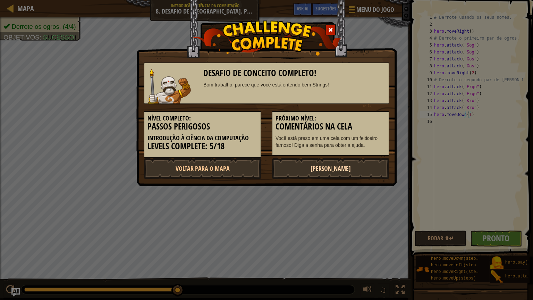
click at [351, 170] on link "[PERSON_NAME]" at bounding box center [331, 168] width 118 height 21
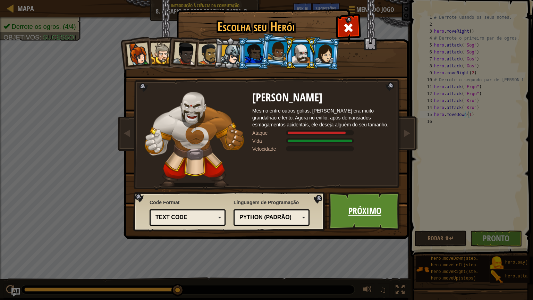
click at [357, 205] on link "Próximo" at bounding box center [364, 211] width 72 height 38
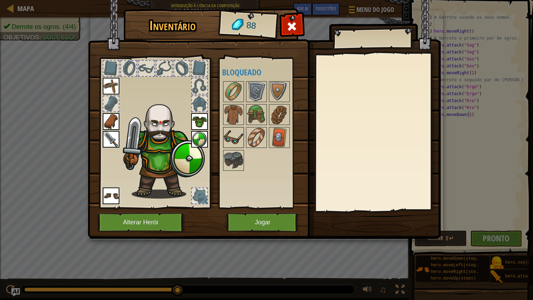
click at [228, 130] on img at bounding box center [233, 137] width 19 height 19
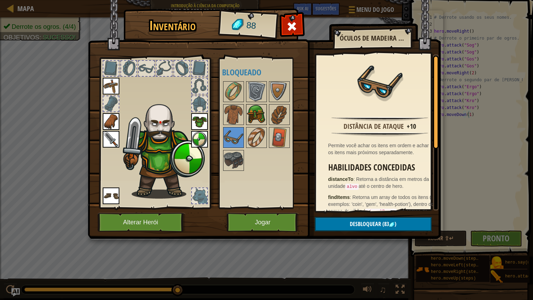
click at [261, 115] on img at bounding box center [256, 114] width 19 height 19
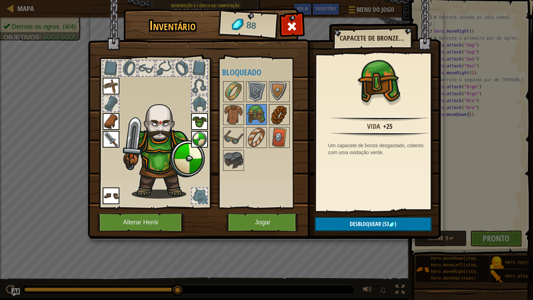
click at [272, 112] on img at bounding box center [279, 114] width 19 height 19
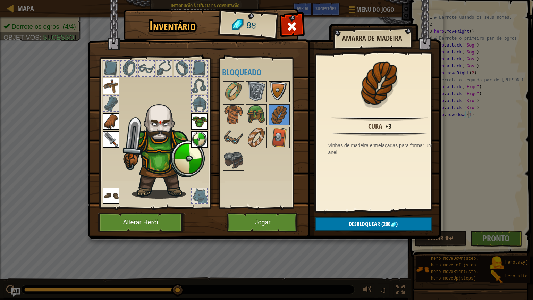
click at [276, 94] on img at bounding box center [279, 91] width 19 height 19
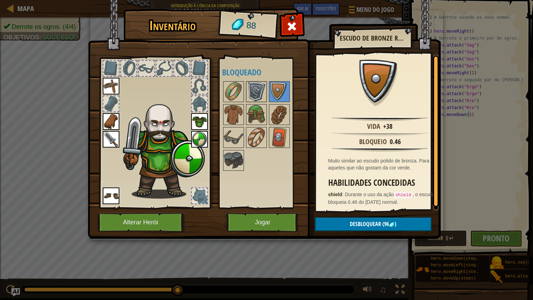
click at [256, 88] on img at bounding box center [256, 91] width 19 height 19
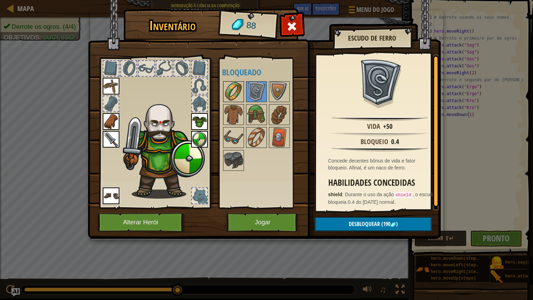
click at [241, 85] on img at bounding box center [233, 91] width 19 height 19
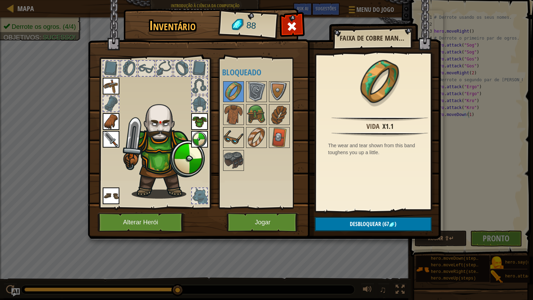
click at [241, 132] on img at bounding box center [233, 137] width 19 height 19
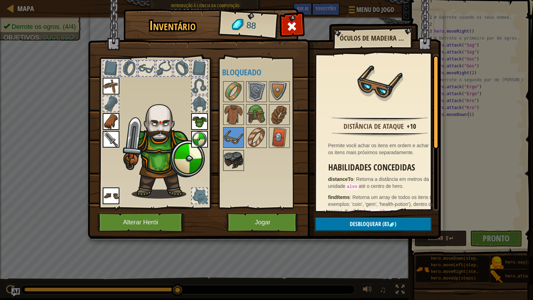
click at [232, 156] on img at bounding box center [233, 160] width 19 height 19
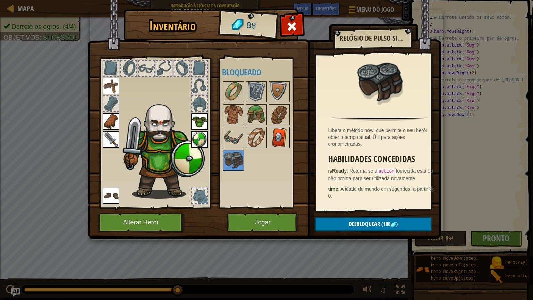
click at [270, 136] on img at bounding box center [279, 137] width 19 height 19
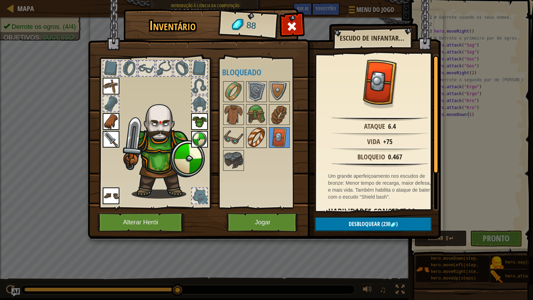
click at [255, 147] on div at bounding box center [256, 137] width 21 height 21
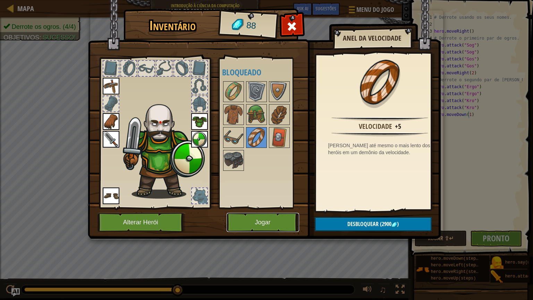
click at [261, 218] on button "Jogar" at bounding box center [263, 222] width 72 height 19
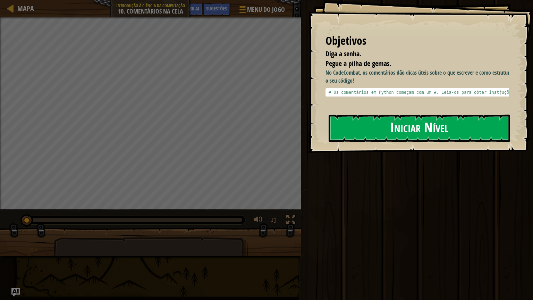
click at [382, 122] on button "Iniciar Nível" at bounding box center [418, 127] width 181 height 27
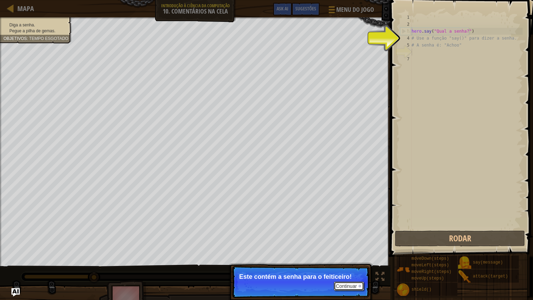
click at [348, 253] on button "Continuar" at bounding box center [349, 285] width 31 height 9
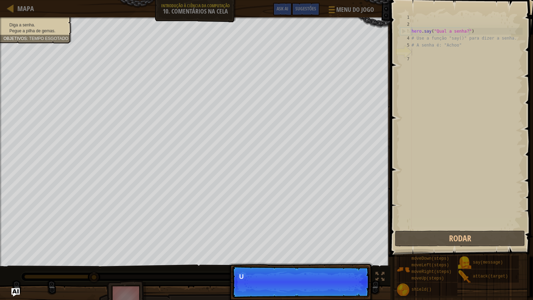
scroll to position [3, 0]
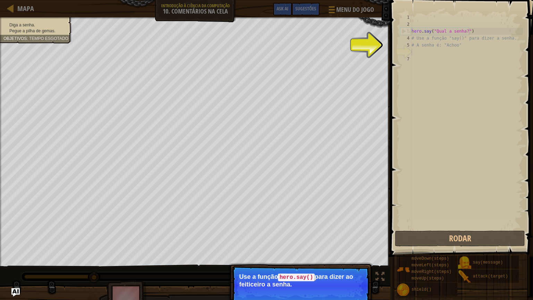
click at [348, 253] on p "Use a função hero.say() para dizer ao feiticeiro a senha." at bounding box center [300, 280] width 123 height 15
click at [400, 101] on div "1 2 3 4 5 6 7 hero . say ( "Qual a senha?" ) # Use a função "say()" para dizer …" at bounding box center [461, 121] width 124 height 215
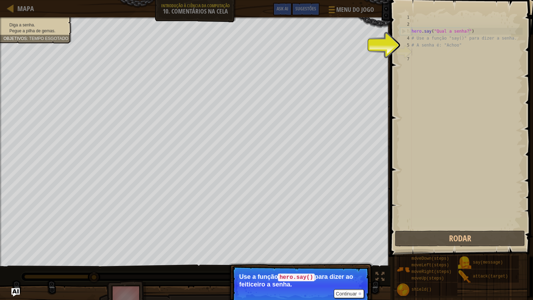
click at [400, 101] on div "1 2 3 4 5 6 7 hero . say ( "Qual a senha?" ) # Use a função "say()" para dizer …" at bounding box center [461, 121] width 124 height 215
drag, startPoint x: 400, startPoint y: 101, endPoint x: 414, endPoint y: 30, distance: 72.2
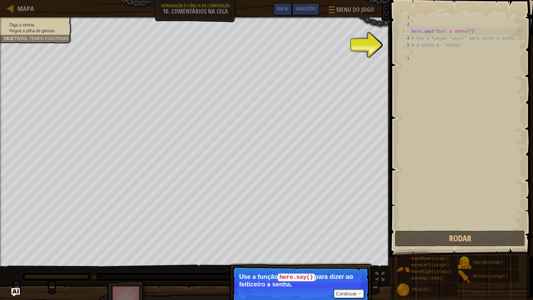
click at [414, 30] on div "1 2 3 4 5 6 7 hero . say ( "Qual a senha?" ) # Use a função "say()" para dizer …" at bounding box center [461, 121] width 124 height 215
click at [423, 46] on div "hero . say ( "Qual a senha?" ) # Use a função "say()" para dizer a senha. # A s…" at bounding box center [466, 128] width 112 height 229
click at [354, 253] on button "Continuar" at bounding box center [349, 293] width 31 height 9
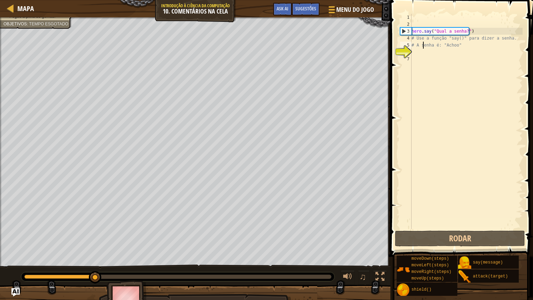
scroll to position [3, 1]
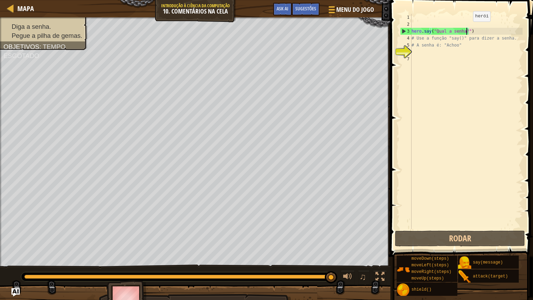
click at [467, 28] on div "hero . say ( "Qual a senha?" ) # Use a função "say()" para dizer a senha. # A s…" at bounding box center [466, 128] width 112 height 229
type textarea "hero.say("Qual a senha?")"
click at [467, 28] on div "hero . say ( "Qual a senha?" ) # Use a função "say()" para dizer a senha. # A s…" at bounding box center [466, 128] width 112 height 229
click at [318, 4] on div "Sugestões" at bounding box center [306, 9] width 28 height 13
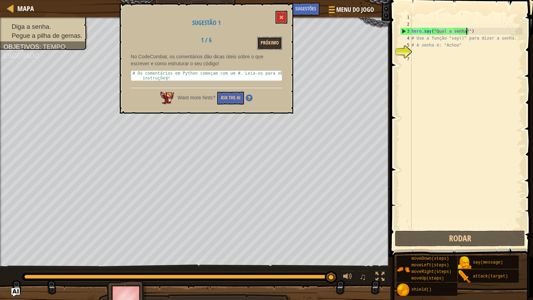
click at [276, 43] on button "Próximo" at bounding box center [269, 43] width 25 height 13
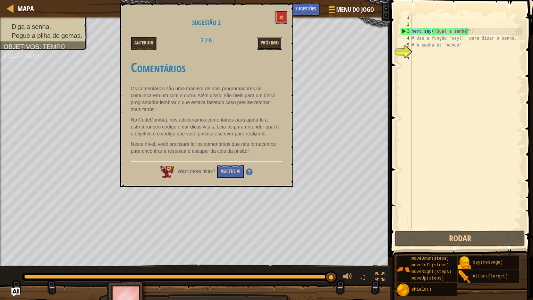
click at [276, 43] on button "Próximo" at bounding box center [269, 43] width 25 height 13
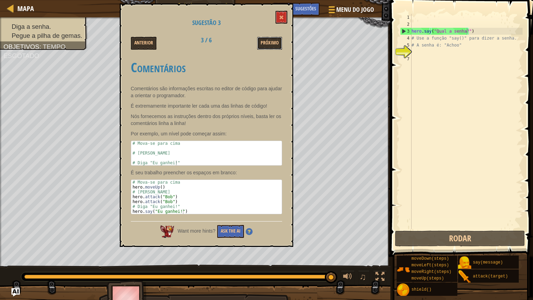
click at [276, 43] on button "Próximo" at bounding box center [269, 43] width 25 height 13
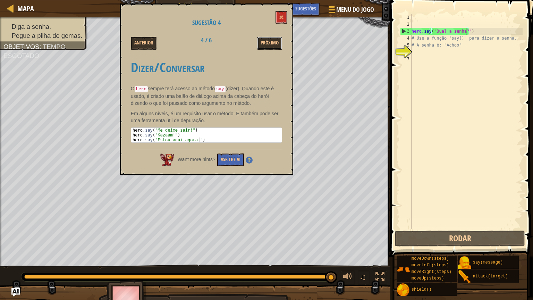
click at [276, 43] on button "Próximo" at bounding box center [269, 43] width 25 height 13
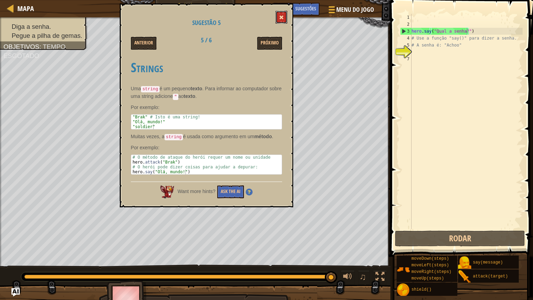
click at [283, 17] on span at bounding box center [281, 17] width 5 height 5
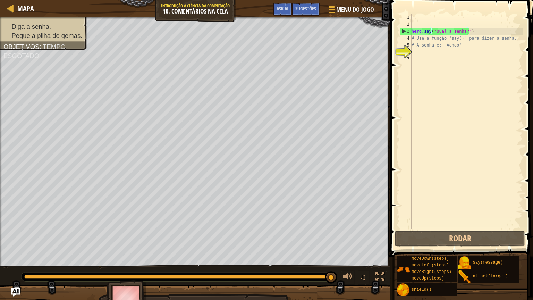
click at [471, 34] on div "hero . say ( "Qual a senha?" ) # Use a função "say()" para dizer a senha. # A s…" at bounding box center [466, 128] width 112 height 229
click at [436, 53] on div "hero . say ( "Qual a senha?" ) # Use a função "say()" para dizer a senha. # A s…" at bounding box center [466, 128] width 112 height 229
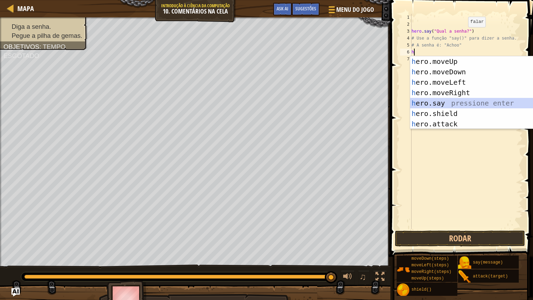
click at [450, 106] on div "h ero.moveUp pressione enter h ero.moveDown pressione enter h ero.moveLeft pres…" at bounding box center [475, 103] width 131 height 94
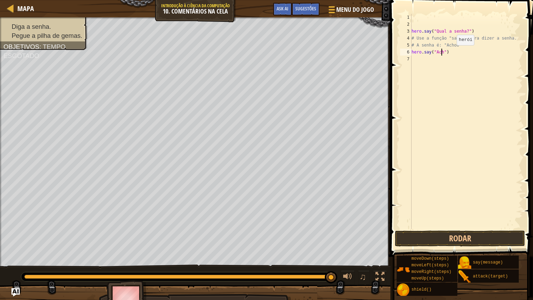
scroll to position [3, 3]
click at [451, 238] on button "Rodar" at bounding box center [460, 238] width 130 height 16
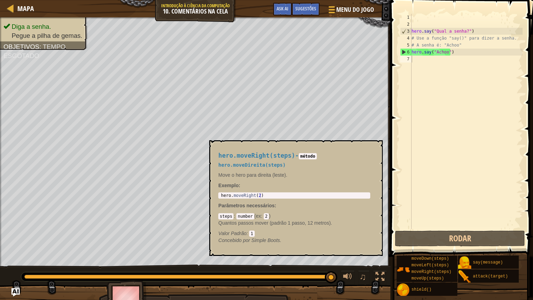
scroll to position [3, 2]
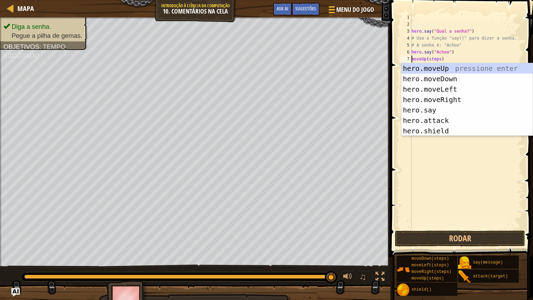
click at [438, 57] on div "hero . say ( "Qual a senha?" ) # Use a função "say()" para dizer a senha. # A s…" at bounding box center [466, 128] width 112 height 229
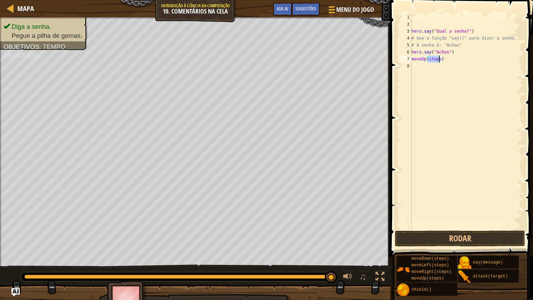
click at [438, 57] on div "hero . say ( "Qual a senha?" ) # Use a função "say()" para dizer a senha. # A s…" at bounding box center [466, 128] width 112 height 229
click at [435, 58] on div "hero . say ( "Qual a senha?" ) # Use a função "say()" para dizer a senha. # A s…" at bounding box center [466, 128] width 112 height 229
type textarea "moveUp(2)"
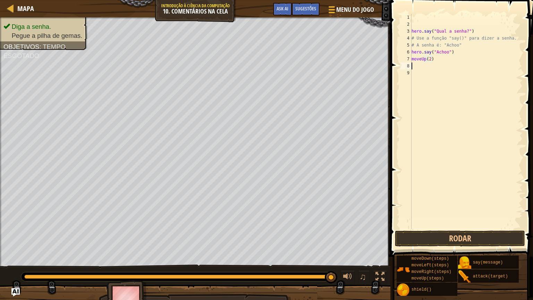
scroll to position [3, 0]
click at [447, 239] on button "Rodar" at bounding box center [460, 238] width 130 height 16
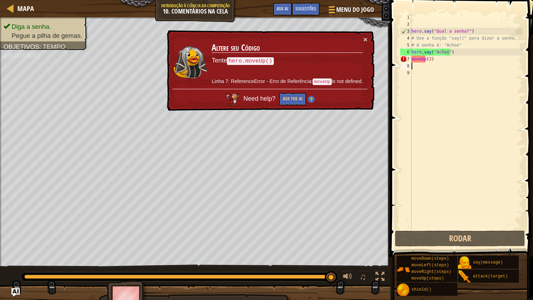
drag, startPoint x: 460, startPoint y: 60, endPoint x: 459, endPoint y: 65, distance: 5.0
click at [459, 65] on div "hero . say ( "Qual a senha?" ) # Use a função "say()" para dizer a senha. # A s…" at bounding box center [466, 128] width 112 height 229
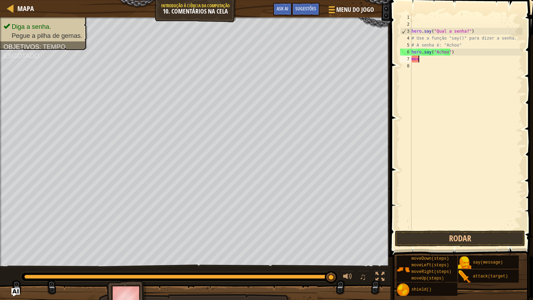
type textarea "m"
type textarea "h"
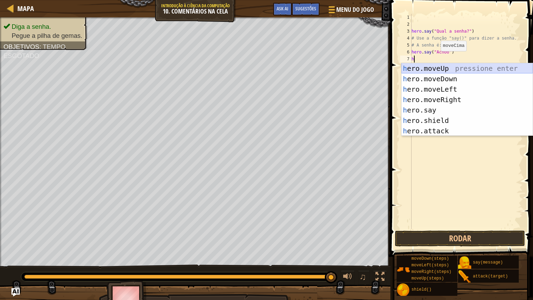
click at [450, 70] on div "h ero.moveUp pressione enter h ero.moveDown pressione enter h ero.moveLeft pres…" at bounding box center [466, 110] width 131 height 94
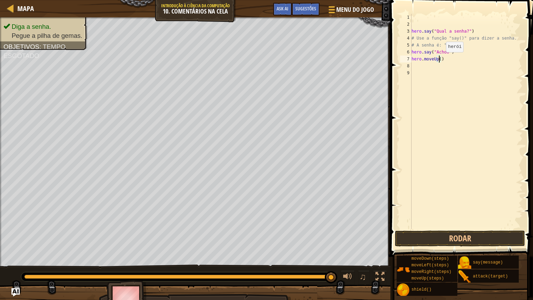
click at [440, 59] on div "hero . say ( "Qual a senha?" ) # Use a função "say()" para dizer a senha. # A s…" at bounding box center [466, 128] width 112 height 229
type textarea "hero.moveUp(1)"
click at [462, 243] on button "Rodar" at bounding box center [460, 238] width 130 height 16
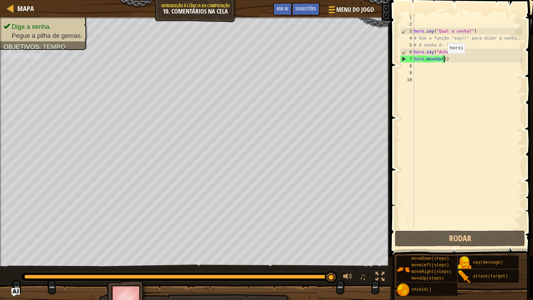
click at [444, 60] on div "hero . say ( "Qual a senha?" ) # Use a função "say()" para dizer a senha. # A s…" at bounding box center [467, 128] width 110 height 229
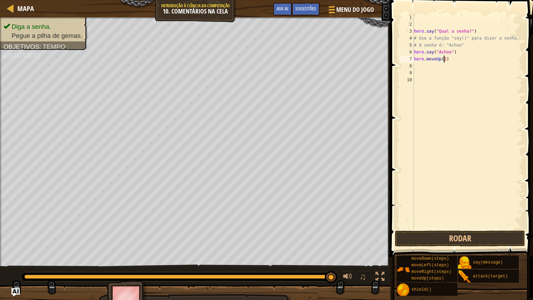
scroll to position [3, 2]
type textarea "hero.moveUp(2)"
click at [462, 236] on button "Rodar" at bounding box center [460, 238] width 130 height 16
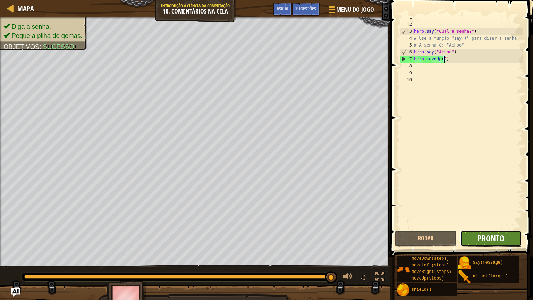
click at [486, 235] on span "Pronto" at bounding box center [490, 237] width 27 height 11
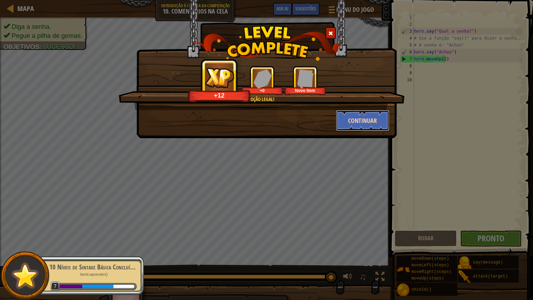
click at [378, 115] on button "Continuar" at bounding box center [363, 120] width 54 height 21
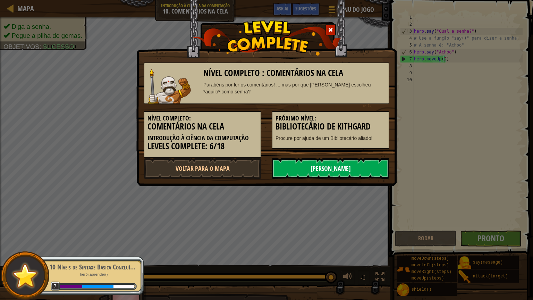
click at [348, 166] on link "[PERSON_NAME]" at bounding box center [331, 168] width 118 height 21
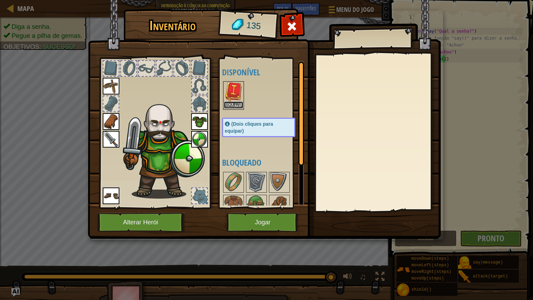
click at [233, 103] on button "Equipar" at bounding box center [233, 104] width 19 height 7
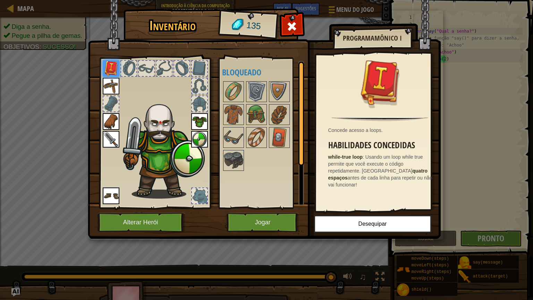
drag, startPoint x: 301, startPoint y: 121, endPoint x: 300, endPoint y: 139, distance: 18.1
click at [300, 139] on div at bounding box center [301, 114] width 6 height 104
click at [283, 134] on img at bounding box center [279, 137] width 19 height 19
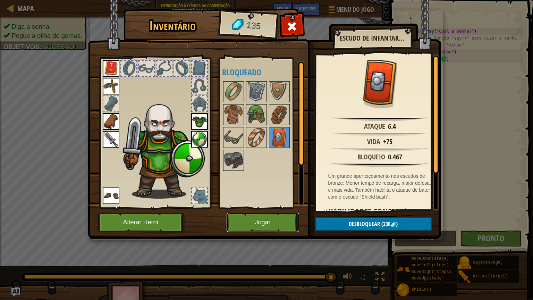
click at [284, 215] on button "Jogar" at bounding box center [263, 222] width 72 height 19
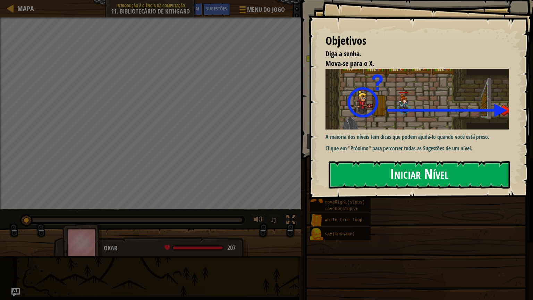
click at [355, 180] on button "Iniciar Nível" at bounding box center [418, 174] width 181 height 27
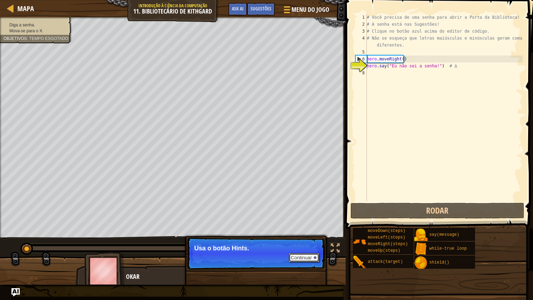
click at [311, 253] on button "Continuar" at bounding box center [304, 257] width 31 height 9
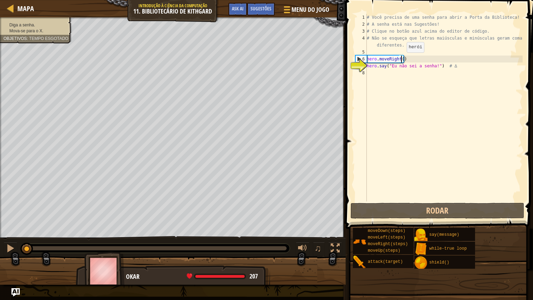
click at [400, 59] on div "# Você precisa de uma senha para abrir a Porta da Biblioteca! # A senha está na…" at bounding box center [443, 114] width 157 height 201
type textarea "hero.moveRight(1)"
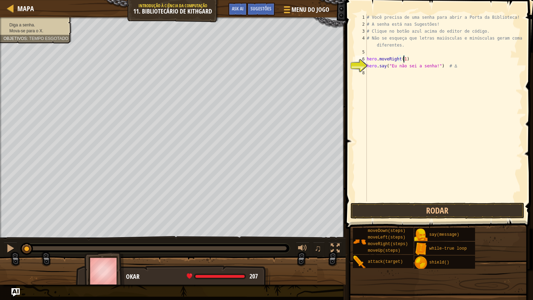
scroll to position [3, 0]
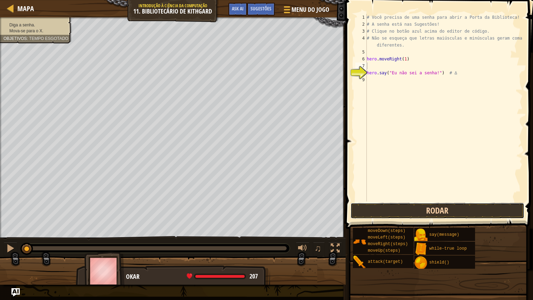
click at [397, 216] on button "Rodar" at bounding box center [437, 211] width 174 height 16
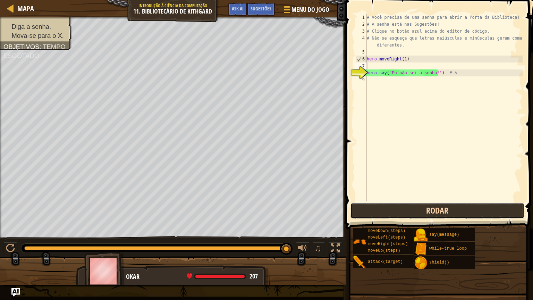
click at [390, 216] on button "Rodar" at bounding box center [437, 211] width 174 height 16
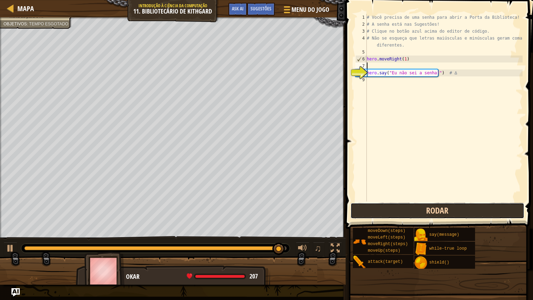
click at [390, 212] on button "Rodar" at bounding box center [437, 211] width 174 height 16
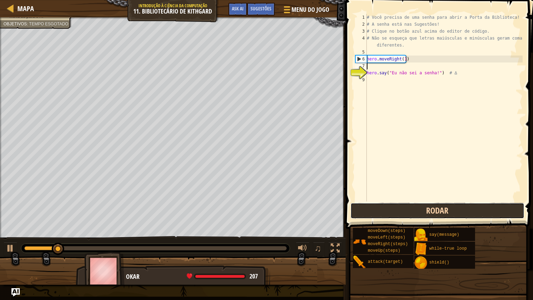
click at [390, 212] on button "Rodar" at bounding box center [437, 211] width 174 height 16
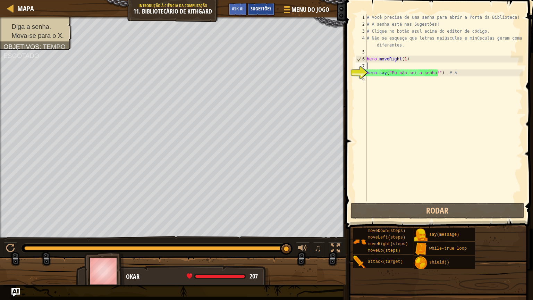
click at [254, 5] on div "Sugestões" at bounding box center [261, 9] width 28 height 13
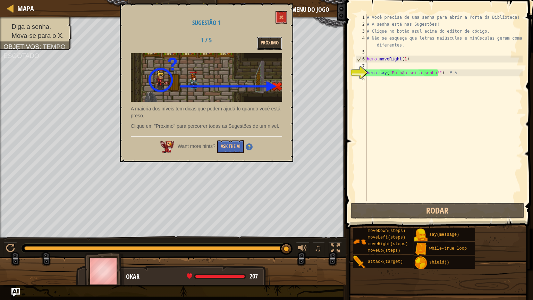
click at [267, 37] on button "Próximo" at bounding box center [269, 43] width 25 height 13
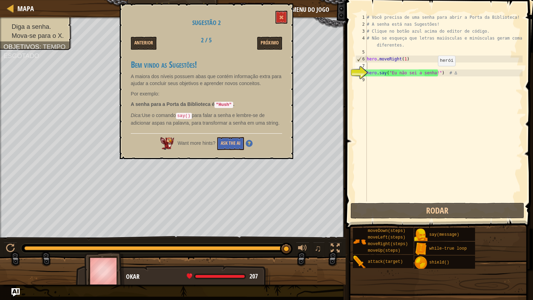
type textarea "hero.say("Eu não sei a senha!") # ∆"
drag, startPoint x: 432, startPoint y: 72, endPoint x: 426, endPoint y: 72, distance: 5.6
click at [426, 72] on div "# Você precisa de uma senha para abrir a Porta da Biblioteca! # A senha está na…" at bounding box center [443, 114] width 157 height 201
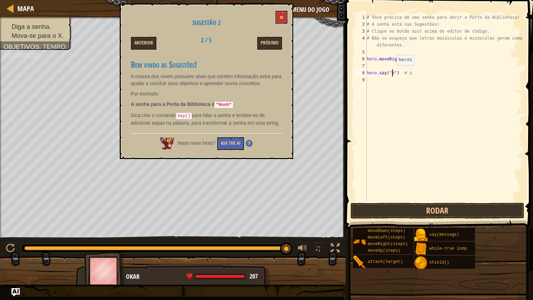
scroll to position [3, 2]
type textarea "hero.say("Hush") # ∆"
click at [395, 105] on div "# Você precisa de uma senha para abrir a Porta da Biblioteca! # A senha está na…" at bounding box center [443, 114] width 157 height 201
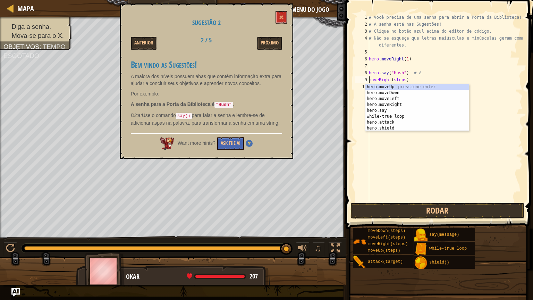
click at [398, 77] on div "# Você precisa de uma senha para abrir a Porta da Biblioteca! # A senha está na…" at bounding box center [444, 114] width 155 height 201
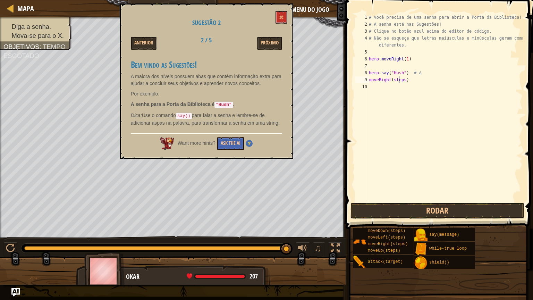
click at [398, 77] on div "# Você precisa de uma senha para abrir a Porta da Biblioteca! # A senha está na…" at bounding box center [444, 114] width 155 height 201
type textarea "moveRight(1)"
click at [284, 19] on button at bounding box center [281, 17] width 12 height 13
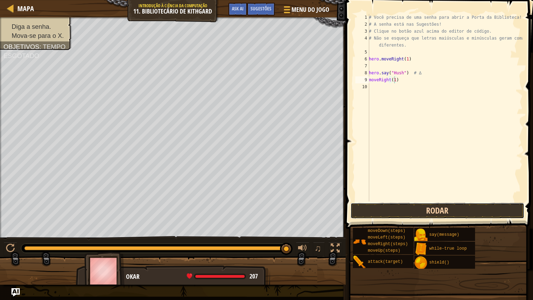
click at [425, 216] on button "Rodar" at bounding box center [437, 211] width 174 height 16
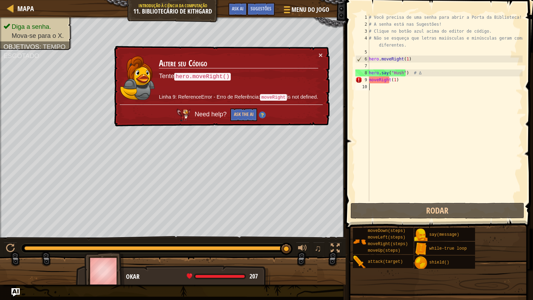
click at [397, 94] on div "# Você precisa de uma senha para abrir a Porta da Biblioteca! # A senha está na…" at bounding box center [444, 114] width 155 height 201
drag, startPoint x: 399, startPoint y: 80, endPoint x: 362, endPoint y: 79, distance: 37.1
click at [362, 79] on div "1 2 3 4 5 6 7 8 9 10 # Você precisa de uma senha para abrir a Porta da Bibliote…" at bounding box center [438, 107] width 169 height 187
type textarea "moveRight(1)"
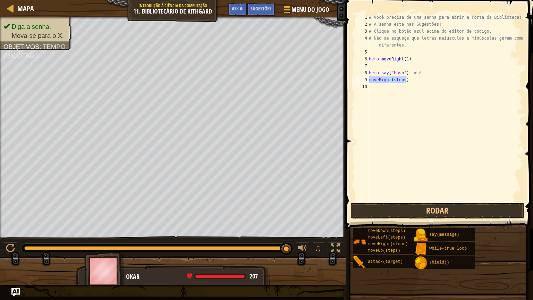
click at [409, 80] on div "# Você precisa de uma senha para abrir a Porta da Biblioteca! # A senha está na…" at bounding box center [444, 107] width 155 height 187
type textarea "m"
type textarea "h"
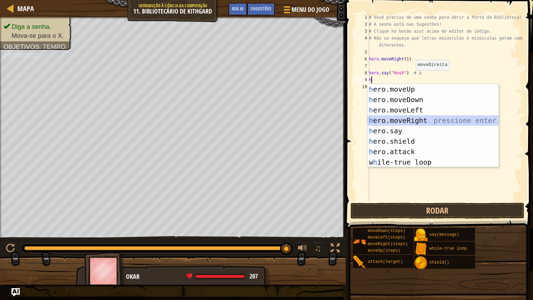
click at [402, 121] on div "h ero.moveUp pressione enter h ero.moveDown pressione enter h ero.moveLeft pres…" at bounding box center [432, 136] width 131 height 104
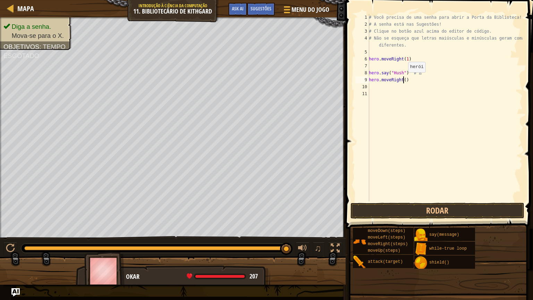
click at [404, 79] on div "# Você precisa de uma senha para abrir a Porta da Biblioteca! # A senha está na…" at bounding box center [444, 114] width 155 height 201
type textarea "hero.moveRight(1)"
click at [386, 202] on span at bounding box center [439, 104] width 193 height 249
click at [386, 205] on button "Rodar" at bounding box center [437, 211] width 174 height 16
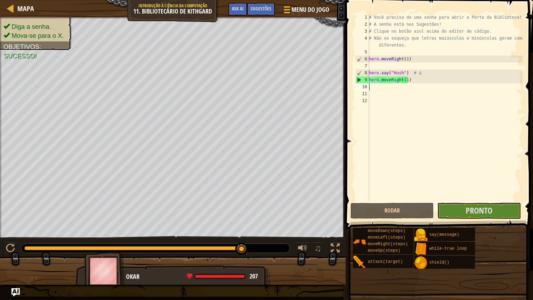
click at [487, 210] on span "Pronto" at bounding box center [478, 210] width 27 height 11
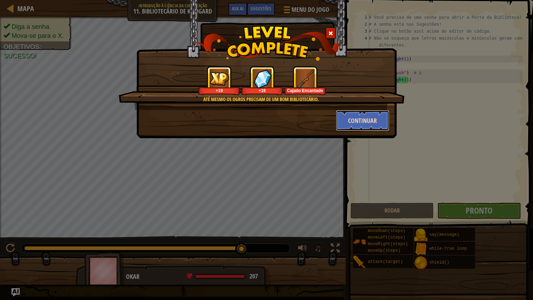
click at [365, 123] on button "Continuar" at bounding box center [363, 120] width 54 height 21
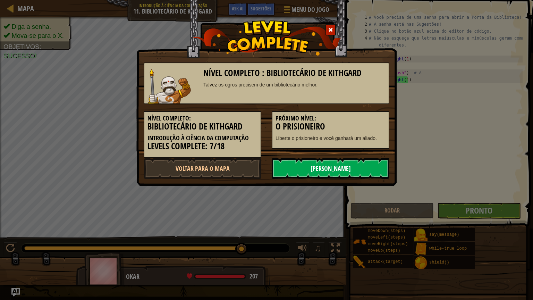
click at [296, 166] on link "[PERSON_NAME]" at bounding box center [331, 168] width 118 height 21
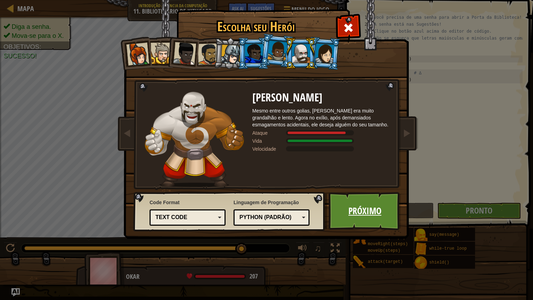
click at [352, 193] on link "Próximo" at bounding box center [364, 211] width 72 height 38
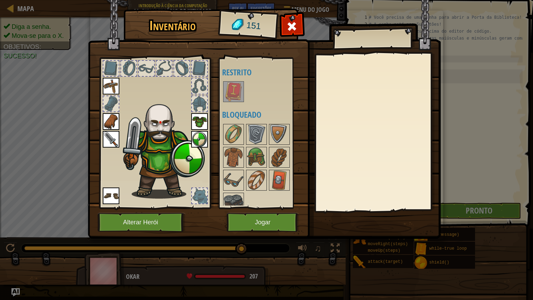
click at [280, 92] on div at bounding box center [265, 91] width 87 height 23
drag, startPoint x: 280, startPoint y: 92, endPoint x: 282, endPoint y: 74, distance: 18.8
click at [282, 74] on div "Disponível Equipar Equipar Equipar Equipar Equipar Equipar (Dois cliques para e…" at bounding box center [265, 133] width 87 height 145
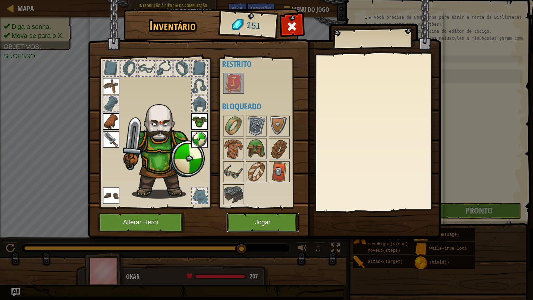
click at [270, 214] on button "Jogar" at bounding box center [263, 222] width 72 height 19
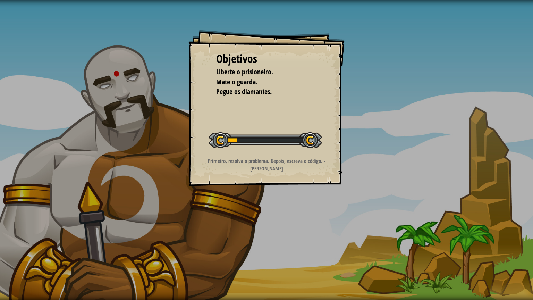
click at [245, 160] on strong "Primeiro, resolva o problema. Depois, escreva o código. - John Johnson" at bounding box center [267, 164] width 118 height 15
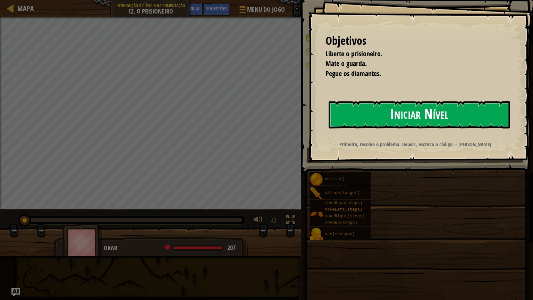
click at [376, 112] on button "Iniciar Nível" at bounding box center [418, 114] width 181 height 27
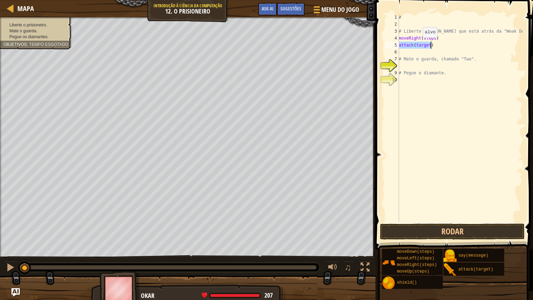
click at [419, 44] on div "# # Liberte Patrick que está atrás da "Weak Door". moveRight ( steps ) attack (…" at bounding box center [459, 118] width 125 height 208
click at [419, 44] on div "# # Liberte Patrick que está atrás da "Weak Door". moveRight ( steps ) attack (…" at bounding box center [459, 125] width 125 height 222
drag, startPoint x: 432, startPoint y: 43, endPoint x: 397, endPoint y: 39, distance: 35.2
click at [397, 39] on div "attack(target) 1 2 3 4 5 6 7 8 9 10 # # Liberte Patrick que está atrás da "Weak…" at bounding box center [453, 118] width 139 height 208
type textarea "moveRight(steps) attack(target)"
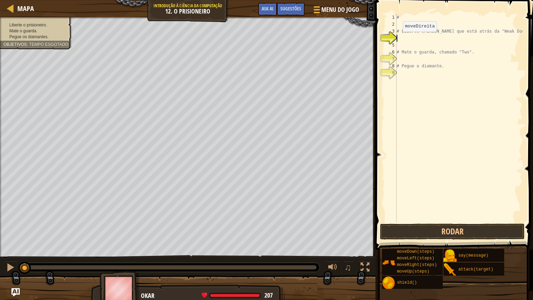
type textarea "k"
type textarea "h"
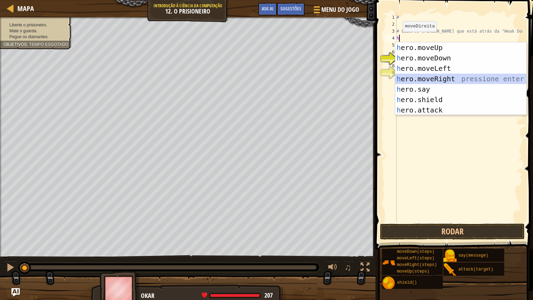
click at [419, 75] on div "h ero.moveUp pressione enter h ero.moveDown pressione enter h ero.moveLeft pres…" at bounding box center [460, 89] width 131 height 94
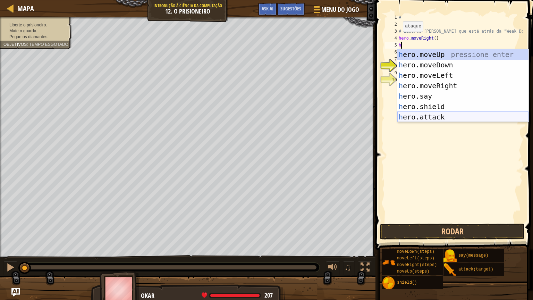
click at [427, 116] on div "h ero.moveUp pressione enter h ero.moveDown pressione enter h ero.moveLeft pres…" at bounding box center [462, 96] width 131 height 94
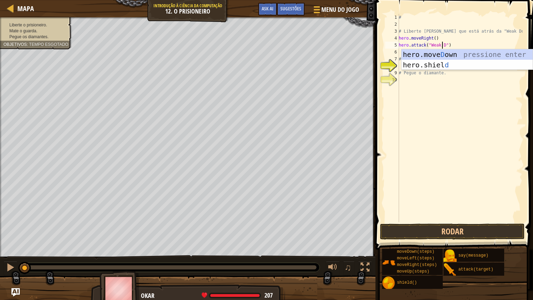
scroll to position [3, 3]
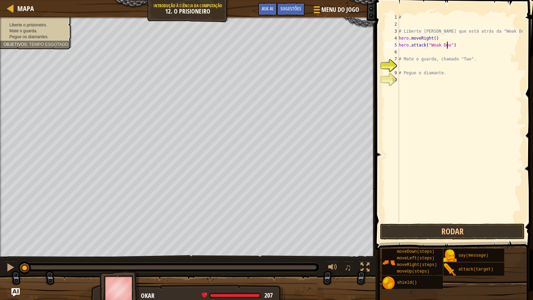
type textarea "hero.attack("Weak Door")"
drag, startPoint x: 458, startPoint y: 45, endPoint x: 394, endPoint y: 45, distance: 63.8
click at [394, 45] on div "hero.attack("Weak Door") 1 2 3 4 5 6 7 8 9 10 # # Liberte Patrick que está atrá…" at bounding box center [453, 118] width 139 height 208
click at [410, 53] on div "# # Liberte Patrick que está atrás da "Weak Door". hero . moveRight ( ) hero . …" at bounding box center [459, 125] width 125 height 222
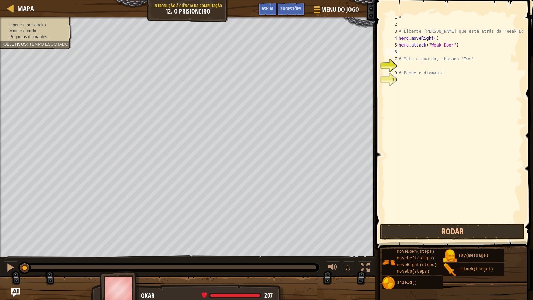
scroll to position [3, 0]
paste textarea "hero.attack("Weak Door")"
click at [433, 39] on div "# # Liberte Patrick que está atrás da "Weak Door". hero . moveRight ( ) hero . …" at bounding box center [459, 125] width 125 height 222
type textarea "hero.moveRight(1)"
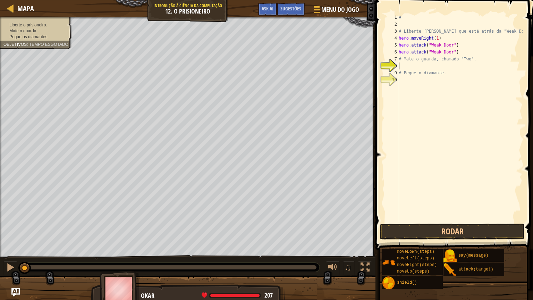
click at [442, 65] on div "# # Liberte Patrick que está atrás da "Weak Door". hero . moveRight ( 1 ) hero …" at bounding box center [459, 125] width 125 height 222
click at [435, 62] on div "# # Liberte Patrick que está atrás da "Weak Door". hero . moveRight ( 1 ) hero …" at bounding box center [459, 125] width 125 height 222
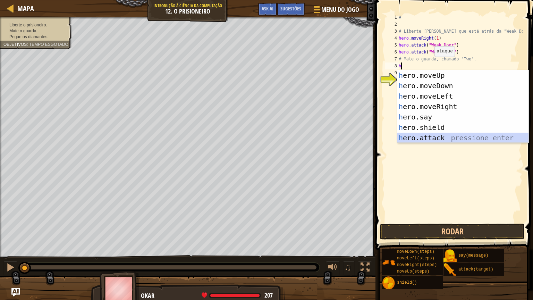
click at [425, 135] on div "h ero.moveUp pressione enter h ero.moveDown pressione enter h ero.moveLeft pres…" at bounding box center [462, 117] width 131 height 94
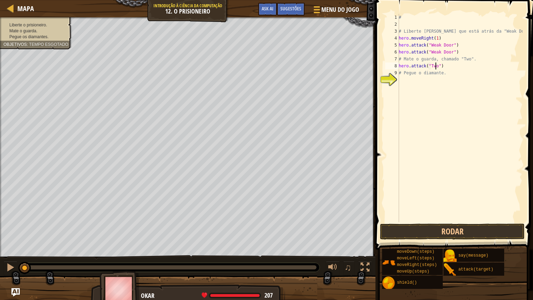
scroll to position [3, 3]
drag, startPoint x: 448, startPoint y: 67, endPoint x: 392, endPoint y: 69, distance: 56.2
click at [392, 69] on div "hero.attack("Two") 1 2 3 4 5 6 7 8 9 10 # # Liberte Patrick que está atrás da "…" at bounding box center [453, 118] width 139 height 208
click at [443, 71] on div "# # Liberte Patrick que está atrás da "Weak Door". hero . moveRight ( 1 ) hero …" at bounding box center [459, 125] width 125 height 222
type textarea "# Pegue o diamante."
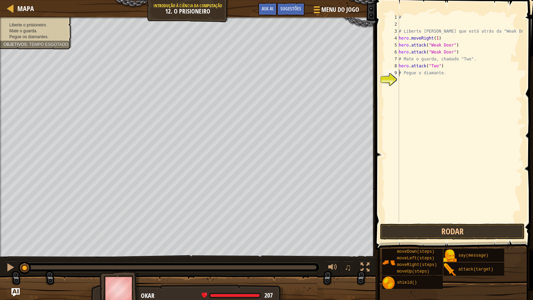
click at [400, 72] on div "# # Liberte Patrick que está atrás da "Weak Door". hero . moveRight ( 1 ) hero …" at bounding box center [459, 125] width 125 height 222
paste textarea "hero.attack("Two")"
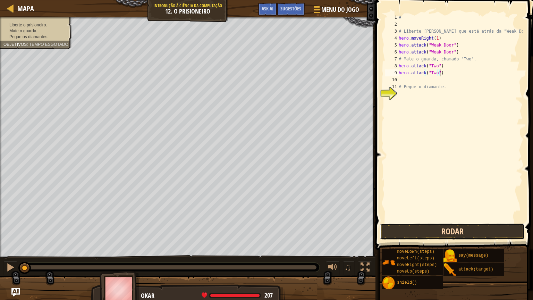
click at [460, 228] on button "Rodar" at bounding box center [452, 231] width 145 height 16
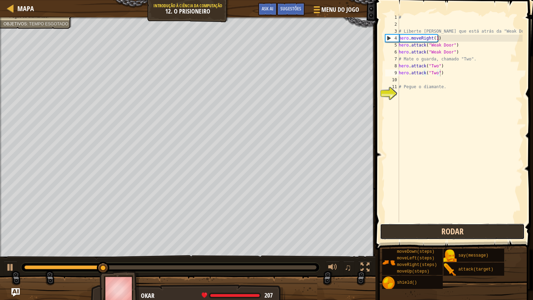
click at [420, 236] on button "Rodar" at bounding box center [452, 231] width 145 height 16
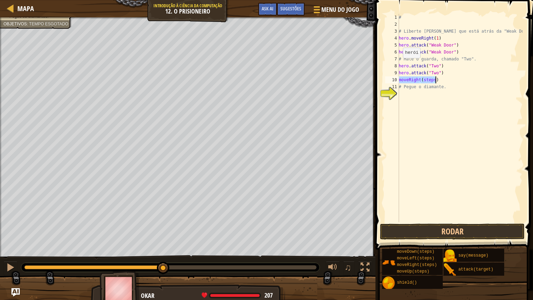
click at [399, 65] on div "# # Liberte Patrick que está atrás da "Weak Door". hero . moveRight ( 1 ) hero …" at bounding box center [459, 125] width 125 height 222
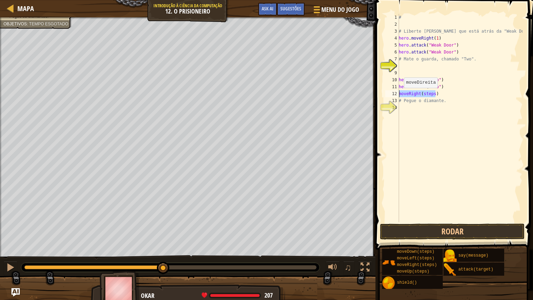
drag, startPoint x: 446, startPoint y: 96, endPoint x: 394, endPoint y: 94, distance: 51.7
click at [394, 94] on div "hero.attack("Two") 1 2 3 4 5 6 7 8 9 10 11 12 13 14 # # Liberte Patrick que est…" at bounding box center [453, 118] width 139 height 208
type textarea "moveRight(steps)"
click at [402, 62] on div "# # Liberte Patrick que está atrás da "Weak Door". hero . moveRight ( 1 ) hero …" at bounding box center [459, 125] width 125 height 222
type textarea "h"
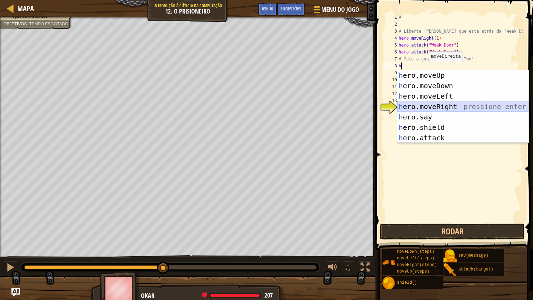
click at [437, 105] on div "h ero.moveUp pressione enter h ero.moveDown pressione enter h ero.moveLeft pres…" at bounding box center [462, 117] width 131 height 94
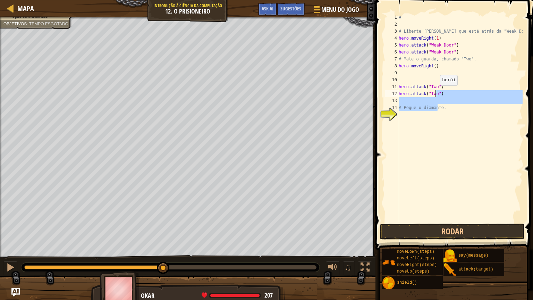
drag, startPoint x: 437, startPoint y: 105, endPoint x: 436, endPoint y: 93, distance: 12.6
click at [436, 93] on div "# # Liberte Patrick que está atrás da "Weak Door". hero . moveRight ( 1 ) hero …" at bounding box center [459, 125] width 125 height 222
click at [436, 93] on div "# # Liberte Patrick que está atrás da "Weak Door". hero . moveRight ( 1 ) hero …" at bounding box center [459, 118] width 125 height 208
type textarea "hero.attack("Two")"
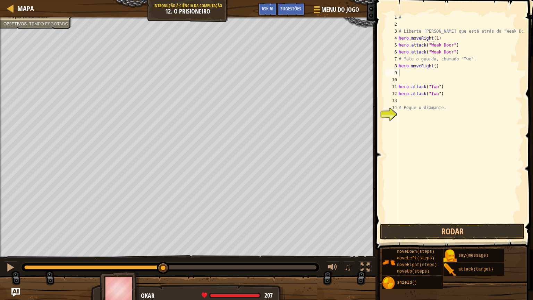
click at [410, 69] on div "# # Liberte Patrick que está atrás da "Weak Door". hero . moveRight ( 1 ) hero …" at bounding box center [459, 125] width 125 height 222
type textarea "h"
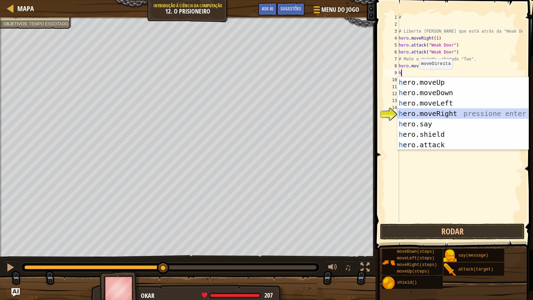
click at [434, 111] on div "h ero.moveUp pressione enter h ero.moveDown pressione enter h ero.moveLeft pres…" at bounding box center [462, 124] width 131 height 94
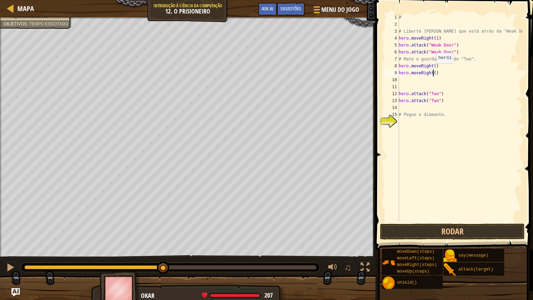
click at [432, 70] on div "# # Liberte Patrick que está atrás da "Weak Door". hero . moveRight ( 1 ) hero …" at bounding box center [459, 125] width 125 height 222
click at [433, 65] on div "# # Liberte Patrick que está atrás da "Weak Door". hero . moveRight ( 1 ) hero …" at bounding box center [459, 125] width 125 height 222
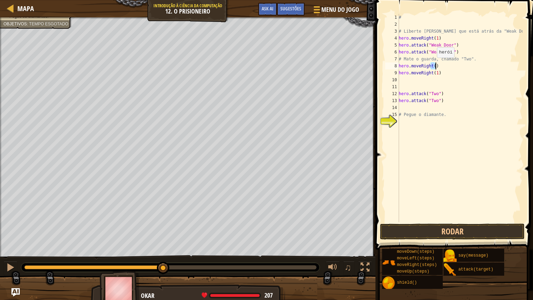
click at [433, 65] on div "# # Liberte Patrick que está atrás da "Weak Door". hero . moveRight ( 1 ) hero …" at bounding box center [459, 125] width 125 height 222
click at [433, 65] on div "# # Liberte Patrick que está atrás da "Weak Door". hero . moveRight ( 1 ) hero …" at bounding box center [459, 118] width 125 height 208
click at [433, 65] on div "# # Liberte Patrick que está atrás da "Weak Door". hero . moveRight ( 1 ) hero …" at bounding box center [459, 125] width 125 height 222
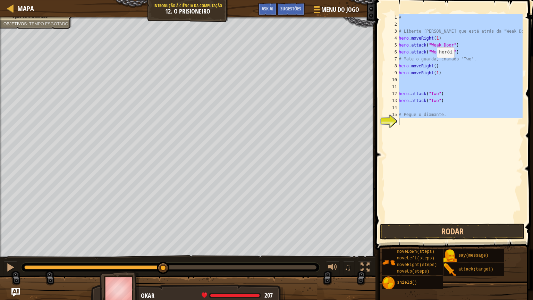
click at [433, 65] on div "# # Liberte Patrick que está atrás da "Weak Door". hero . moveRight ( 1 ) hero …" at bounding box center [459, 125] width 125 height 222
type textarea "# Pegue o diamante."
click at [444, 77] on div "# # Liberte Patrick que está atrás da "Weak Door". hero . moveRight ( 1 ) hero …" at bounding box center [459, 118] width 125 height 208
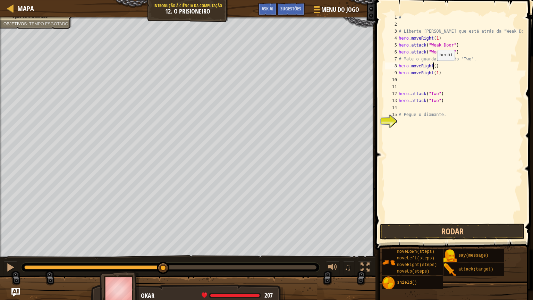
click at [433, 67] on div "# # Liberte Patrick que está atrás da "Weak Door". hero . moveRight ( 1 ) hero …" at bounding box center [459, 125] width 125 height 222
click at [414, 229] on button "Rodar" at bounding box center [452, 231] width 145 height 16
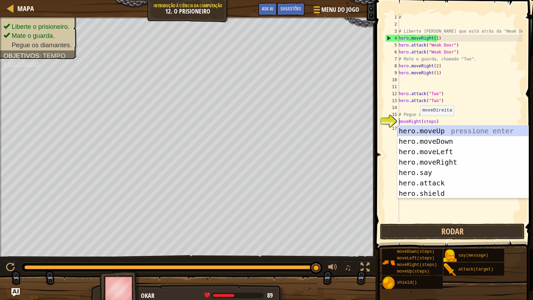
scroll to position [3, 2]
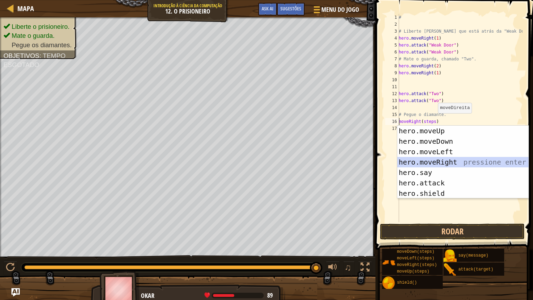
click at [433, 162] on div "hero.moveUp pressione enter hero.moveDown pressione enter hero.moveLeft pressio…" at bounding box center [462, 173] width 131 height 94
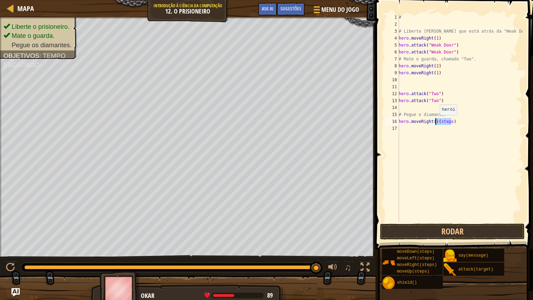
drag, startPoint x: 455, startPoint y: 119, endPoint x: 436, endPoint y: 122, distance: 19.3
click at [436, 122] on div "# # Liberte Patrick que está atrás da "Weak Door". hero . moveRight ( 1 ) hero …" at bounding box center [459, 125] width 125 height 222
click at [434, 121] on div "# # Liberte Patrick que está atrás da "Weak Door". hero . moveRight ( 1 ) hero …" at bounding box center [459, 125] width 125 height 222
type textarea "hero.moveRight(1)"
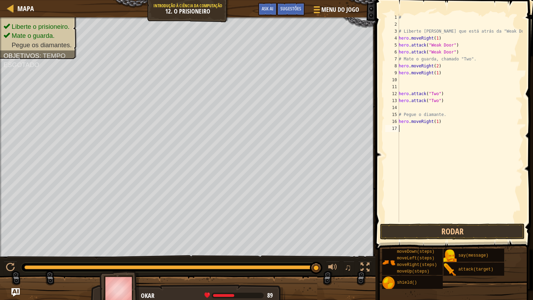
click at [432, 128] on div "# # Liberte Patrick que está atrás da "Weak Door". hero . moveRight ( 1 ) hero …" at bounding box center [459, 125] width 125 height 222
type textarea "h"
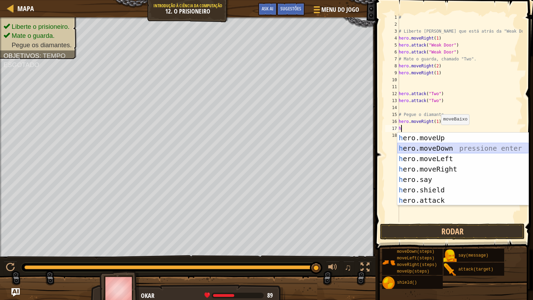
drag, startPoint x: 438, startPoint y: 143, endPoint x: 436, endPoint y: 146, distance: 3.8
click at [436, 146] on div "h ero.moveUp pressione enter h ero.moveDown pressione enter h ero.moveLeft pres…" at bounding box center [462, 180] width 131 height 94
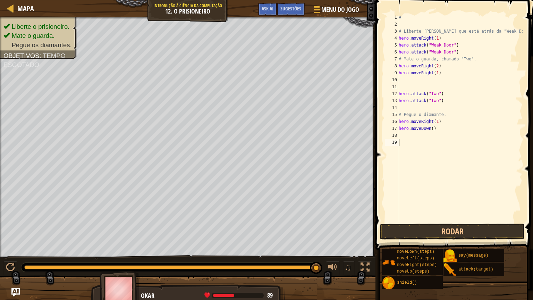
click at [436, 146] on div "# # Liberte Patrick que está atrás da "Weak Door". hero . moveRight ( 1 ) hero …" at bounding box center [459, 125] width 125 height 222
click at [431, 128] on div "# # Liberte Patrick que está atrás da "Weak Door". hero . moveRight ( 1 ) hero …" at bounding box center [459, 125] width 125 height 222
type textarea "hero.moveDown(2)"
click at [438, 228] on button "Rodar" at bounding box center [452, 231] width 145 height 16
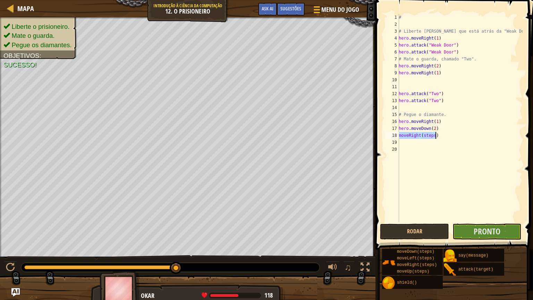
click at [430, 134] on div "# # Liberte Patrick que está atrás da "Weak Door". hero . moveRight ( 1 ) hero …" at bounding box center [459, 118] width 125 height 208
drag, startPoint x: 435, startPoint y: 134, endPoint x: 378, endPoint y: 128, distance: 57.2
click at [378, 128] on div "moveRight(steps) 1 2 3 4 5 6 7 8 9 10 11 12 13 14 15 16 17 18 19 20 # # Liberte…" at bounding box center [453, 138] width 160 height 270
click at [434, 135] on div "# # Liberte Patrick que está atrás da "Weak Door". hero . moveRight ( 1 ) hero …" at bounding box center [459, 118] width 125 height 208
type textarea "moveRight(steps)"
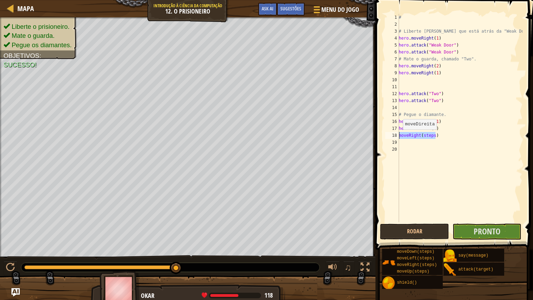
drag, startPoint x: 435, startPoint y: 135, endPoint x: 396, endPoint y: 136, distance: 38.5
click at [396, 136] on div "moveRight(steps) 1 2 3 4 5 6 7 8 9 10 11 12 13 14 15 16 17 18 19 20 # # Liberte…" at bounding box center [453, 118] width 139 height 208
type textarea "h"
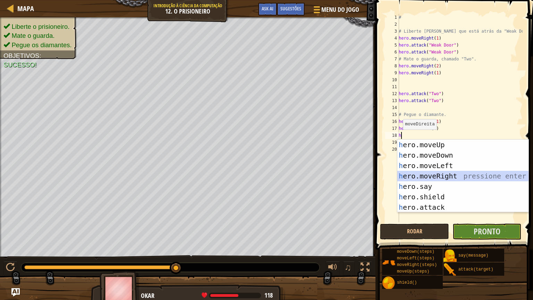
click at [418, 176] on div "h ero.moveUp pressione enter h ero.moveDown pressione enter h ero.moveLeft pres…" at bounding box center [462, 186] width 131 height 94
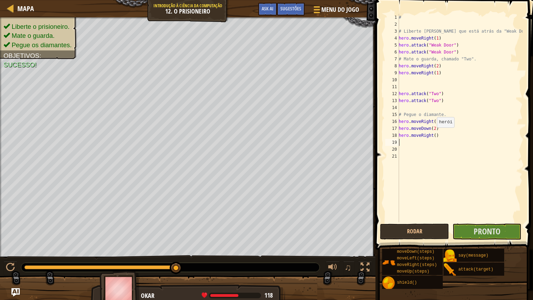
click at [433, 135] on div "# # Liberte Patrick que está atrás da "Weak Door". hero . moveRight ( 1 ) hero …" at bounding box center [459, 125] width 125 height 222
type textarea "hero.moveRight(1)"
click at [473, 230] on button "Pronto" at bounding box center [486, 231] width 69 height 16
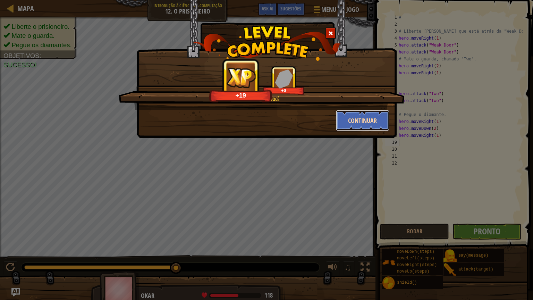
click at [363, 116] on button "Continuar" at bounding box center [363, 120] width 54 height 21
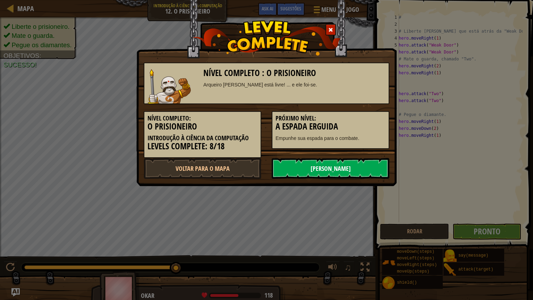
click at [351, 167] on link "[PERSON_NAME]" at bounding box center [331, 168] width 118 height 21
click at [351, 1] on body "Mapa Introdução à Ciência da Computação 12. O Prisioneiro Menu do Jogo Pronto S…" at bounding box center [266, 0] width 533 height 1
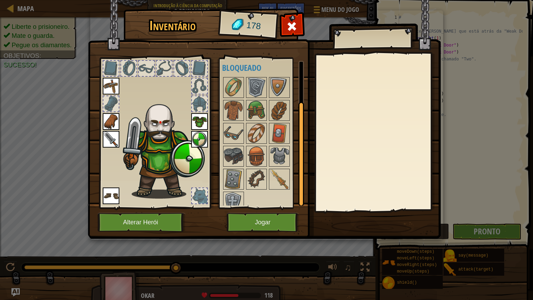
scroll to position [54, 0]
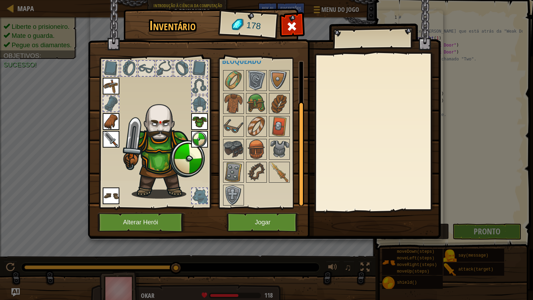
drag, startPoint x: 300, startPoint y: 125, endPoint x: 301, endPoint y: 166, distance: 41.6
click at [301, 166] on div at bounding box center [301, 154] width 6 height 104
click at [275, 169] on img at bounding box center [279, 171] width 19 height 19
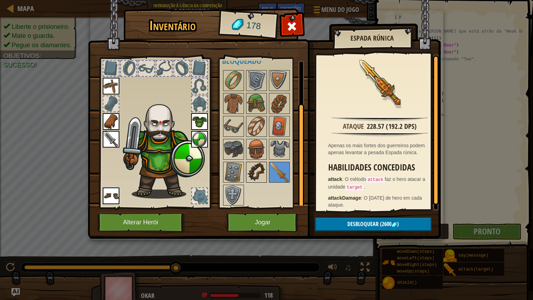
click at [255, 172] on img at bounding box center [256, 171] width 19 height 19
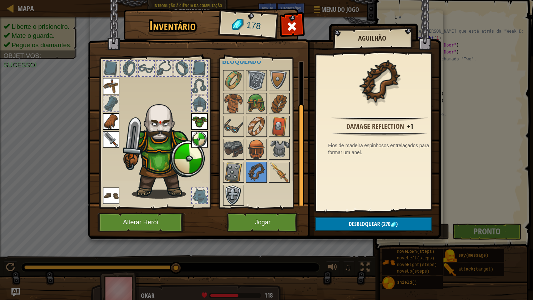
click at [238, 196] on img at bounding box center [233, 194] width 19 height 19
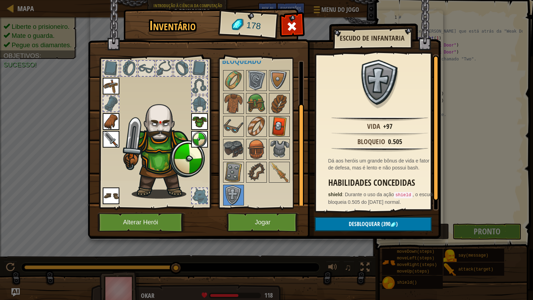
click at [281, 123] on img at bounding box center [279, 126] width 19 height 19
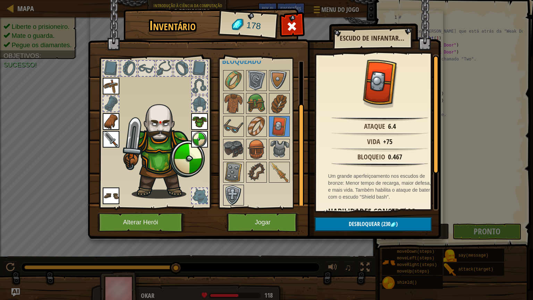
click at [240, 188] on img at bounding box center [233, 194] width 19 height 19
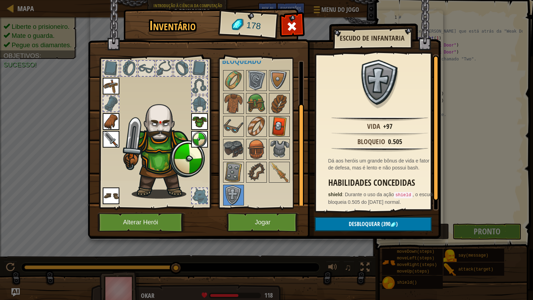
click at [281, 122] on img at bounding box center [279, 126] width 19 height 19
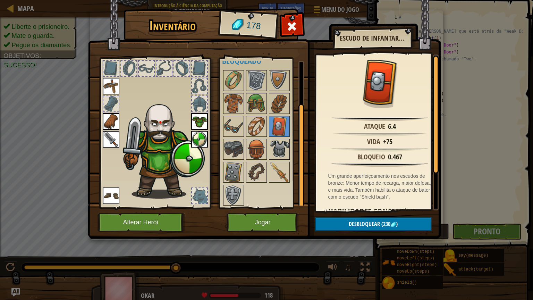
click at [280, 145] on img at bounding box center [279, 148] width 19 height 19
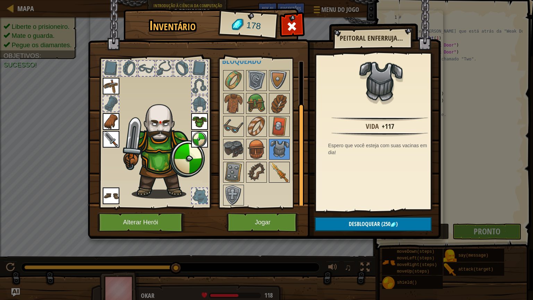
click at [280, 167] on img at bounding box center [279, 171] width 19 height 19
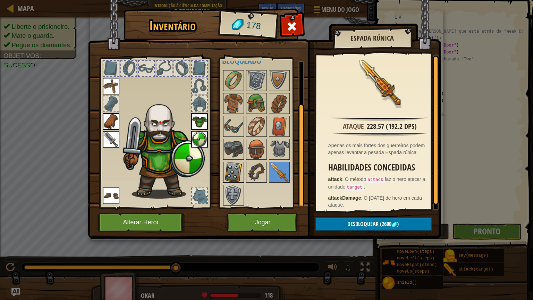
click at [240, 168] on img at bounding box center [233, 171] width 19 height 19
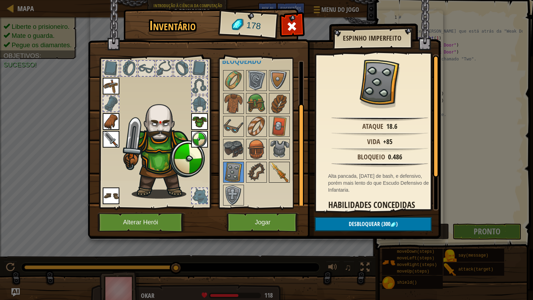
click at [280, 170] on img at bounding box center [279, 171] width 19 height 19
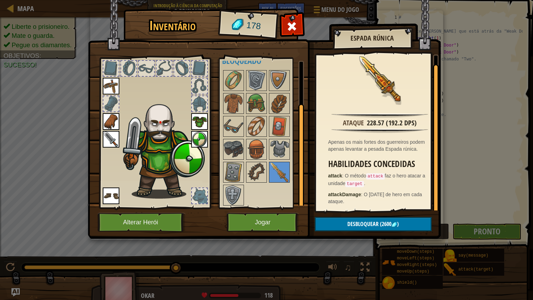
scroll to position [2, 0]
drag, startPoint x: 436, startPoint y: 145, endPoint x: 444, endPoint y: 150, distance: 9.9
click at [444, 150] on div "Inventário 178 Disponível Equipar Equipar Equipar Equipar Equipar Equipar (Dois…" at bounding box center [266, 150] width 533 height 300
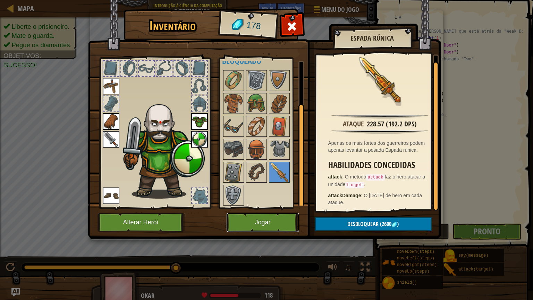
click at [279, 224] on button "Jogar" at bounding box center [263, 222] width 72 height 19
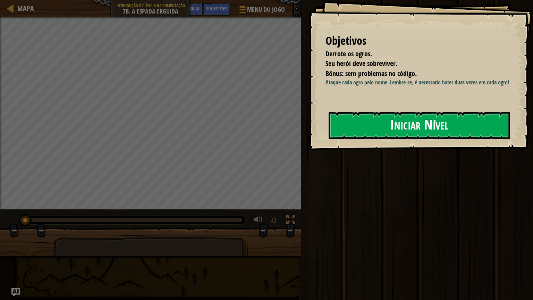
click at [419, 132] on button "Iniciar Nível" at bounding box center [418, 125] width 181 height 27
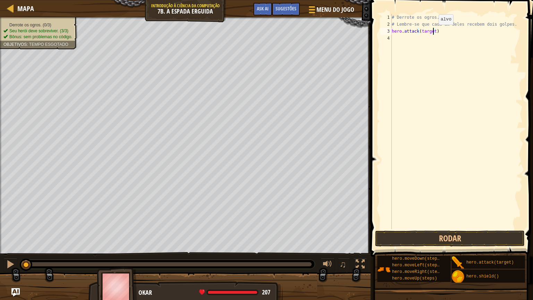
click at [433, 32] on div "# Derrote os ogros. # Lembre-se que cada um deles recebem dois golpes. hero . a…" at bounding box center [456, 128] width 132 height 229
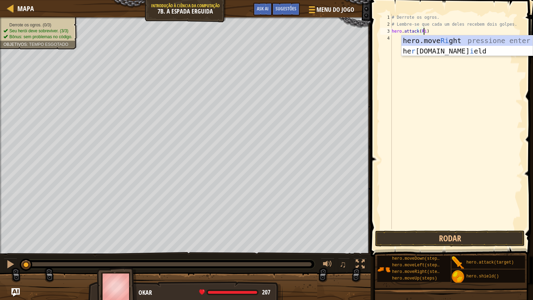
scroll to position [3, 2]
type textarea "hero.attack(Rig)"
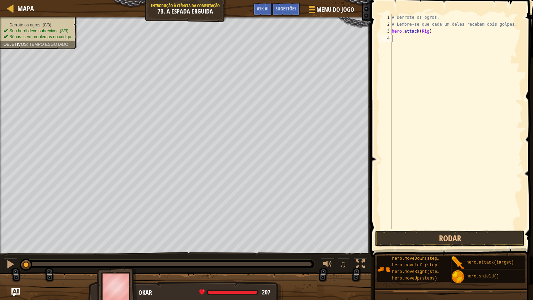
click at [408, 69] on div "# Derrote os ogros. # Lembre-se que cada um deles recebem dois golpes. hero . a…" at bounding box center [456, 128] width 132 height 229
click at [419, 31] on div "# Derrote os ogros. # Lembre-se que cada um deles recebem dois golpes. hero . a…" at bounding box center [456, 128] width 132 height 229
click at [428, 32] on div "# Derrote os ogros. # Lembre-se que cada um deles recebem dois golpes. hero . a…" at bounding box center [456, 128] width 132 height 229
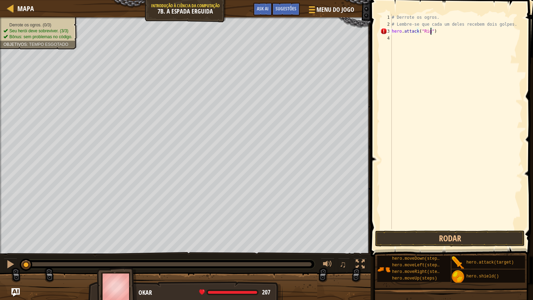
scroll to position [3, 3]
drag, startPoint x: 439, startPoint y: 36, endPoint x: 439, endPoint y: 32, distance: 4.5
click at [439, 32] on div "# Derrote os ogros. # Lembre-se que cada um deles recebem dois golpes. hero . a…" at bounding box center [456, 128] width 132 height 229
click at [439, 32] on div "# Derrote os ogros. # Lembre-se que cada um deles recebem dois golpes. hero . a…" at bounding box center [456, 121] width 132 height 215
drag, startPoint x: 439, startPoint y: 32, endPoint x: 436, endPoint y: 31, distance: 4.1
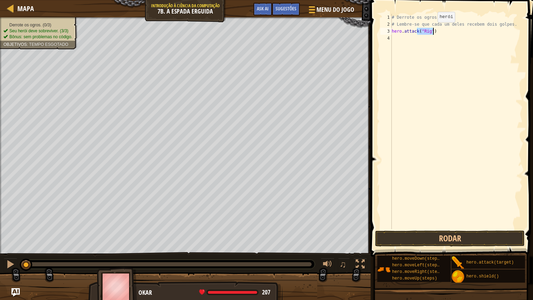
click at [436, 31] on div "# Derrote os ogros. # Lembre-se que cada um deles recebem dois golpes. hero . a…" at bounding box center [456, 128] width 132 height 229
click at [391, 29] on div "3" at bounding box center [385, 31] width 11 height 7
type textarea "("Rig")hero.attack"
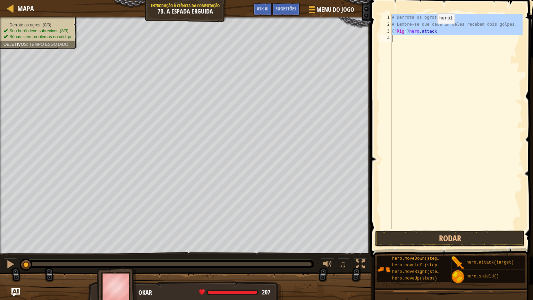
click at [391, 29] on div "3" at bounding box center [385, 31] width 11 height 7
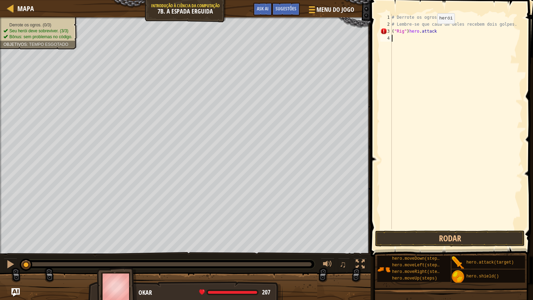
scroll to position [3, 0]
click at [391, 29] on div "3" at bounding box center [385, 31] width 11 height 7
drag, startPoint x: 391, startPoint y: 29, endPoint x: 434, endPoint y: 32, distance: 42.8
click at [434, 32] on div "("Rig")hero.attack 1 2 3 4 # Derrote os ogros. # Lembre-se que cada um deles re…" at bounding box center [451, 121] width 144 height 215
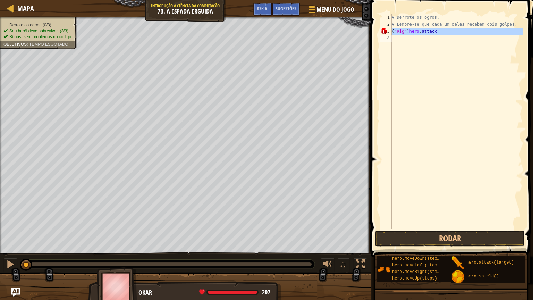
type textarea "("Rig")hero.attack"
paste textarea
click at [419, 37] on div "# Derrote os ogros. # Lembre-se que cada um deles recebem dois golpes. ( "Rig" …" at bounding box center [456, 128] width 132 height 229
drag, startPoint x: 405, startPoint y: 37, endPoint x: 445, endPoint y: 29, distance: 40.6
click at [445, 29] on div "# Derrote os ogros. # Lembre-se que cada um deles recebem dois golpes. ( "Rig" …" at bounding box center [456, 128] width 132 height 229
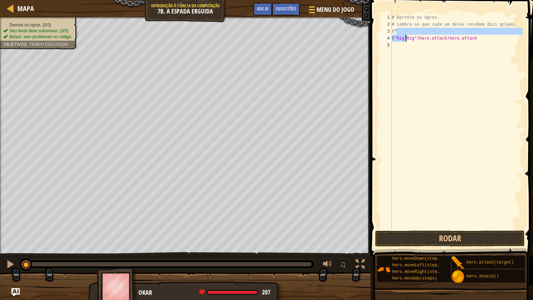
click at [397, 30] on div "# Derrote os ogros. # Lembre-se que cada um deles recebem dois golpes. ( " ( "R…" at bounding box center [456, 121] width 132 height 215
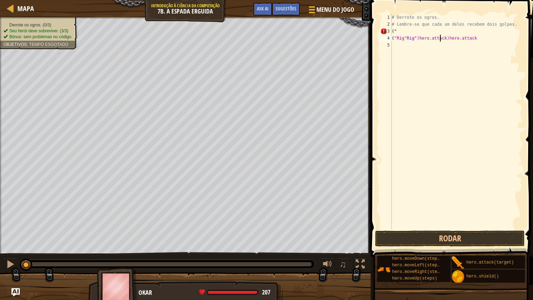
click at [439, 38] on div "# Derrote os ogros. # Lembre-se que cada um deles recebem dois golpes. ( " ( "R…" at bounding box center [456, 128] width 132 height 229
click at [498, 29] on div "# Derrote os ogros. # Lembre-se que cada um deles recebem dois golpes. ( " ( "R…" at bounding box center [456, 128] width 132 height 229
click at [493, 34] on div "# Derrote os ogros. # Lembre-se que cada um deles recebem dois golpes. ( " ( "R…" at bounding box center [456, 128] width 132 height 229
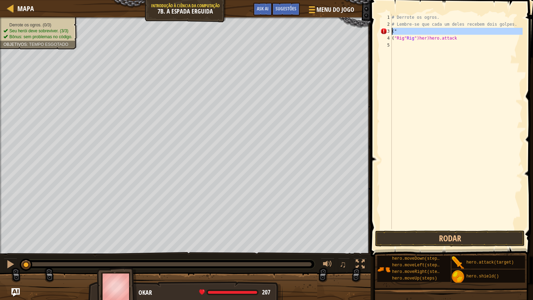
click at [493, 34] on div "# Derrote os ogros. # Lembre-se que cada um deles recebem dois golpes. ( " ( "R…" at bounding box center [456, 128] width 132 height 229
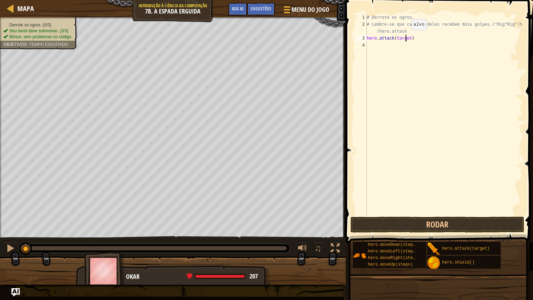
click at [405, 37] on div "# Derrote os ogros. # Lembre-se que cada um deles recebem dois golpes.("Rig"Rig…" at bounding box center [443, 121] width 157 height 215
drag, startPoint x: 408, startPoint y: 37, endPoint x: 395, endPoint y: 36, distance: 12.5
click at [395, 36] on div "# Derrote os ogros. # Lembre-se que cada um deles recebem dois golpes.("Rig"Rig…" at bounding box center [443, 121] width 157 height 215
type textarea "hero.attack("Rig")"
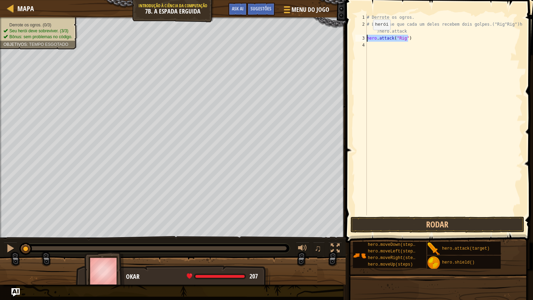
drag, startPoint x: 408, startPoint y: 40, endPoint x: 367, endPoint y: 37, distance: 41.8
click at [367, 37] on div "# Derrote os ogros. # Lembre-se que cada um deles recebem dois golpes.("Rig"Rig…" at bounding box center [443, 121] width 157 height 215
click at [371, 46] on div "# Derrote os ogros. # Lembre-se que cada um deles recebem dois golpes.("Rig"Rig…" at bounding box center [443, 121] width 157 height 215
paste textarea "hero.attack("Rig")"
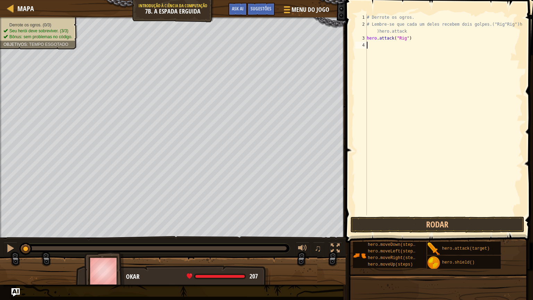
type textarea "hero.attack("Rig")"
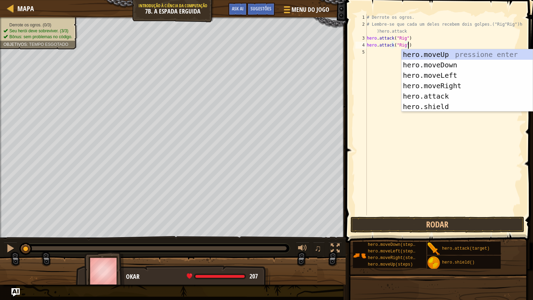
click at [391, 55] on div "# Derrote os ogros. # Lembre-se que cada um deles recebem dois golpes.("Rig"Rig…" at bounding box center [443, 121] width 157 height 215
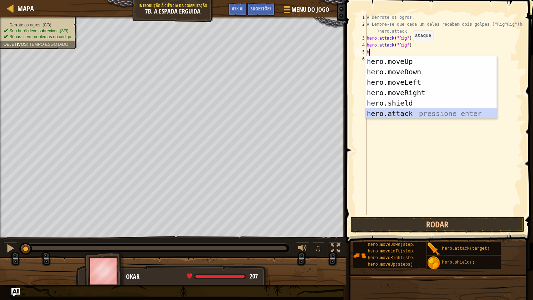
click at [397, 109] on div "h ero.moveUp pressione enter h ero.moveDown pressione enter h ero.moveLeft pres…" at bounding box center [430, 97] width 131 height 83
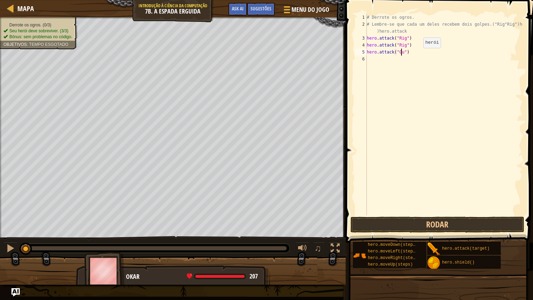
scroll to position [3, 3]
type textarea "hero.attack("Gurt")"
drag, startPoint x: 367, startPoint y: 51, endPoint x: 417, endPoint y: 54, distance: 50.7
click at [417, 54] on div "# Derrote os ogros. # Lembre-se que cada um deles recebem dois golpes.("Rig"Rig…" at bounding box center [443, 121] width 157 height 215
click at [414, 58] on div "# Derrote os ogros. # Lembre-se que cada um deles recebem dois golpes.("Rig"Rig…" at bounding box center [443, 121] width 157 height 215
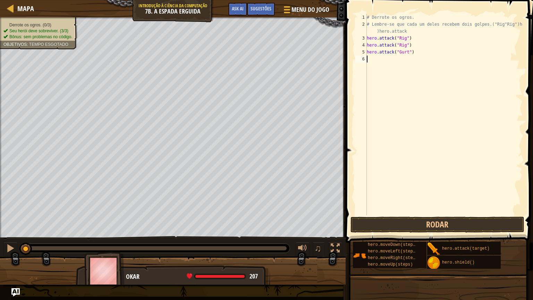
scroll to position [3, 0]
paste textarea "hero.attack("Gurt")"
type textarea "hero.attack("Gurt")"
click at [388, 84] on div "# Derrote os ogros. # Lembre-se que cada um deles recebem dois golpes.("Rig"Rig…" at bounding box center [443, 121] width 157 height 215
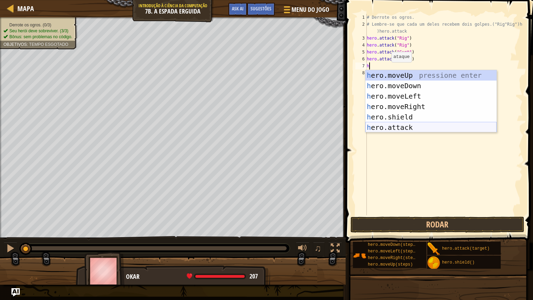
click at [393, 123] on div "h ero.moveUp pressione enter h ero.moveDown pressione enter h ero.moveLeft pres…" at bounding box center [430, 111] width 131 height 83
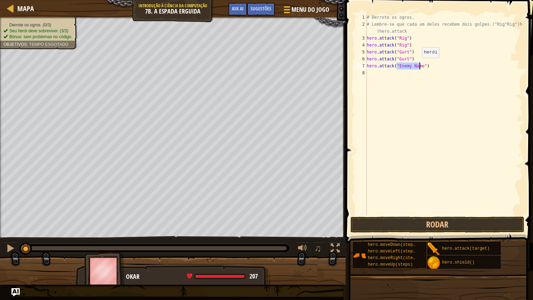
click at [416, 65] on div "# Derrote os ogros. # Lembre-se que cada um deles recebem dois golpes.("Rig"Rig…" at bounding box center [443, 114] width 157 height 201
click at [416, 65] on div "# Derrote os ogros. # Lembre-se que cada um deles recebem dois golpes.("Rig"Rig…" at bounding box center [443, 121] width 157 height 215
type textarea "hero.attack("Ack")"
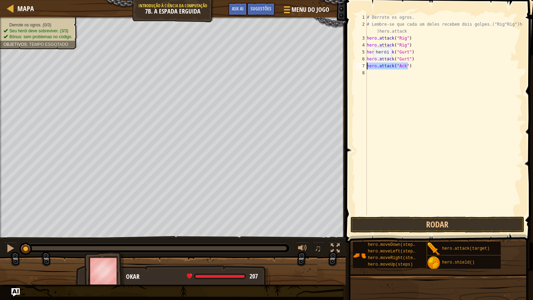
drag, startPoint x: 416, startPoint y: 67, endPoint x: 364, endPoint y: 64, distance: 52.1
click at [364, 64] on div "hero.attack("Ack") 1 2 3 4 5 6 7 8 # Derrote os ogros. # Lembre-se que cada um …" at bounding box center [438, 114] width 169 height 201
click at [370, 73] on div "# Derrote os ogros. # Lembre-se que cada um deles recebem dois golpes.("Rig"Rig…" at bounding box center [443, 121] width 157 height 215
paste textarea "hero.attack("Ack")"
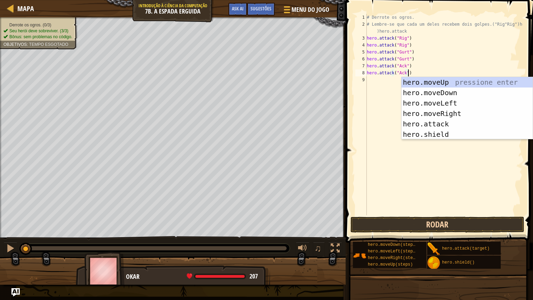
type textarea "hero.attack("Ack")"
click at [411, 224] on button "Rodar" at bounding box center [437, 224] width 174 height 16
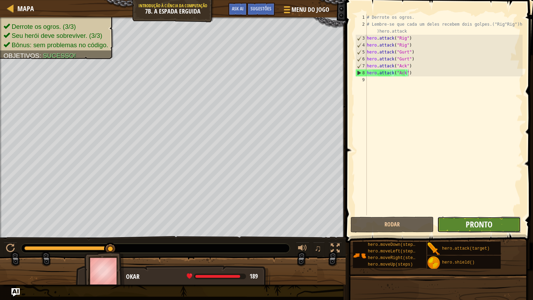
click at [475, 221] on span "Pronto" at bounding box center [478, 224] width 27 height 11
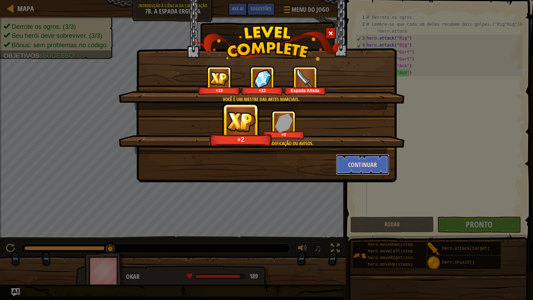
click at [355, 164] on button "Continuar" at bounding box center [363, 164] width 54 height 21
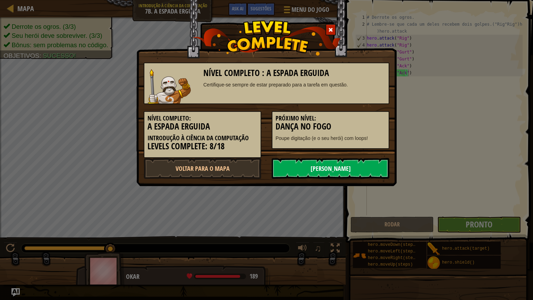
click at [338, 163] on link "[PERSON_NAME]" at bounding box center [331, 168] width 118 height 21
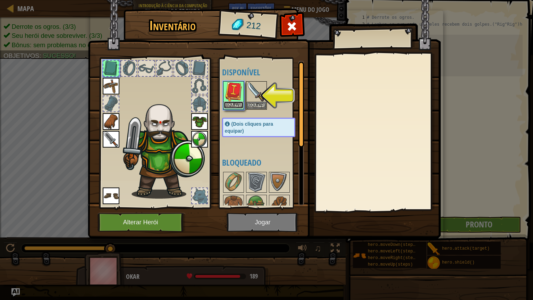
click at [236, 103] on button "Equipar" at bounding box center [233, 104] width 19 height 7
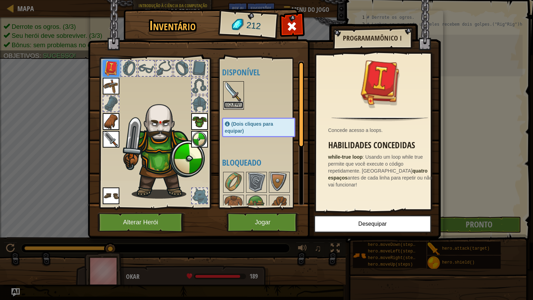
click at [240, 106] on button "Equipar" at bounding box center [233, 104] width 19 height 7
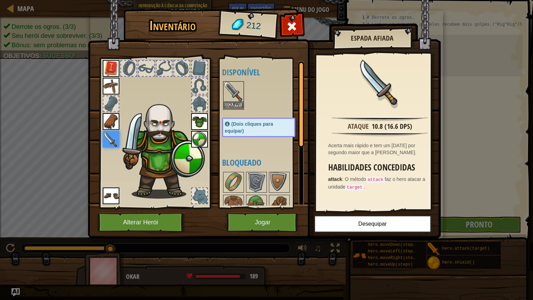
click at [232, 88] on img at bounding box center [233, 91] width 19 height 19
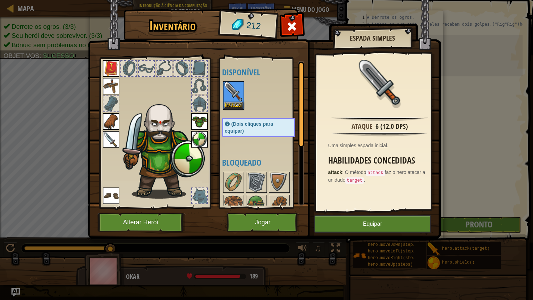
click at [109, 137] on img at bounding box center [111, 139] width 17 height 17
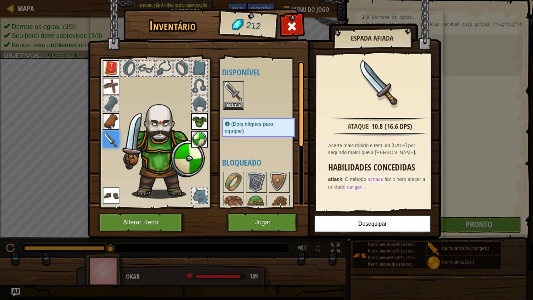
click at [109, 67] on img at bounding box center [111, 68] width 17 height 17
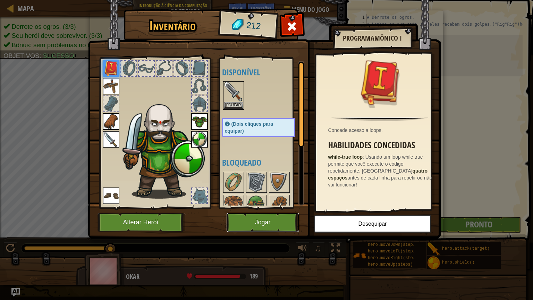
click at [269, 217] on button "Jogar" at bounding box center [263, 222] width 72 height 19
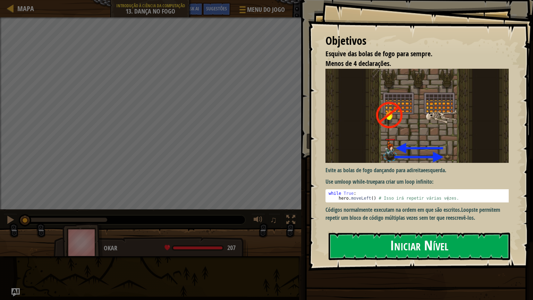
click at [336, 232] on button "Iniciar Nível" at bounding box center [418, 245] width 181 height 27
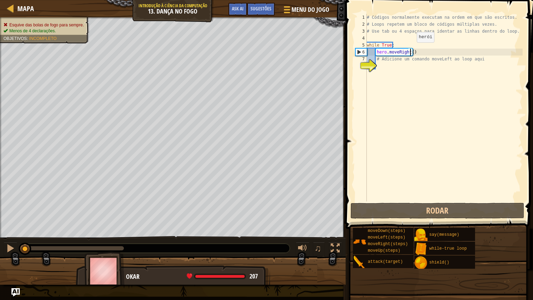
click at [411, 49] on div "# Códigos normalmente executam na ordem em que são escritos. # Loops repetem um…" at bounding box center [443, 114] width 157 height 201
type textarea "hero.moveRight(1)"
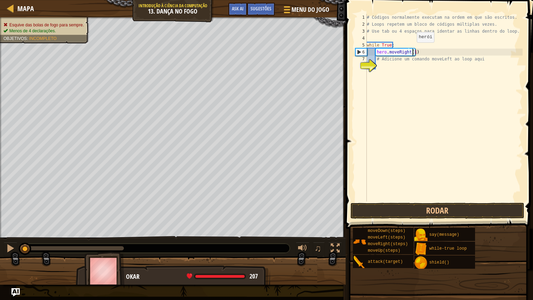
scroll to position [3, 0]
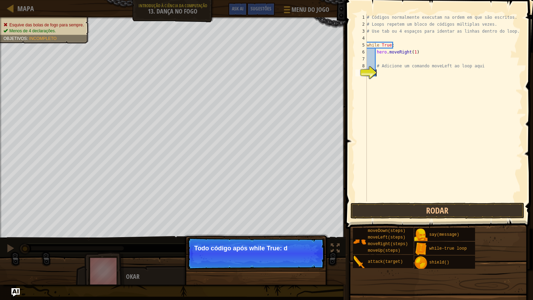
click at [394, 73] on div "# Códigos normalmente executam na ordem em que são escritos. # Loops repetem um…" at bounding box center [443, 114] width 157 height 201
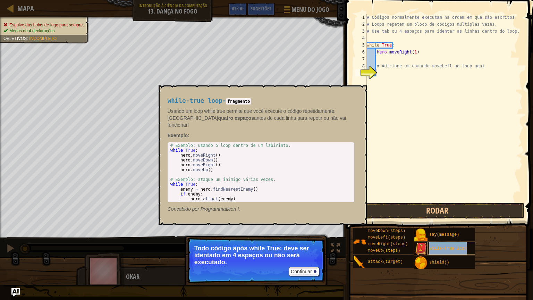
type textarea "while-true loop"
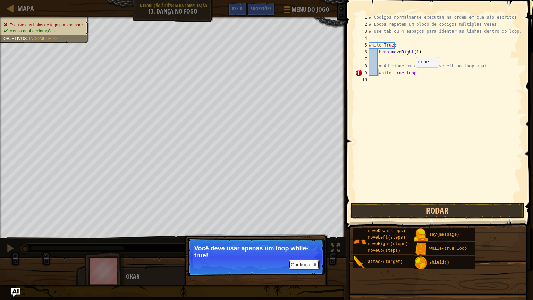
click at [302, 266] on button "Continuar" at bounding box center [304, 264] width 31 height 9
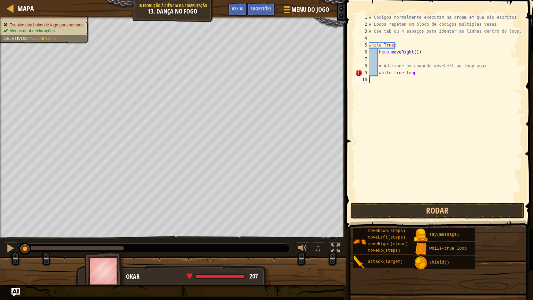
click at [403, 99] on div "# Códigos normalmente executam na ordem em que são escritos. # Loops repetem um…" at bounding box center [444, 114] width 155 height 201
click at [377, 72] on div "# Códigos normalmente executam na ordem em que são escritos. # Loops repetem um…" at bounding box center [444, 114] width 155 height 201
click at [373, 71] on div "# Códigos normalmente executam na ordem em que são escritos. # Loops repetem um…" at bounding box center [444, 114] width 155 height 201
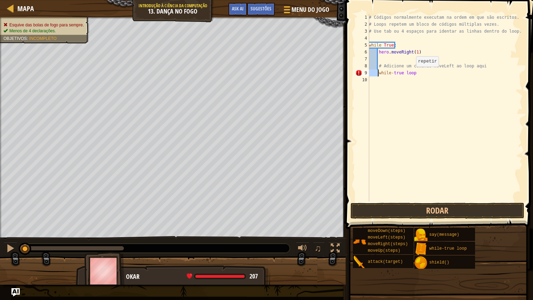
click at [412, 74] on div "# Códigos normalmente executam na ordem em que são escritos. # Loops repetem um…" at bounding box center [444, 114] width 155 height 201
type textarea "w"
type textarea "# Adicione um comando moveLeft ao loop aqui"
click at [384, 68] on div "# Códigos normalmente executam na ordem em que são escritos. # Loops repetem um…" at bounding box center [443, 114] width 157 height 201
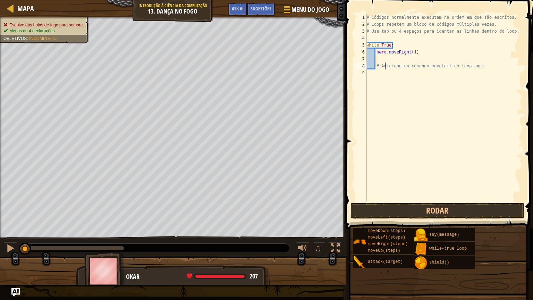
click at [379, 56] on div "# Códigos normalmente executam na ordem em que são escritos. # Loops repetem um…" at bounding box center [443, 114] width 157 height 201
type textarea "h"
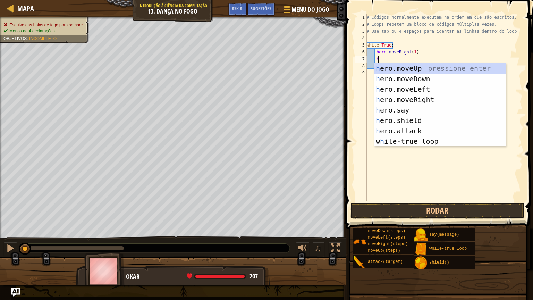
scroll to position [3, 0]
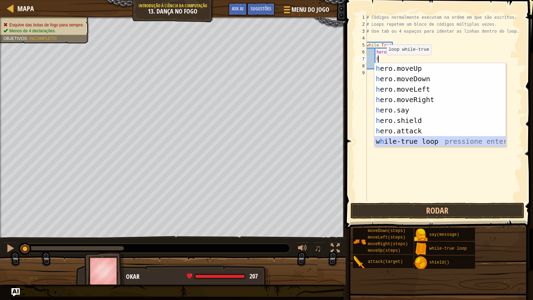
click at [406, 139] on div "h ero.moveUp pressione enter h ero.moveDown pressione enter h ero.moveLeft pres…" at bounding box center [439, 115] width 131 height 104
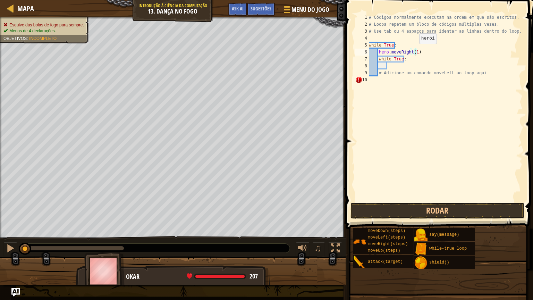
click at [415, 51] on div "# Códigos normalmente executam na ordem em que são escritos. # Loops repetem um…" at bounding box center [444, 114] width 155 height 201
type textarea "hero.moveRight(1)"
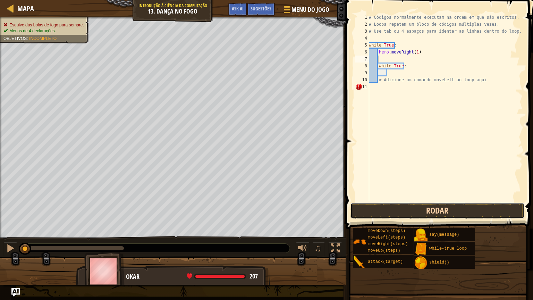
click at [408, 214] on button "Rodar" at bounding box center [437, 211] width 174 height 16
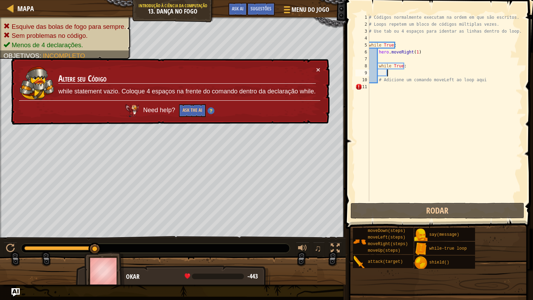
click at [391, 73] on div "# Códigos normalmente executam na ordem em que são escritos. # Loops repetem um…" at bounding box center [444, 114] width 155 height 201
click at [383, 73] on div "# Códigos normalmente executam na ordem em que são escritos. # Loops repetem um…" at bounding box center [444, 114] width 155 height 201
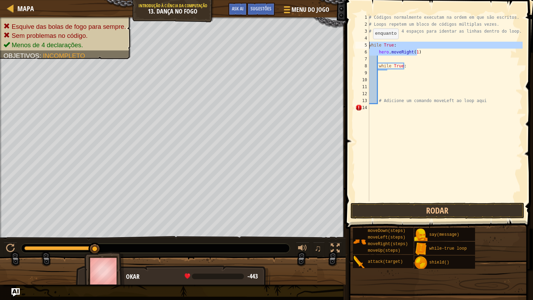
drag, startPoint x: 418, startPoint y: 53, endPoint x: 363, endPoint y: 44, distance: 55.4
click at [363, 44] on div "1 2 3 4 5 6 7 8 9 10 11 12 13 14 # Códigos normalmente executam na ordem em que…" at bounding box center [438, 107] width 169 height 187
type textarea "while True: hero.moveRight(1)"
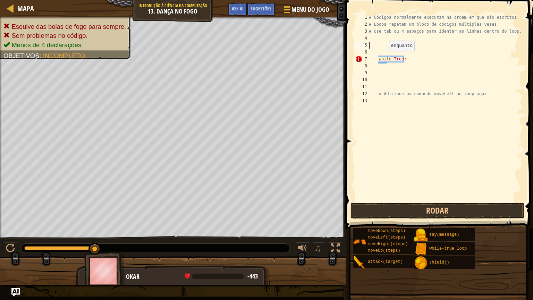
click at [385, 58] on div "# Códigos normalmente executam na ordem em que são escritos. # Loops repetem um…" at bounding box center [444, 114] width 155 height 201
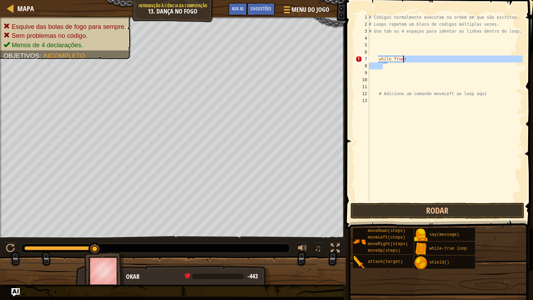
drag, startPoint x: 405, startPoint y: 63, endPoint x: 409, endPoint y: 54, distance: 10.0
click at [409, 54] on div "# Códigos normalmente executam na ordem em que são escritos. # Loops repetem um…" at bounding box center [444, 114] width 155 height 201
type textarea "while True:"
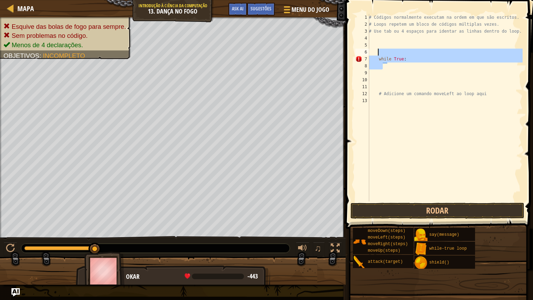
click at [409, 54] on div "# Códigos normalmente executam na ordem em que são escritos. # Loops repetem um…" at bounding box center [444, 107] width 155 height 187
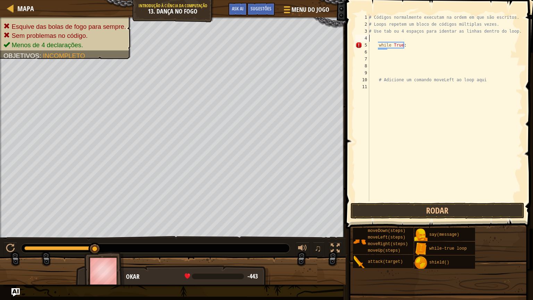
type textarea "# Use tab ou 4 espaços para identar as linhas dentro do loop."
click at [409, 54] on div "# Códigos normalmente executam na ordem em que são escritos. # Loops repetem um…" at bounding box center [444, 114] width 155 height 201
type textarea "# Use tab ou 4 espaços para identar as linhas dentro do loop."
type textarea "zz"
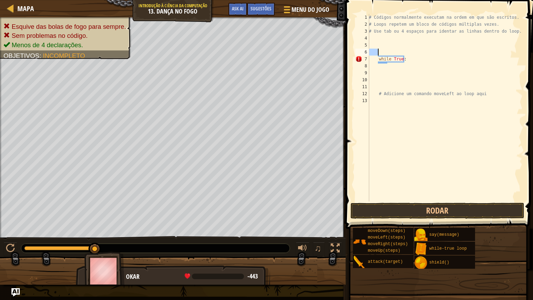
type textarea "while True: hero.moveRight(1)"
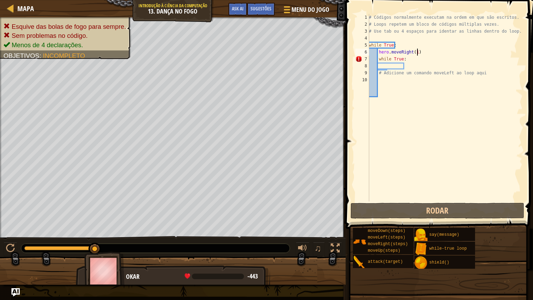
type textarea "h"
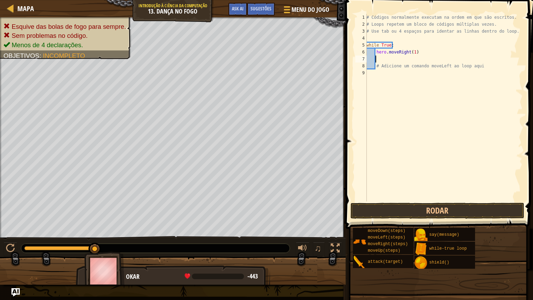
type textarea "# Adicione um comando moveLeft ao loop aqui"
type textarea "while-true loop"
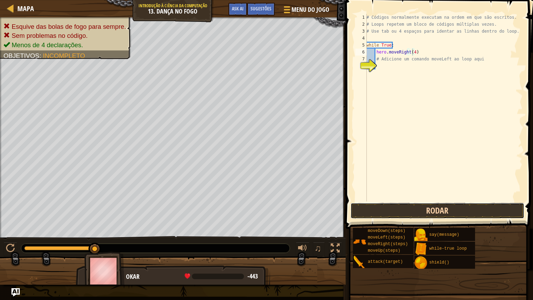
click at [427, 211] on button "Rodar" at bounding box center [437, 211] width 174 height 16
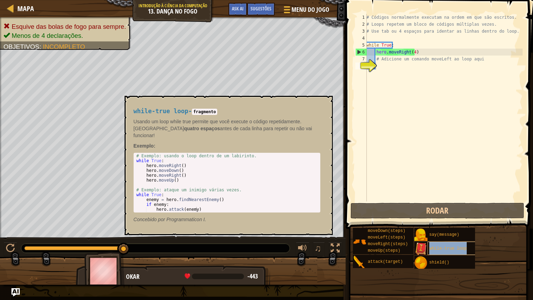
type textarea "while-true loop"
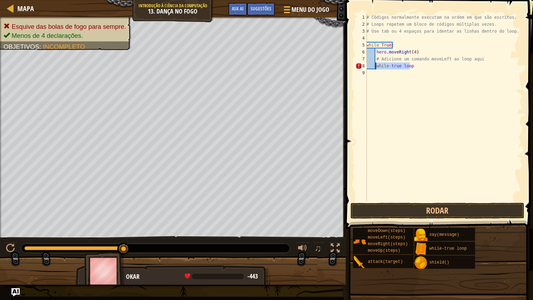
drag, startPoint x: 421, startPoint y: 66, endPoint x: 374, endPoint y: 66, distance: 47.2
click at [374, 66] on div "# Códigos normalmente executam na ordem em que são escritos. # Loops repetem um…" at bounding box center [443, 114] width 157 height 201
type textarea "h"
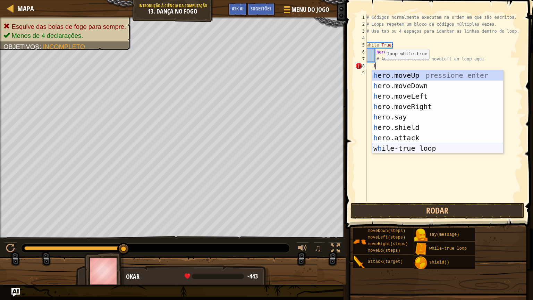
click at [411, 151] on div "h ero.moveUp pressione enter h ero.moveDown pressione enter h ero.moveLeft pres…" at bounding box center [437, 122] width 131 height 104
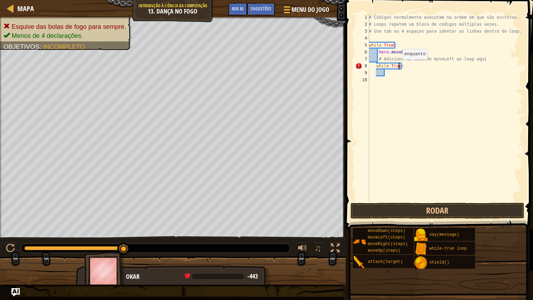
click at [398, 66] on div "# Códigos normalmente executam na ordem em que são escritos. # Loops repetem um…" at bounding box center [444, 114] width 155 height 201
type textarea "while left:"
click at [400, 115] on div "# Códigos normalmente executam na ordem em que são escritos. # Loops repetem um…" at bounding box center [444, 114] width 155 height 201
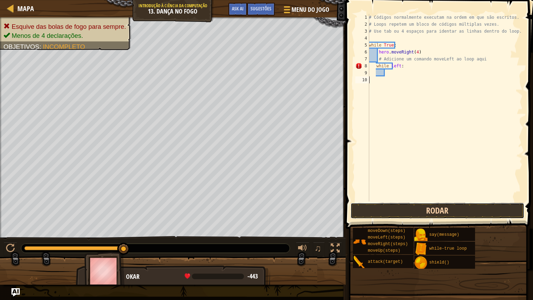
click at [398, 210] on button "Rodar" at bounding box center [437, 211] width 174 height 16
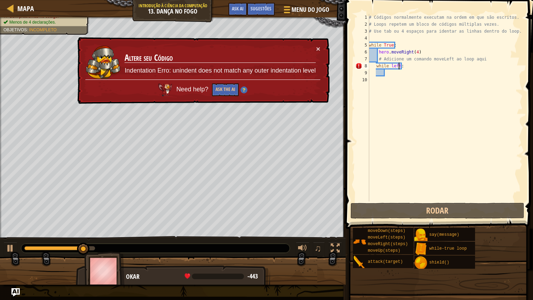
click at [398, 67] on div "# Códigos normalmente executam na ordem em que são escritos. # Loops repetem um…" at bounding box center [444, 114] width 155 height 201
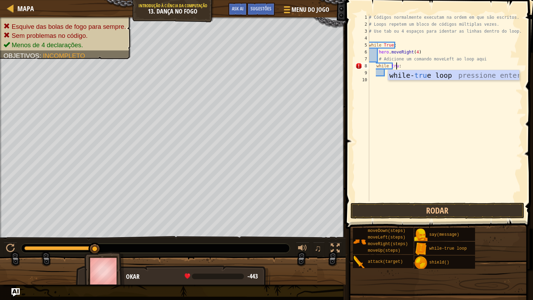
type textarea "while true:"
click at [395, 108] on div "# Códigos normalmente executam na ordem em que são escritos. # Loops repetem um…" at bounding box center [444, 114] width 155 height 201
click at [407, 72] on div "# Códigos normalmente executam na ordem em que são escritos. # Loops repetem um…" at bounding box center [444, 114] width 155 height 201
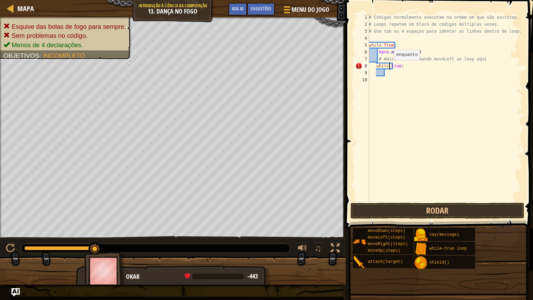
click at [390, 67] on div "# Códigos normalmente executam na ordem em que são escritos. # Loops repetem um…" at bounding box center [444, 114] width 155 height 201
click at [392, 66] on div "# Códigos normalmente executam na ordem em que são escritos. # Loops repetem um…" at bounding box center [444, 114] width 155 height 201
type textarea "while True:"
click at [387, 93] on div "# Códigos normalmente executam na ordem em que são escritos. # Loops repetem um…" at bounding box center [444, 114] width 155 height 201
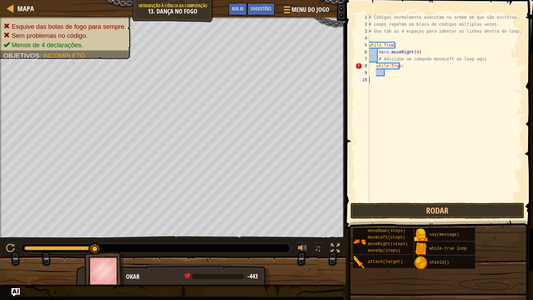
scroll to position [3, 0]
click at [395, 75] on div "# Códigos normalmente executam na ordem em que são escritos. # Loops repetem um…" at bounding box center [444, 114] width 155 height 201
type textarea "H"
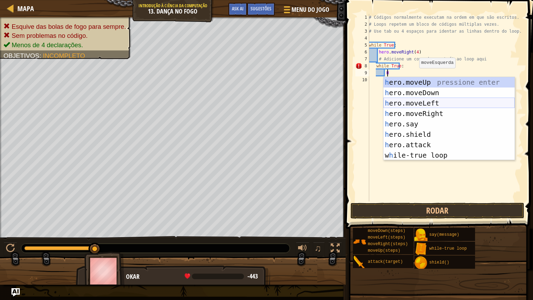
click at [422, 99] on div "h ero.moveUp pressione enter h ero.moveDown pressione enter h ero.moveLeft pres…" at bounding box center [448, 129] width 131 height 104
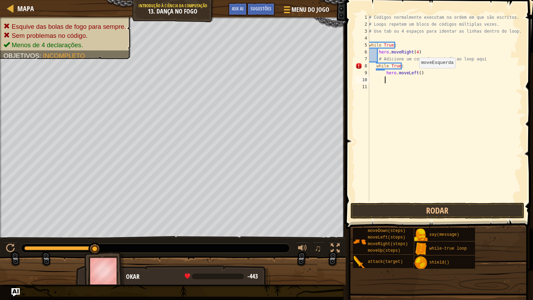
scroll to position [3, 1]
click at [416, 75] on div "# Códigos normalmente executam na ordem em que são escritos. # Loops repetem um…" at bounding box center [444, 114] width 155 height 201
click at [402, 213] on button "Rodar" at bounding box center [437, 211] width 174 height 16
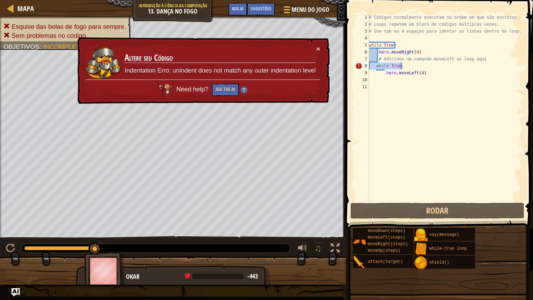
drag, startPoint x: 406, startPoint y: 64, endPoint x: 347, endPoint y: 67, distance: 59.7
click at [347, 67] on div "hero.moveLeft(4) 1 2 3 4 5 6 7 8 9 10 11 # Códigos normalmente executam na orde…" at bounding box center [437, 127] width 189 height 249
type textarea "while True:"
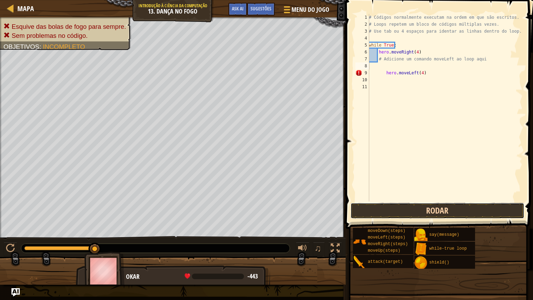
click at [406, 203] on button "Rodar" at bounding box center [437, 211] width 174 height 16
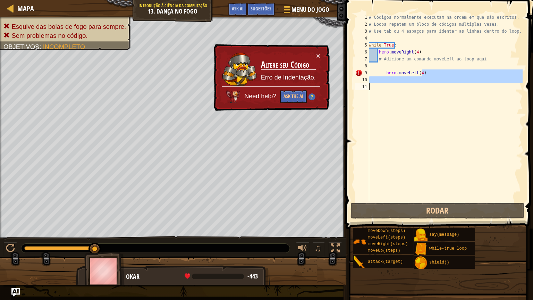
drag, startPoint x: 454, startPoint y: 72, endPoint x: 360, endPoint y: 91, distance: 96.0
click at [360, 91] on div "1 2 3 4 5 6 7 8 9 10 11 # Códigos normalmente executam na ordem em que são escr…" at bounding box center [438, 107] width 169 height 187
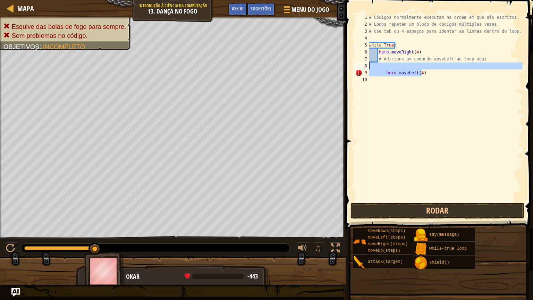
click at [336, 69] on div "Mapa Introdução à Ciência da Computação 13. Dança no Fogo Menu do Jogo Pronto S…" at bounding box center [266, 150] width 533 height 300
type textarea "hero.moveLeft(4)"
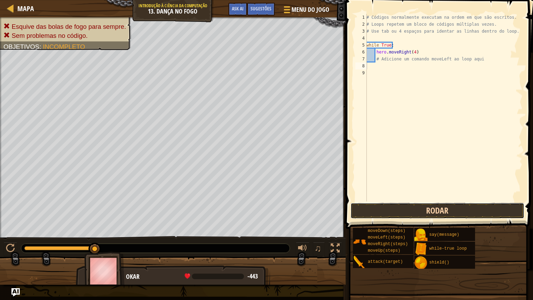
click at [482, 209] on button "Rodar" at bounding box center [437, 211] width 174 height 16
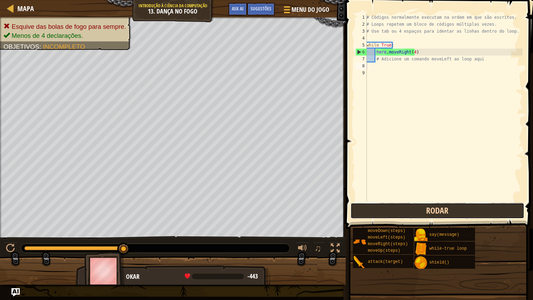
click at [403, 212] on button "Rodar" at bounding box center [437, 211] width 174 height 16
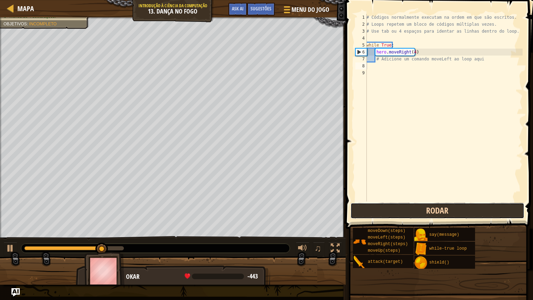
click at [403, 212] on button "Rodar" at bounding box center [437, 211] width 174 height 16
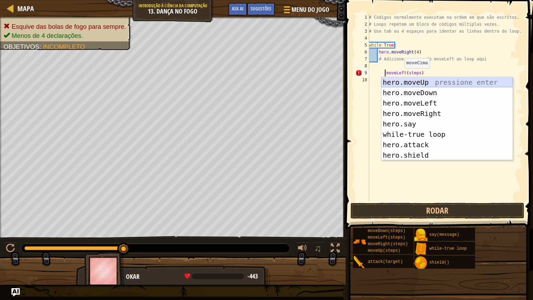
click at [422, 86] on div "hero.moveUp pressione enter hero.moveDown pressione enter hero.moveLeft pressio…" at bounding box center [446, 129] width 131 height 104
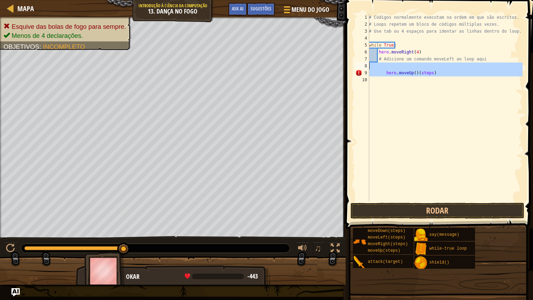
drag, startPoint x: 438, startPoint y: 76, endPoint x: 377, endPoint y: 69, distance: 61.8
click at [377, 69] on div "# Códigos normalmente executam na ordem em que são escritos. # Loops repetem um…" at bounding box center [444, 114] width 155 height 201
type textarea "hero.moveUp()(steps)"
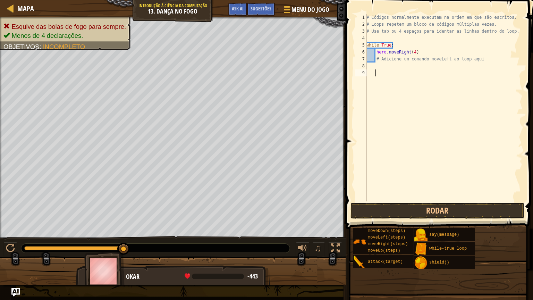
click at [423, 52] on div "# Códigos normalmente executam na ordem em que são escritos. # Loops repetem um…" at bounding box center [443, 114] width 157 height 201
type textarea "hero.moveRight(4)"
type textarea "H"
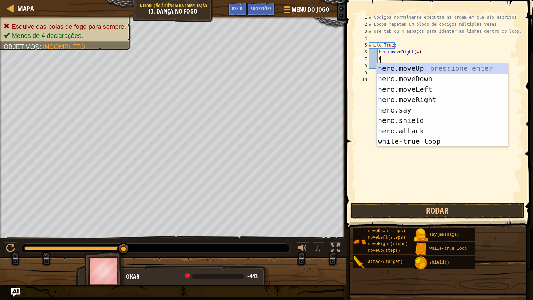
scroll to position [3, 0]
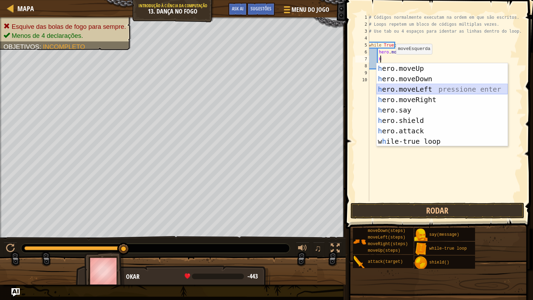
drag, startPoint x: 416, startPoint y: 87, endPoint x: 410, endPoint y: 87, distance: 6.2
click at [410, 87] on div "h ero.moveUp pressione enter h ero.moveDown pressione enter h ero.moveLeft pres…" at bounding box center [441, 115] width 131 height 104
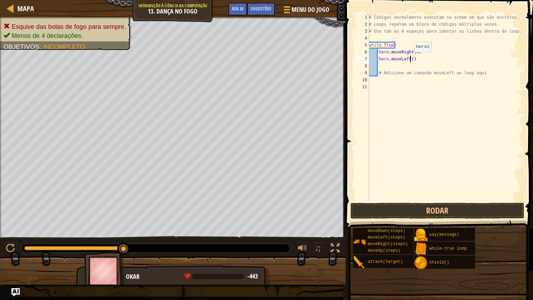
click at [410, 59] on div "# Códigos normalmente executam na ordem em que são escritos. # Loops repetem um…" at bounding box center [444, 114] width 155 height 201
type textarea "hero.moveLeft(4)"
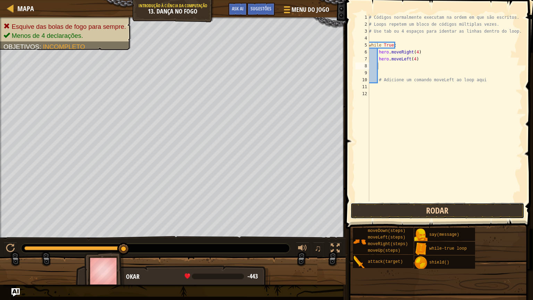
click at [384, 210] on button "Rodar" at bounding box center [437, 211] width 174 height 16
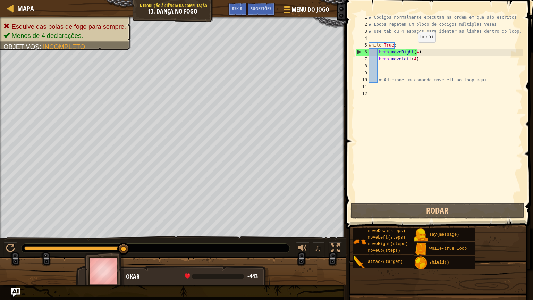
click at [414, 49] on div "# Códigos normalmente executam na ordem em que são escritos. # Loops repetem um…" at bounding box center [444, 114] width 155 height 201
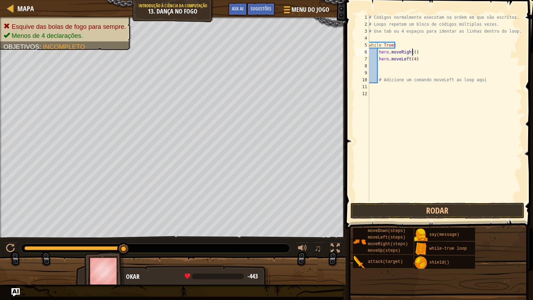
scroll to position [3, 3]
click at [411, 58] on div "# Códigos normalmente executam na ordem em que são escritos. # Loops repetem um…" at bounding box center [444, 114] width 155 height 201
click at [412, 60] on div "# Códigos normalmente executam na ordem em que são escritos. # Loops repetem um…" at bounding box center [444, 114] width 155 height 201
type textarea "hero.moveLeft(1)"
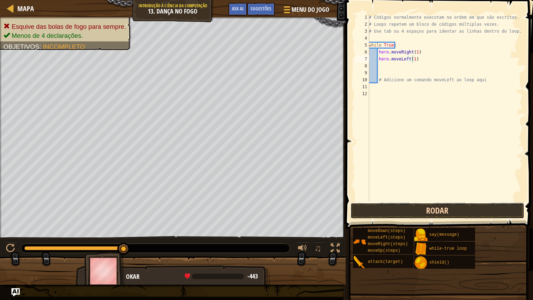
click at [417, 213] on button "Rodar" at bounding box center [437, 211] width 174 height 16
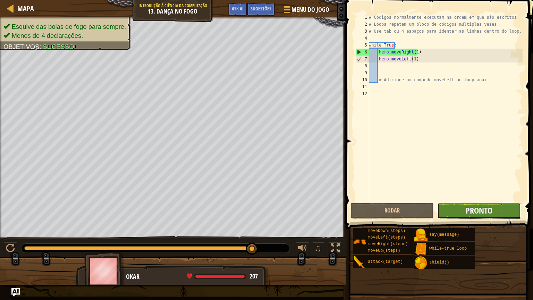
click at [467, 210] on span "Pronto" at bounding box center [478, 210] width 27 height 11
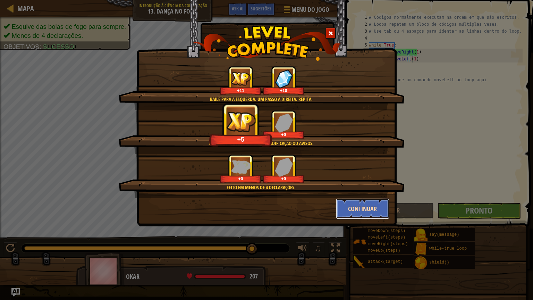
click at [364, 209] on button "Continuar" at bounding box center [363, 208] width 54 height 21
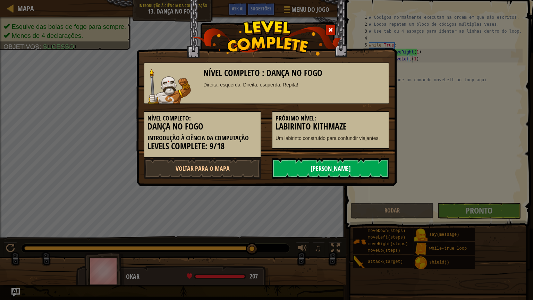
click at [350, 170] on link "[PERSON_NAME]" at bounding box center [331, 168] width 118 height 21
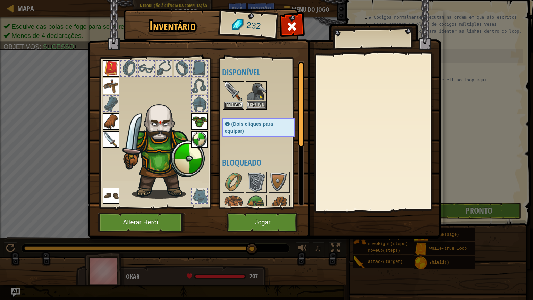
click at [259, 95] on img at bounding box center [256, 91] width 19 height 19
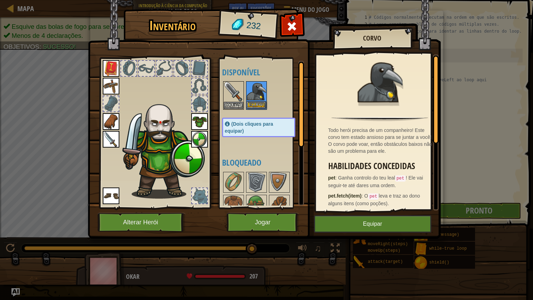
click at [256, 109] on div "Equipar" at bounding box center [256, 95] width 21 height 28
click at [256, 106] on button "Equipar" at bounding box center [256, 104] width 19 height 7
click at [256, 1] on body "Mapa Introdução à Ciência da Computação 13. Dança no Fogo Menu do Jogo Pronto S…" at bounding box center [266, 0] width 533 height 1
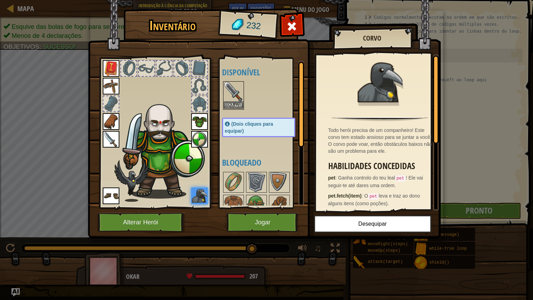
click at [240, 87] on img at bounding box center [233, 91] width 19 height 19
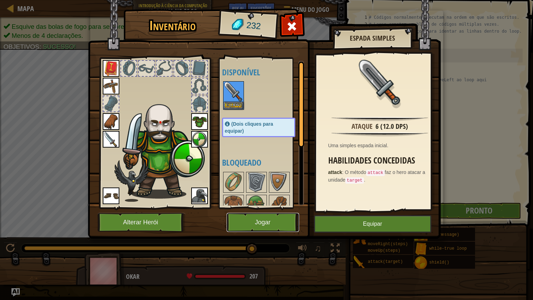
click at [260, 218] on button "Jogar" at bounding box center [263, 222] width 72 height 19
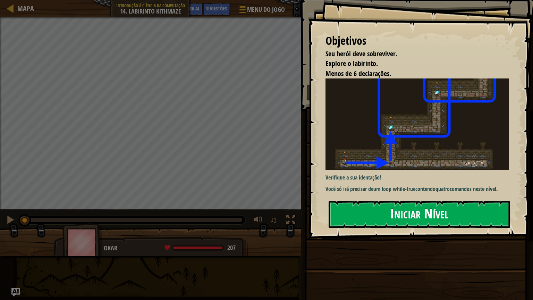
click at [392, 215] on button "Iniciar Nível" at bounding box center [418, 213] width 181 height 27
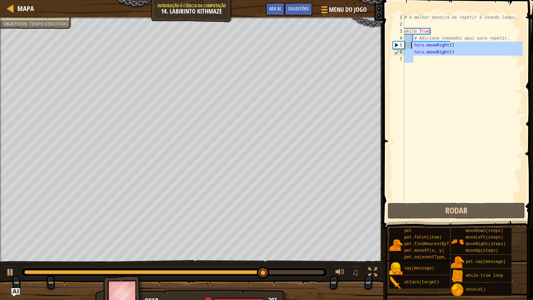
drag, startPoint x: 469, startPoint y: 55, endPoint x: 411, endPoint y: 43, distance: 59.3
click at [411, 43] on div "# A melhor maneira de repetir é usando loops. while True : # Adicione comandos …" at bounding box center [463, 114] width 120 height 201
type textarea "hero.moveRight() hero.moveRight()"
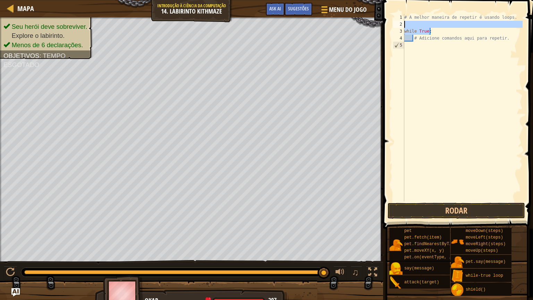
drag, startPoint x: 437, startPoint y: 32, endPoint x: 401, endPoint y: 27, distance: 36.7
click at [401, 27] on div "1 2 3 4 5 # A melhor maneira de repetir é usando loops. while True : # Adicione…" at bounding box center [456, 107] width 131 height 187
type textarea "while True:"
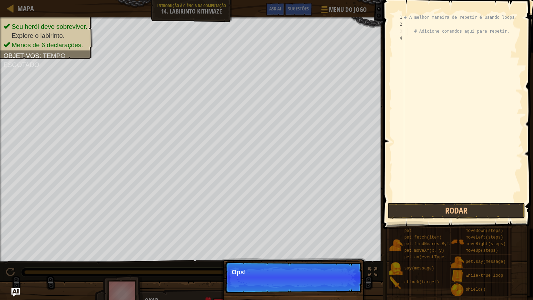
click at [407, 33] on div "# A melhor maneira de repetir é usando loops. # Adicione comandos aqui para rep…" at bounding box center [463, 114] width 120 height 201
type textarea "# Adicione comandos aqui para repetir."
drag, startPoint x: 407, startPoint y: 33, endPoint x: 407, endPoint y: 44, distance: 10.4
click at [407, 33] on div "# A melhor maneira de repetir é usando loops. # Adicione comandos aqui para rep…" at bounding box center [463, 114] width 120 height 201
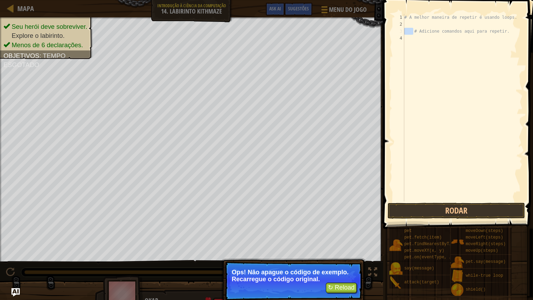
click at [339, 288] on div "Seu herói deve sobreviver. Explore o labirinto. Menos de 6 declarações. Objetiv…" at bounding box center [266, 162] width 533 height 291
click at [339, 288] on button "↻ Reload" at bounding box center [341, 287] width 31 height 10
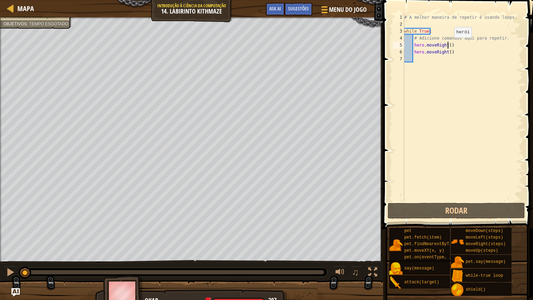
click at [448, 44] on div "# A melhor maneira de repetir é usando loops. while True : # Adicione comandos …" at bounding box center [463, 114] width 120 height 201
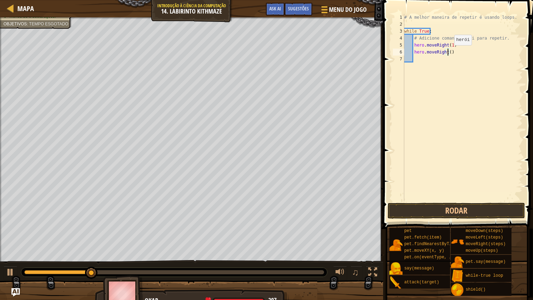
click at [448, 52] on div "# A melhor maneira de repetir é usando loops. while True : # Adicione comandos …" at bounding box center [463, 114] width 120 height 201
drag, startPoint x: 455, startPoint y: 52, endPoint x: 447, endPoint y: 51, distance: 8.4
click at [447, 51] on div "# A melhor maneira de repetir é usando loops. while True : # Adicione comandos …" at bounding box center [463, 114] width 120 height 201
click at [447, 51] on div "# A melhor maneira de repetir é usando loops. while True : # Adicione comandos …" at bounding box center [463, 107] width 120 height 187
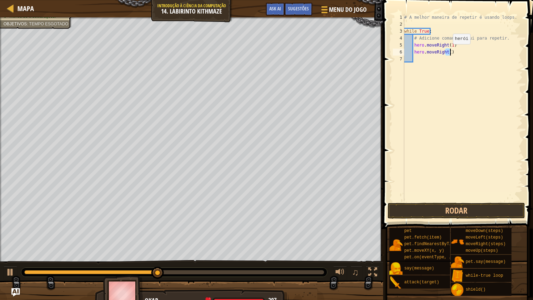
click at [447, 51] on div "# A melhor maneira de repetir é usando loops. while True : # Adicione comandos …" at bounding box center [463, 114] width 120 height 201
click at [447, 51] on div "# A melhor maneira de repetir é usando loops. while True : # Adicione comandos …" at bounding box center [463, 107] width 120 height 187
type textarea "hero.moveRight(1)"
click at [420, 210] on button "Rodar" at bounding box center [455, 211] width 137 height 16
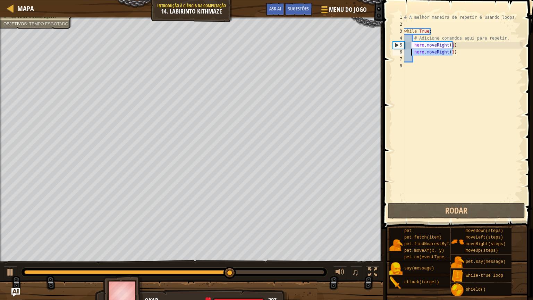
drag, startPoint x: 461, startPoint y: 49, endPoint x: 410, endPoint y: 51, distance: 51.0
click at [410, 51] on div "# A melhor maneira de repetir é usando loops. while True : # Adicione comandos …" at bounding box center [463, 114] width 120 height 201
type textarea "hero.moveRight(1)"
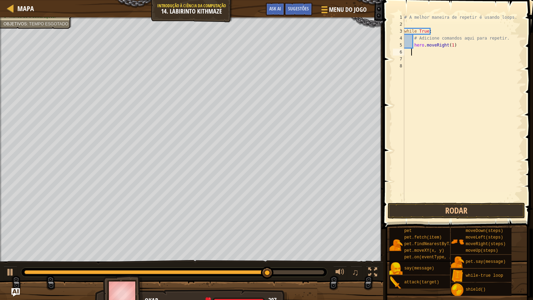
type textarea "H"
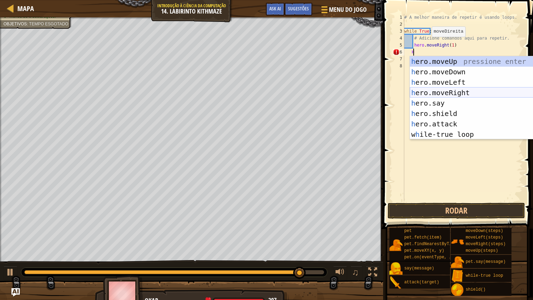
click at [454, 92] on div "h ero.moveUp pressione enter h ero.moveDown pressione enter h ero.moveLeft pres…" at bounding box center [473, 108] width 126 height 104
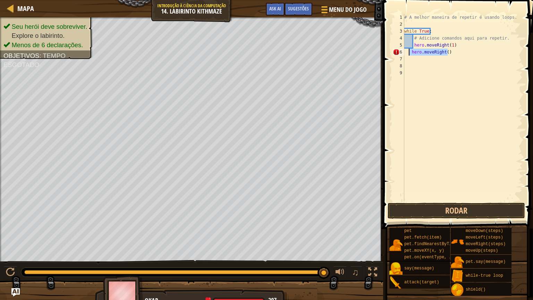
drag, startPoint x: 451, startPoint y: 53, endPoint x: 409, endPoint y: 52, distance: 41.7
click at [409, 52] on div "# A melhor maneira de repetir é usando loops. while True : # Adicione comandos …" at bounding box center [463, 114] width 120 height 201
type textarea "hero.moveRight()"
type textarea "H"
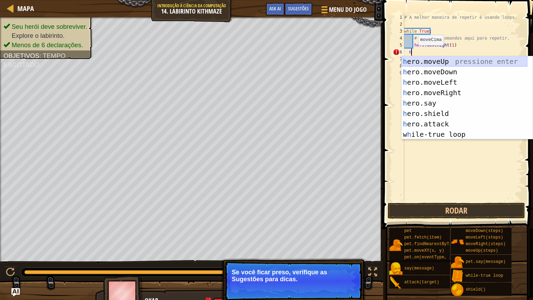
drag, startPoint x: 450, startPoint y: 59, endPoint x: 457, endPoint y: 60, distance: 7.4
click at [457, 60] on div "h ero.moveUp pressione enter h ero.moveDown pressione enter h ero.moveLeft pres…" at bounding box center [464, 108] width 126 height 104
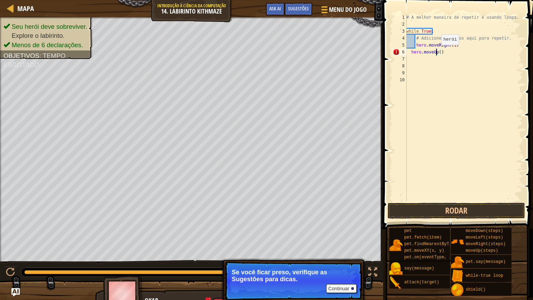
click at [437, 51] on div "# A melhor maneira de repetir é usando loops. while True : # Adicione comandos …" at bounding box center [464, 114] width 118 height 201
click at [439, 51] on div "# A melhor maneira de repetir é usando loops. while True : # Adicione comandos …" at bounding box center [464, 114] width 118 height 201
type textarea "hero.moveUp(2)"
click at [478, 206] on button "Rodar" at bounding box center [455, 211] width 137 height 16
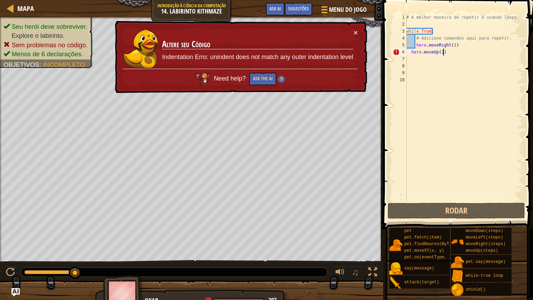
click at [452, 49] on div "# A melhor maneira de repetir é usando loops. while True : # Adicione comandos …" at bounding box center [464, 114] width 118 height 201
drag, startPoint x: 443, startPoint y: 50, endPoint x: 404, endPoint y: 51, distance: 39.2
click at [404, 51] on div "hero.moveUp(2) 1 2 3 4 5 6 7 8 9 10 # A melhor maneira de repetir é usando loop…" at bounding box center [456, 107] width 131 height 187
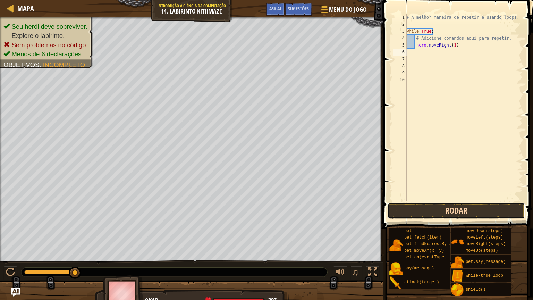
click at [451, 210] on button "Rodar" at bounding box center [455, 211] width 137 height 16
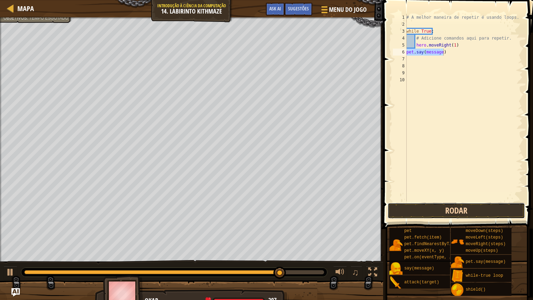
click at [454, 210] on button "Rodar" at bounding box center [455, 211] width 137 height 16
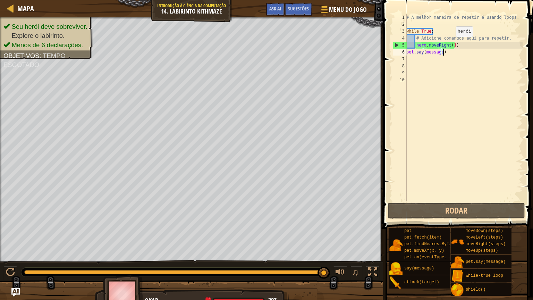
click at [451, 43] on div "# A melhor maneira de repetir é usando loops. while True : # Adicione comandos …" at bounding box center [464, 114] width 118 height 201
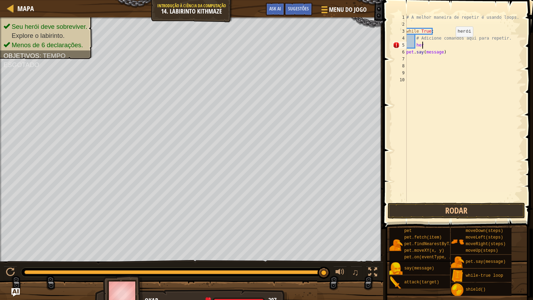
type textarea "h"
click at [455, 49] on div "# A melhor maneira de repetir é usando loops. while True : # Adicione comandos …" at bounding box center [464, 114] width 118 height 201
type textarea "p"
click at [411, 214] on button "Rodar" at bounding box center [455, 211] width 137 height 16
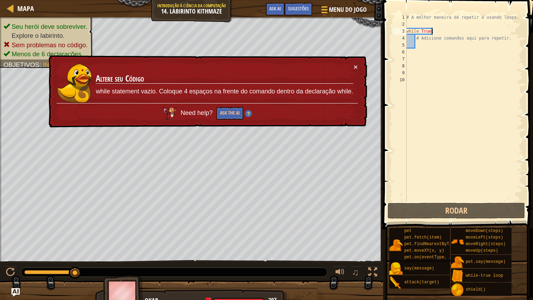
click at [452, 33] on div "# A melhor maneira de repetir é usando loops. while True : # Adicione comandos …" at bounding box center [464, 114] width 118 height 201
type textarea "while True:"
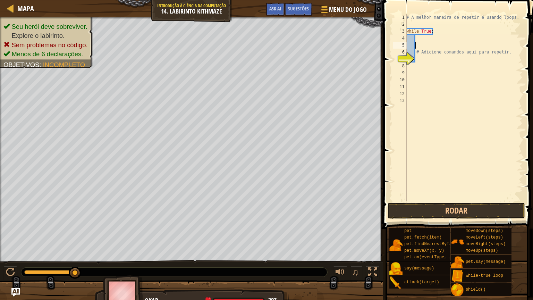
click at [446, 43] on div "# A melhor maneira de repetir é usando loops. while True : # Adicione comandos …" at bounding box center [464, 114] width 118 height 201
click at [424, 36] on div "# A melhor maneira de repetir é usando loops. while True : # Adicione comandos …" at bounding box center [464, 114] width 118 height 201
type textarea "H"
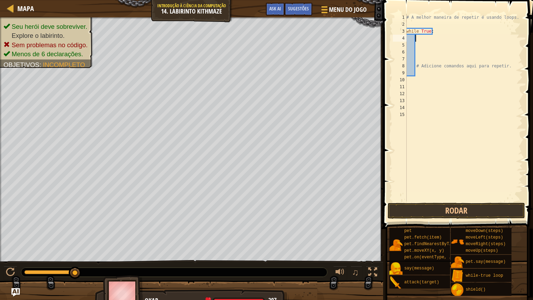
type textarea "H"
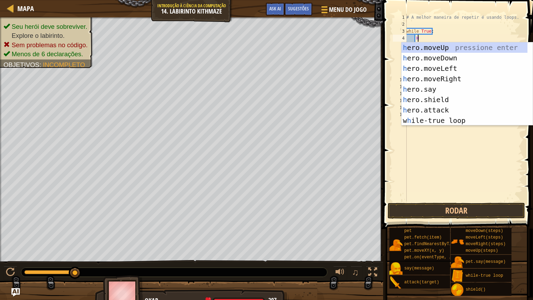
scroll to position [3, 0]
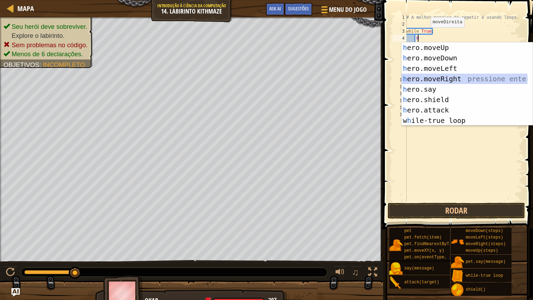
click at [427, 79] on div "h ero.moveUp pressione enter h ero.moveDown pressione enter h ero.moveLeft pres…" at bounding box center [464, 94] width 126 height 104
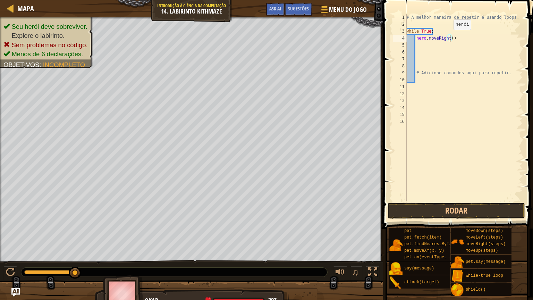
click at [450, 37] on div "# A melhor maneira de repetir é usando loops. while True : hero . moveRight ( )…" at bounding box center [464, 114] width 118 height 201
type textarea "hero.moveRight(2)"
click at [446, 45] on div "# A melhor maneira de repetir é usando loops. while True : hero . moveRight ( 2…" at bounding box center [464, 114] width 118 height 201
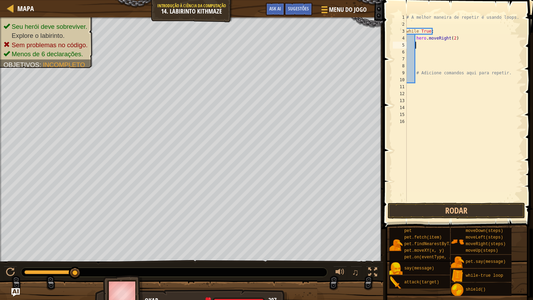
type textarea "H"
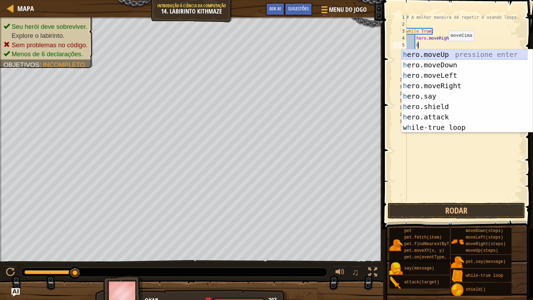
click at [443, 52] on div "h ero.moveUp pressione enter h ero.moveDown pressione enter h ero.moveLeft pres…" at bounding box center [464, 101] width 126 height 104
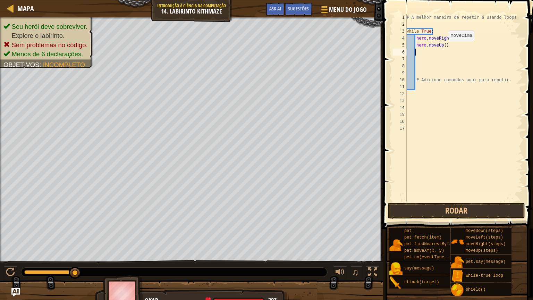
scroll to position [3, 0]
click at [443, 45] on div "# A melhor maneira de repetir é usando loops. while True : hero . moveRight ( 2…" at bounding box center [464, 114] width 118 height 201
type textarea "hero.moveUp(2)"
click at [439, 53] on div "# A melhor maneira de repetir é usando loops. while True : hero . moveRight ( 2…" at bounding box center [464, 114] width 118 height 201
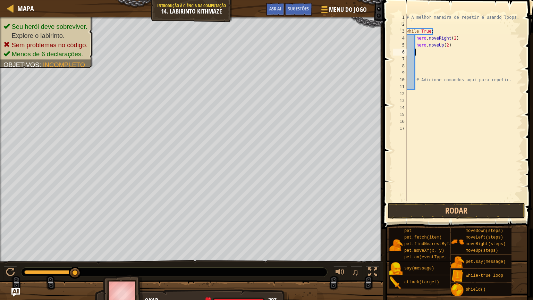
scroll to position [3, 0]
click at [439, 53] on div "# A melhor maneira de repetir é usando loops. while True : hero . moveRight ( 2…" at bounding box center [464, 114] width 118 height 201
click at [427, 215] on button "Rodar" at bounding box center [455, 211] width 137 height 16
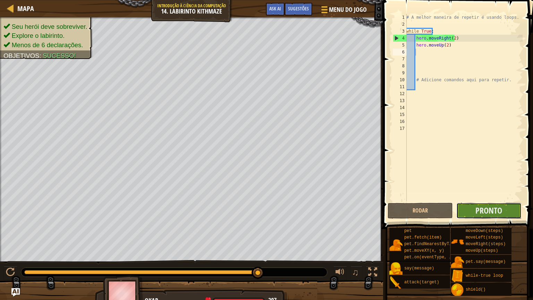
click at [505, 211] on button "Pronto" at bounding box center [488, 211] width 65 height 16
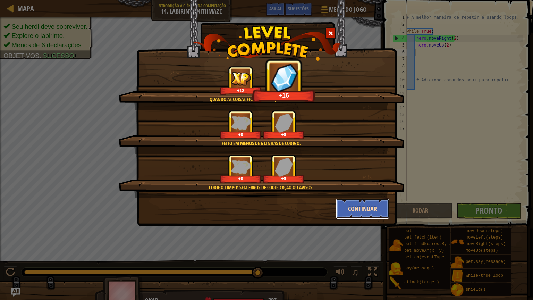
click at [357, 211] on button "Continuar" at bounding box center [363, 208] width 54 height 21
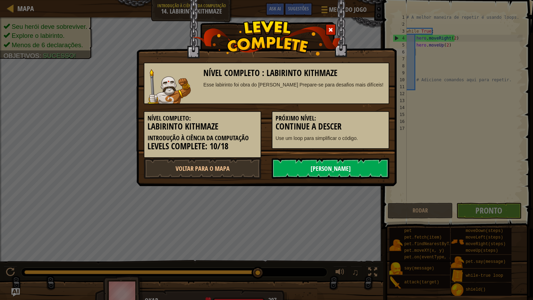
click at [339, 164] on link "[PERSON_NAME]" at bounding box center [331, 168] width 118 height 21
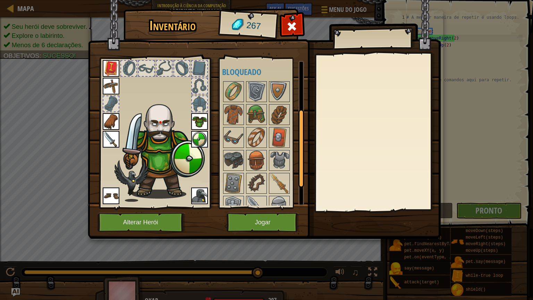
drag, startPoint x: 300, startPoint y: 115, endPoint x: 296, endPoint y: 165, distance: 50.5
click at [296, 165] on div "Disponível Equipar Equipar Equipar Equipar Equipar Equipar Equipar Equipar Equi…" at bounding box center [263, 133] width 82 height 145
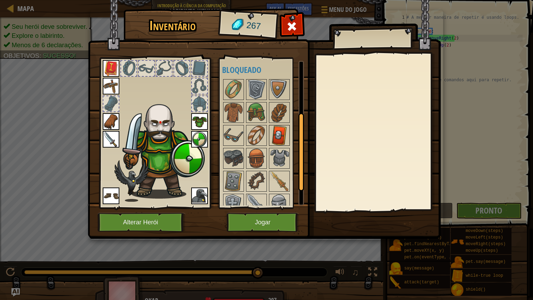
click at [280, 142] on img at bounding box center [279, 135] width 19 height 19
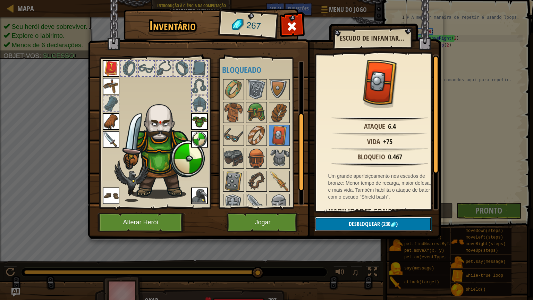
click at [354, 218] on button "Desbloquear (230 )" at bounding box center [373, 224] width 117 height 14
click at [352, 222] on button "Confirmar" at bounding box center [373, 224] width 117 height 14
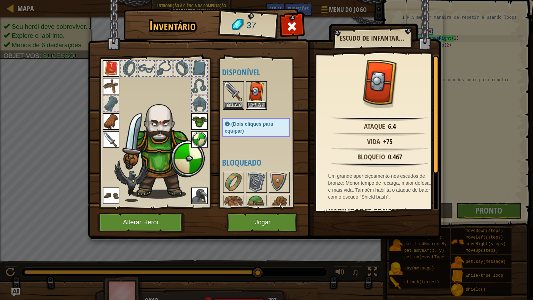
click at [258, 102] on button "Equipar" at bounding box center [256, 104] width 19 height 7
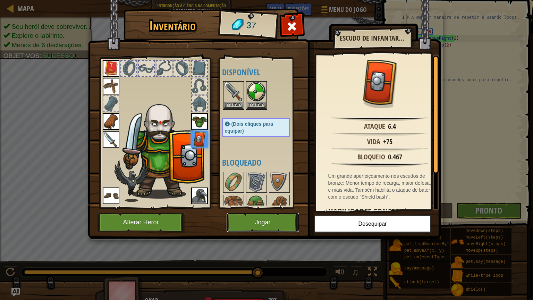
click at [276, 225] on button "Jogar" at bounding box center [263, 222] width 72 height 19
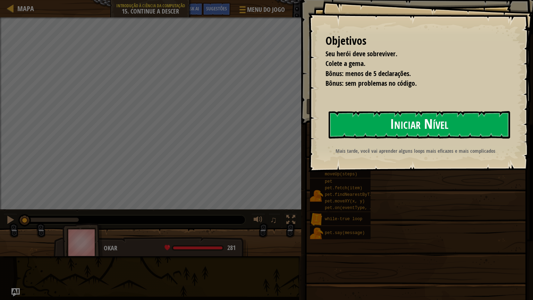
click at [397, 125] on button "Iniciar Nível" at bounding box center [418, 124] width 181 height 27
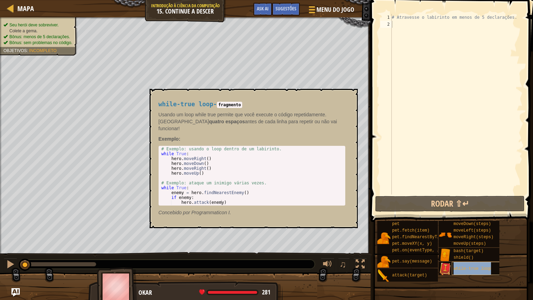
click at [453, 266] on span "while-true loop" at bounding box center [471, 268] width 37 height 5
click at [451, 266] on img at bounding box center [444, 268] width 13 height 13
click at [447, 266] on img at bounding box center [444, 268] width 13 height 13
type textarea "H"
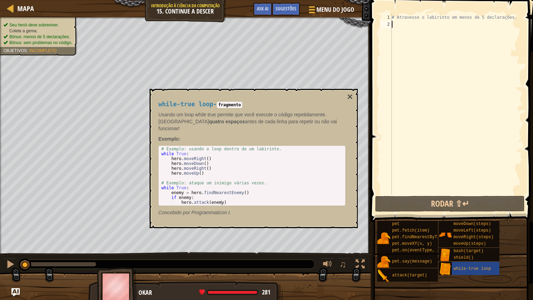
scroll to position [3, 0]
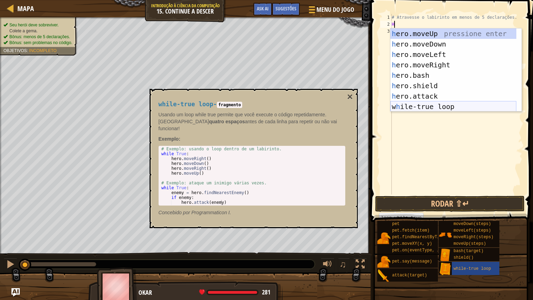
click at [429, 106] on div "h ero.moveUp pressione enter h ero.moveDown pressione enter h ero.moveLeft pres…" at bounding box center [453, 80] width 126 height 104
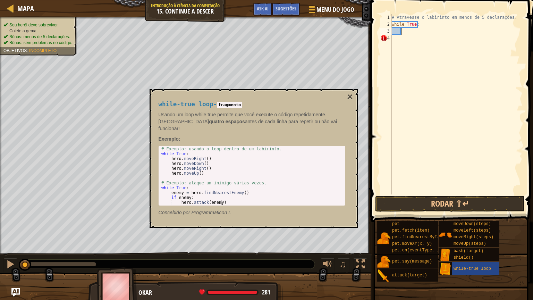
type textarea "H"
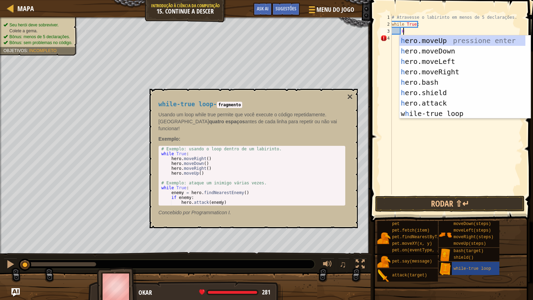
scroll to position [3, 0]
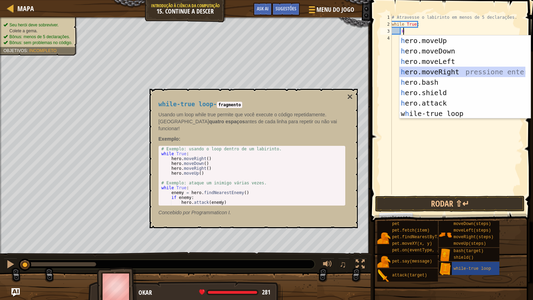
click at [441, 70] on div "h ero.moveUp pressione enter h ero.moveDown pressione enter h ero.moveLeft pres…" at bounding box center [462, 87] width 126 height 104
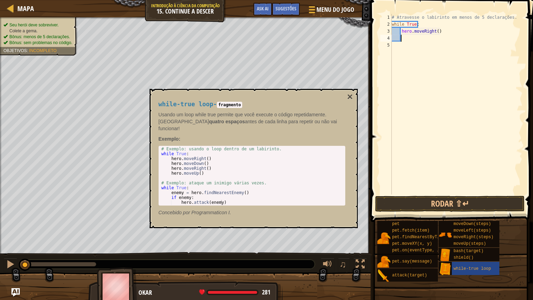
click at [420, 36] on div "# Atravesse o labirinto em menos de 5 declarações. while True : hero . moveRigh…" at bounding box center [456, 111] width 132 height 194
type textarea "h"
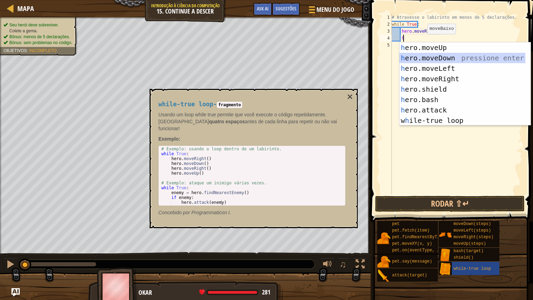
click at [443, 61] on div "h ero.moveUp pressione enter h ero.moveDown pressione enter h ero.moveLeft pres…" at bounding box center [462, 94] width 126 height 104
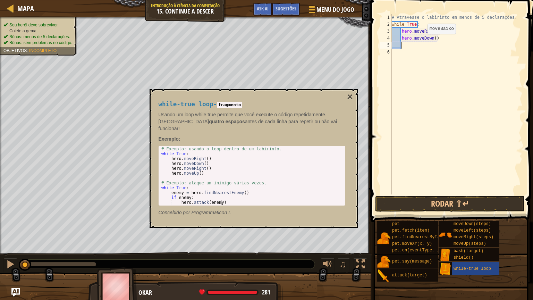
scroll to position [3, 0]
click at [434, 30] on div "# Atravesse o labirinto em menos de 5 declarações. while True : hero . moveRigh…" at bounding box center [456, 111] width 132 height 194
click at [433, 38] on div "# Atravesse o labirinto em menos de 5 declarações. while True : hero . moveRigh…" at bounding box center [456, 111] width 132 height 194
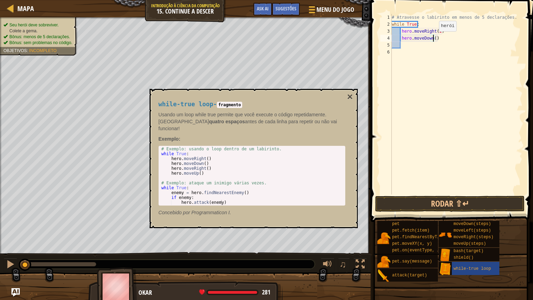
type textarea "hero.moveDown(1)"
click at [421, 94] on div "# Atravesse o labirinto em menos de 5 declarações. while True : hero . moveRigh…" at bounding box center [456, 111] width 132 height 194
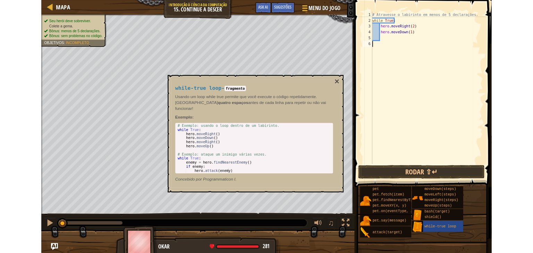
scroll to position [3, 0]
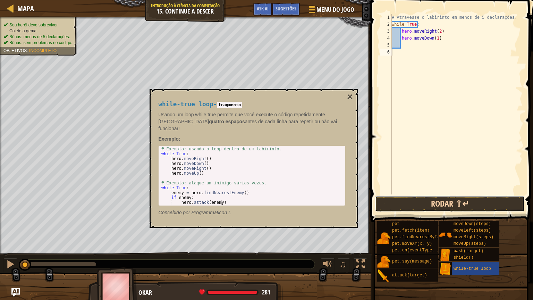
click at [426, 198] on button "Rodar ⇧↵" at bounding box center [450, 204] width 150 height 16
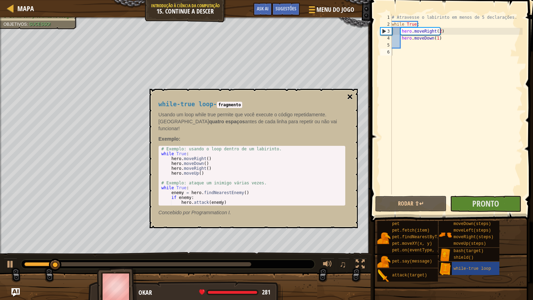
click at [350, 96] on button "×" at bounding box center [350, 97] width 6 height 10
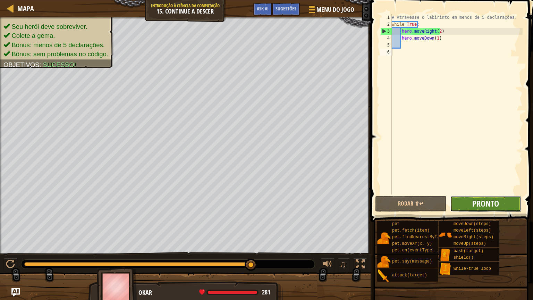
click at [475, 206] on span "Pronto" at bounding box center [485, 203] width 27 height 11
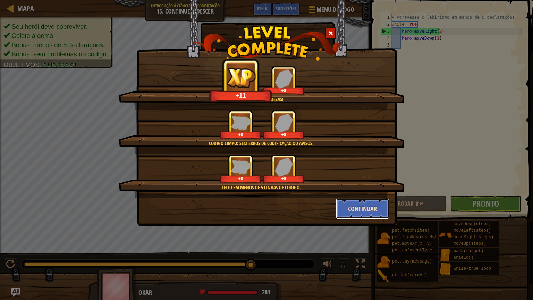
click at [366, 208] on button "Continuar" at bounding box center [363, 208] width 54 height 21
